Goal: Task Accomplishment & Management: Complete application form

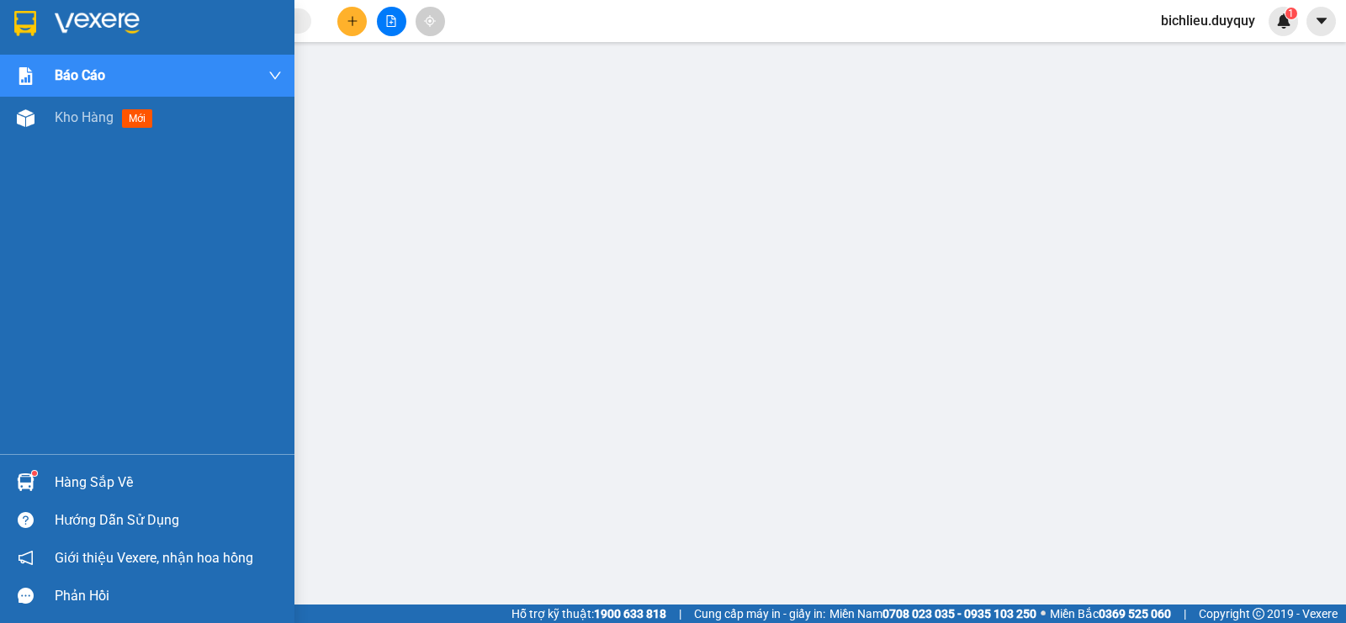
drag, startPoint x: 0, startPoint y: 0, endPoint x: 0, endPoint y: 537, distance: 537.4
click at [0, 537] on div "Hướng dẫn sử dụng" at bounding box center [147, 520] width 294 height 38
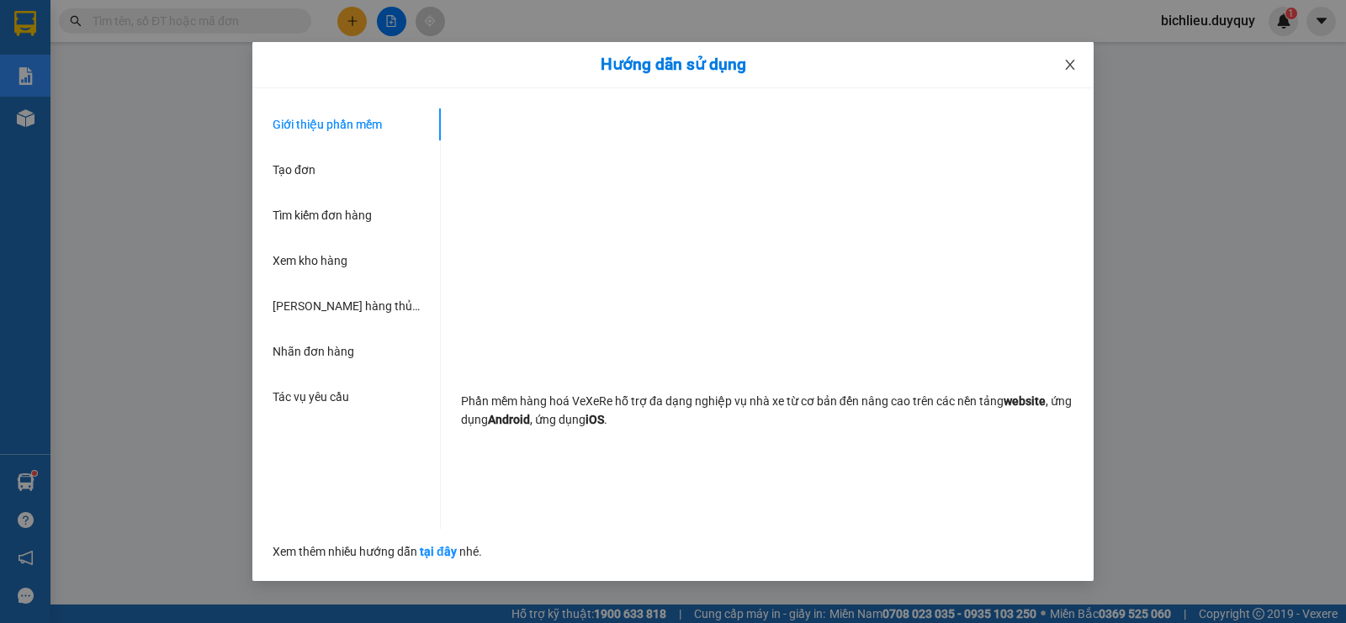
click at [1074, 69] on icon "close" at bounding box center [1069, 64] width 13 height 13
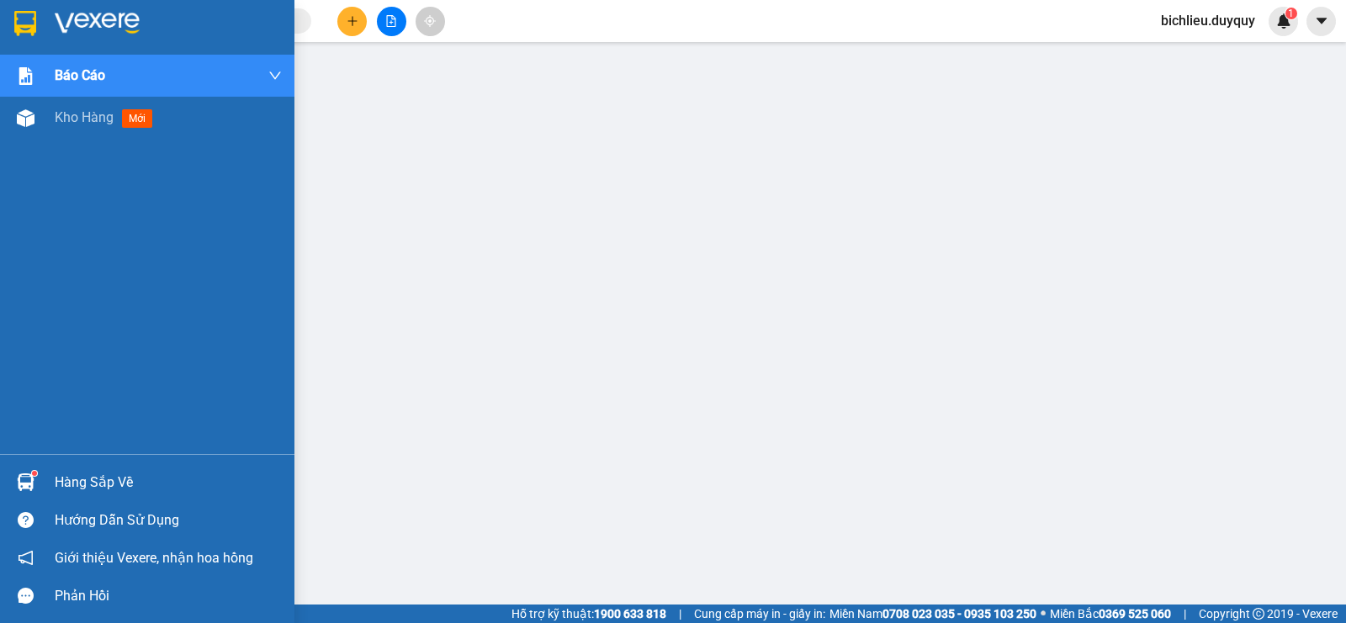
click at [32, 19] on img at bounding box center [25, 23] width 22 height 25
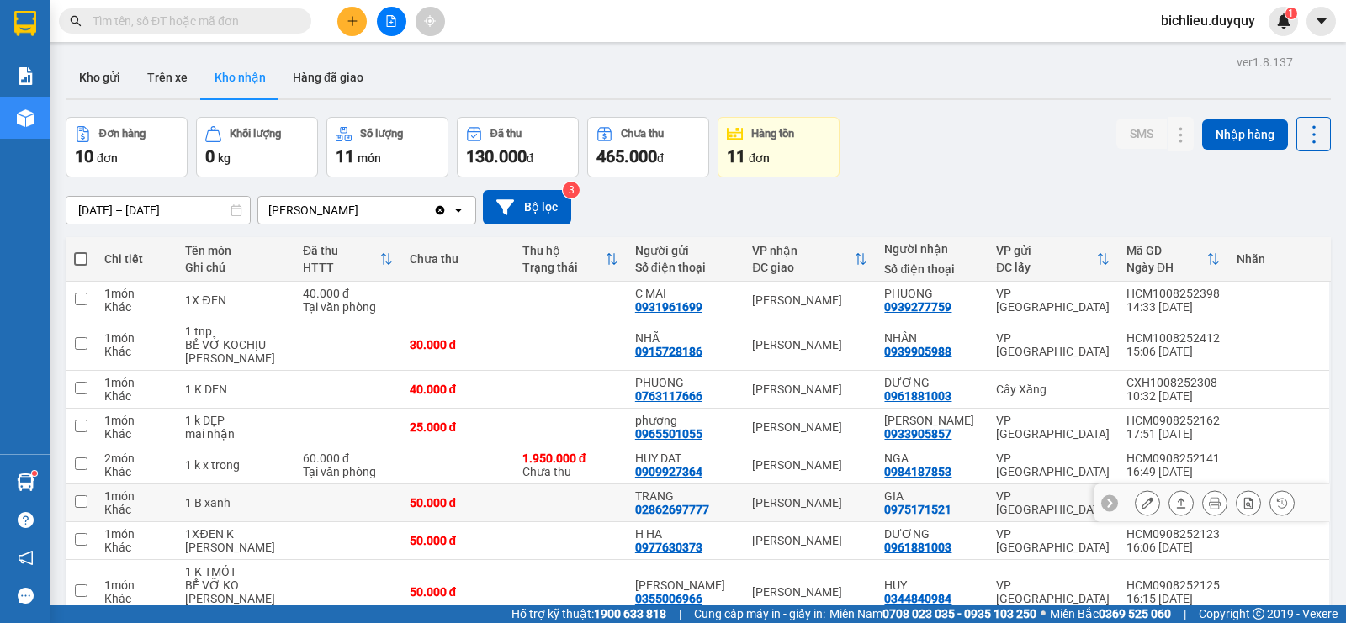
scroll to position [84, 0]
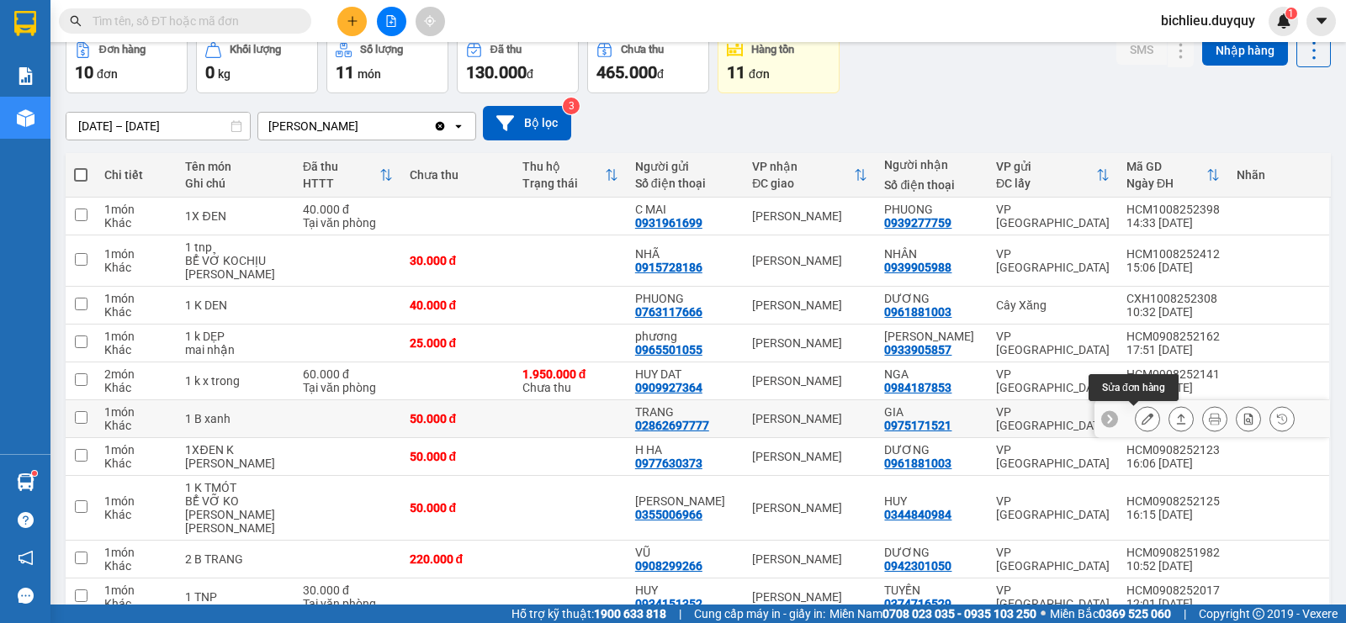
click at [1141, 415] on icon at bounding box center [1147, 419] width 12 height 12
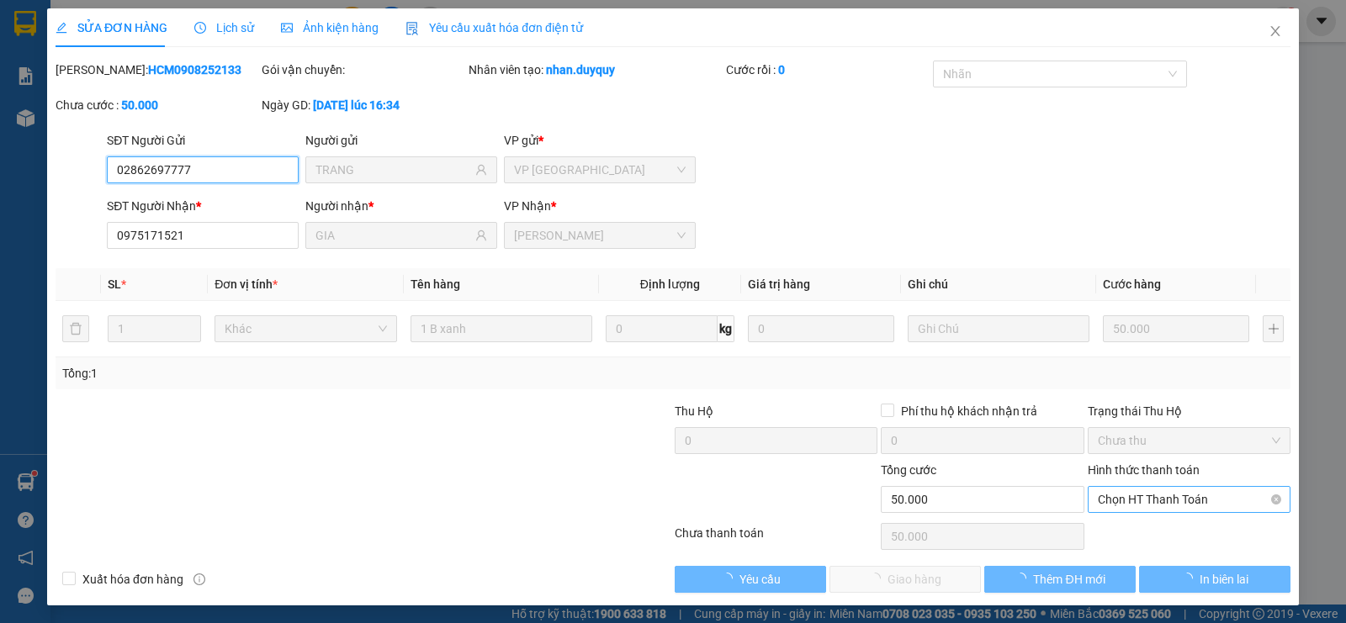
type input "02862697777"
type input "TRANG"
type input "0975171521"
type input "GIA"
type input "50.000"
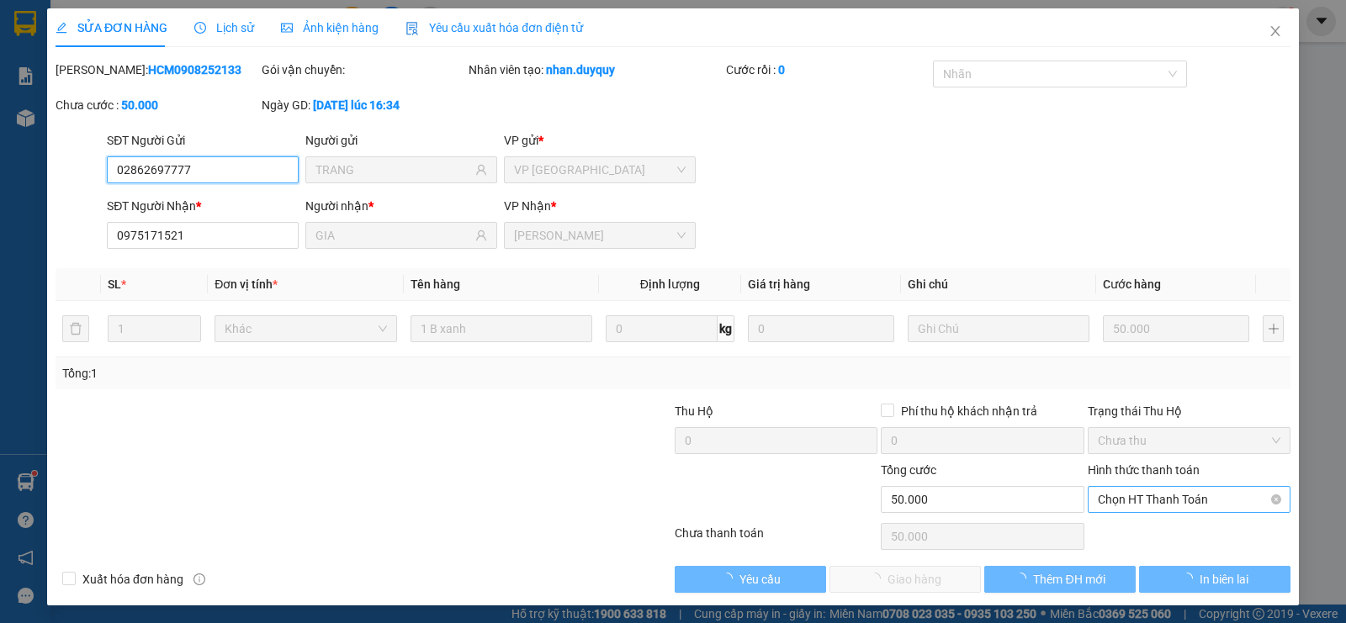
click at [1105, 496] on span "Chọn HT Thanh Toán" at bounding box center [1188, 499] width 182 height 25
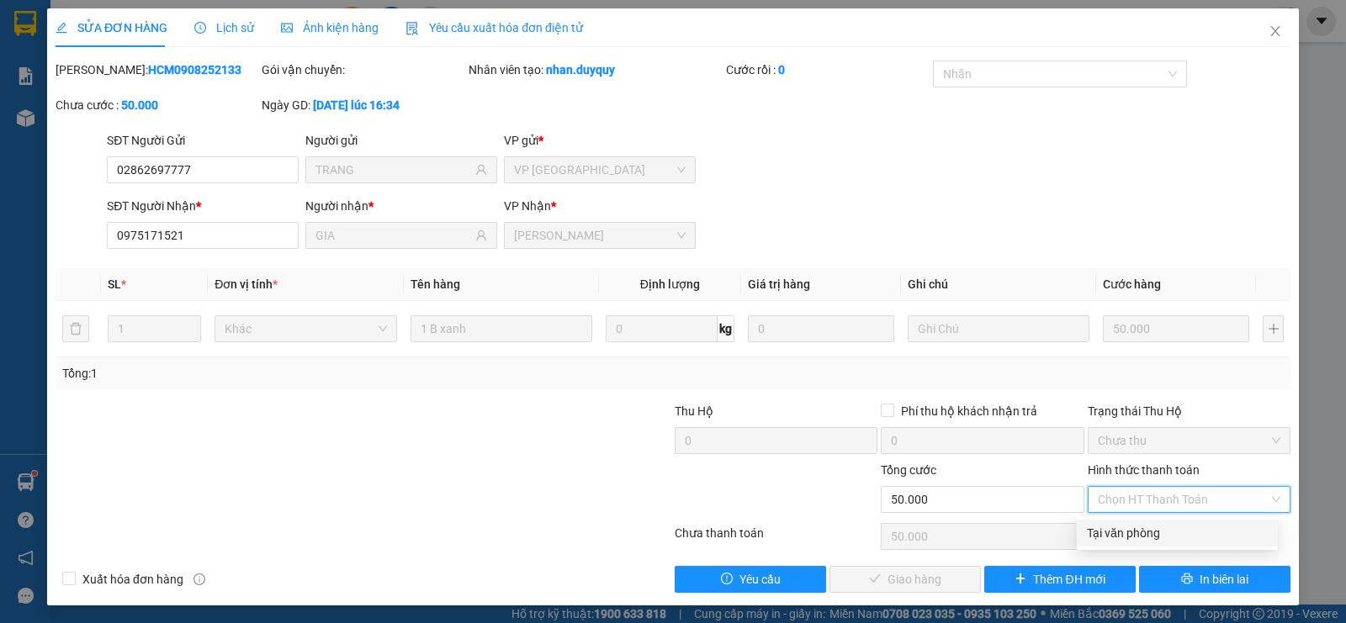
click at [1111, 528] on div "Tại văn phòng" at bounding box center [1177, 533] width 181 height 19
type input "0"
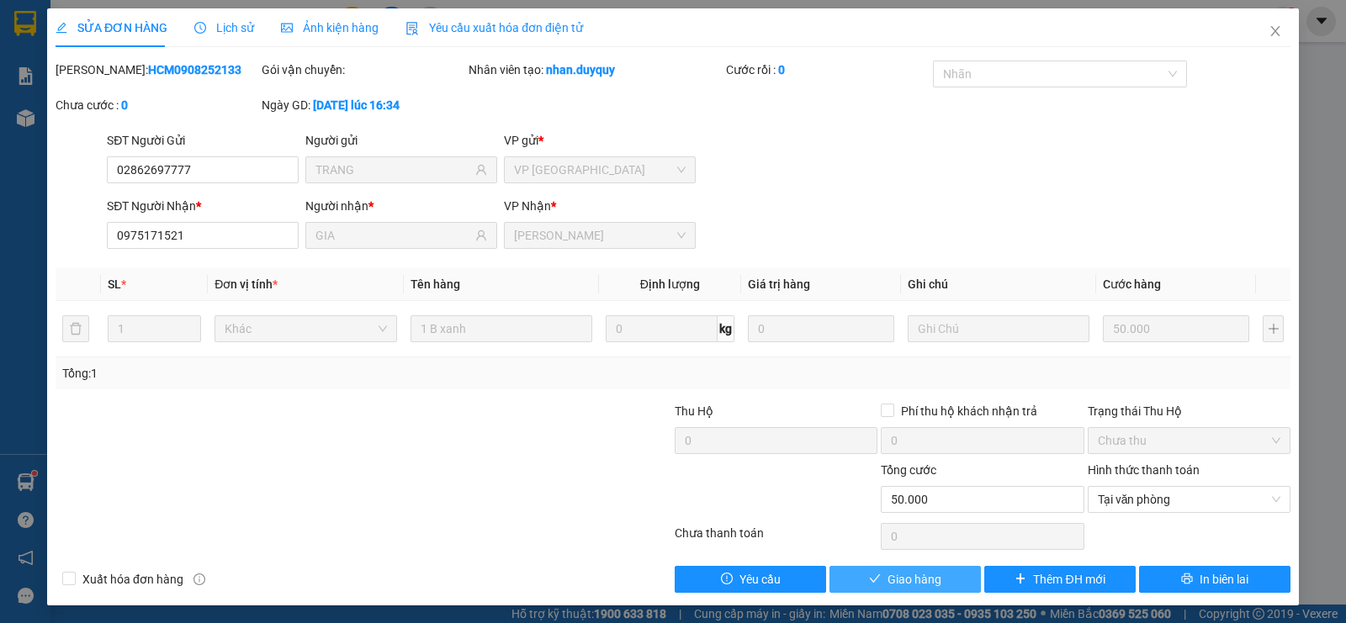
click at [902, 578] on span "Giao hàng" at bounding box center [914, 579] width 54 height 19
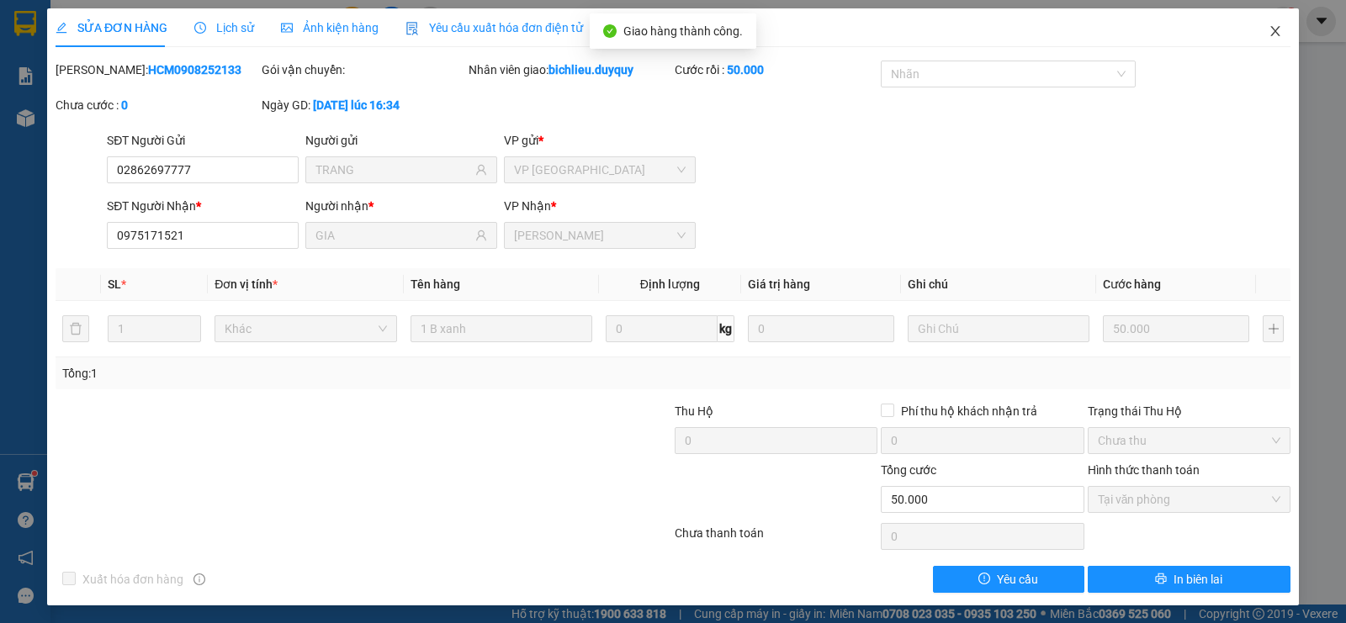
click at [1268, 32] on icon "close" at bounding box center [1274, 30] width 13 height 13
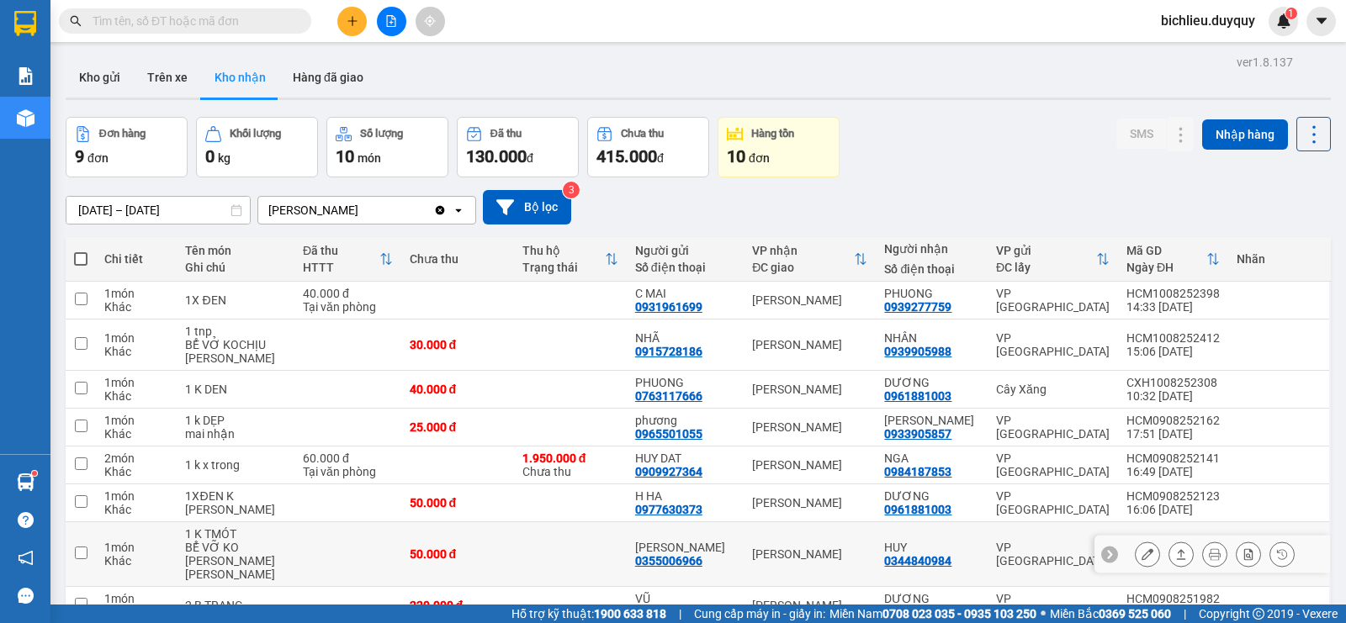
scroll to position [114, 0]
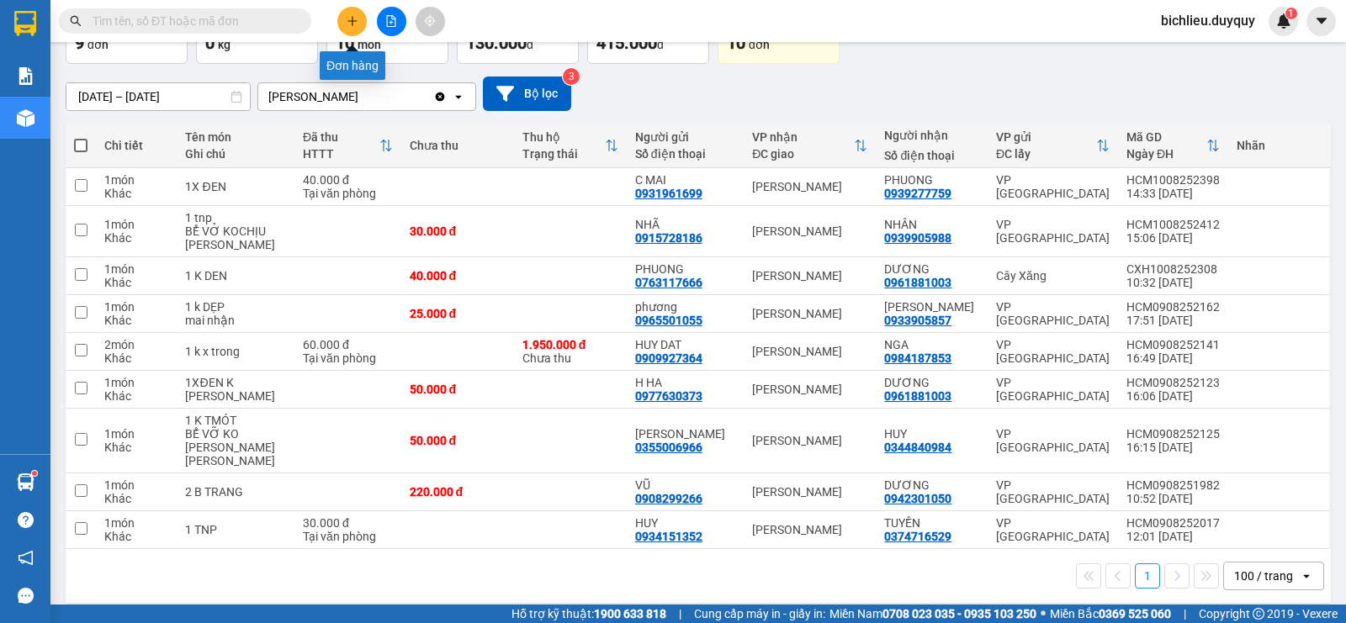
click at [360, 26] on button at bounding box center [351, 21] width 29 height 29
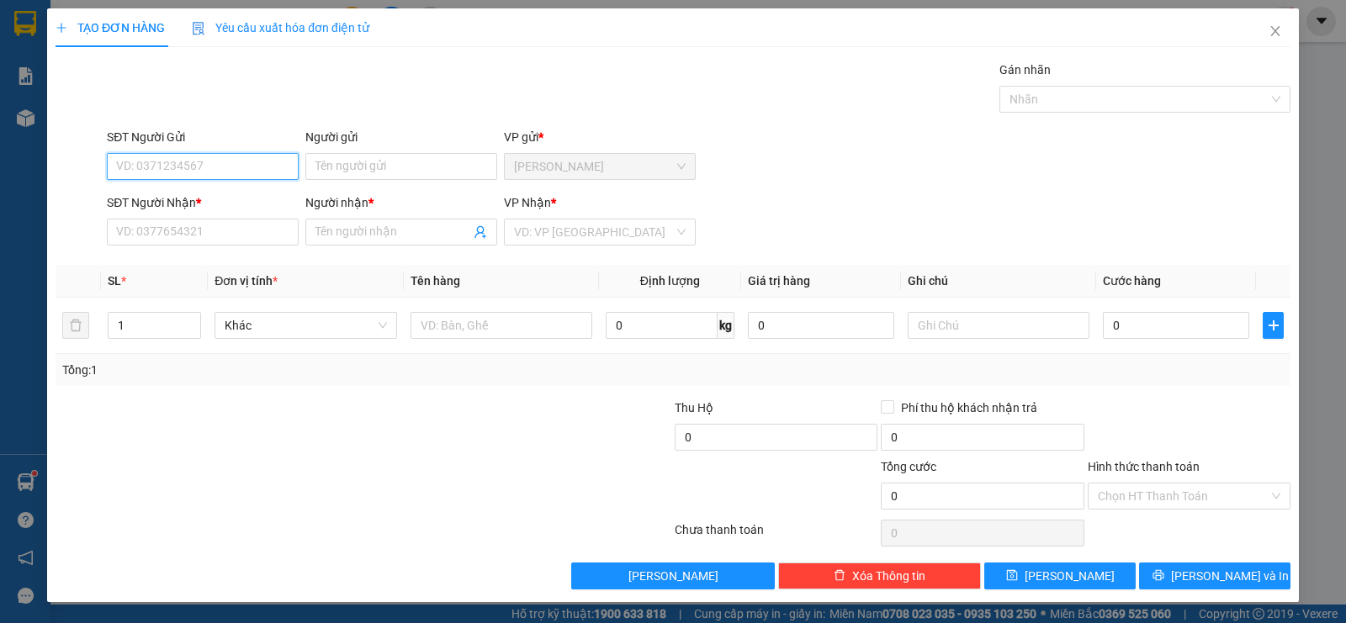
click at [122, 172] on input "SĐT Người Gửi" at bounding box center [203, 166] width 192 height 27
type input "0983939759"
click at [331, 166] on input "Người gửi" at bounding box center [401, 166] width 192 height 27
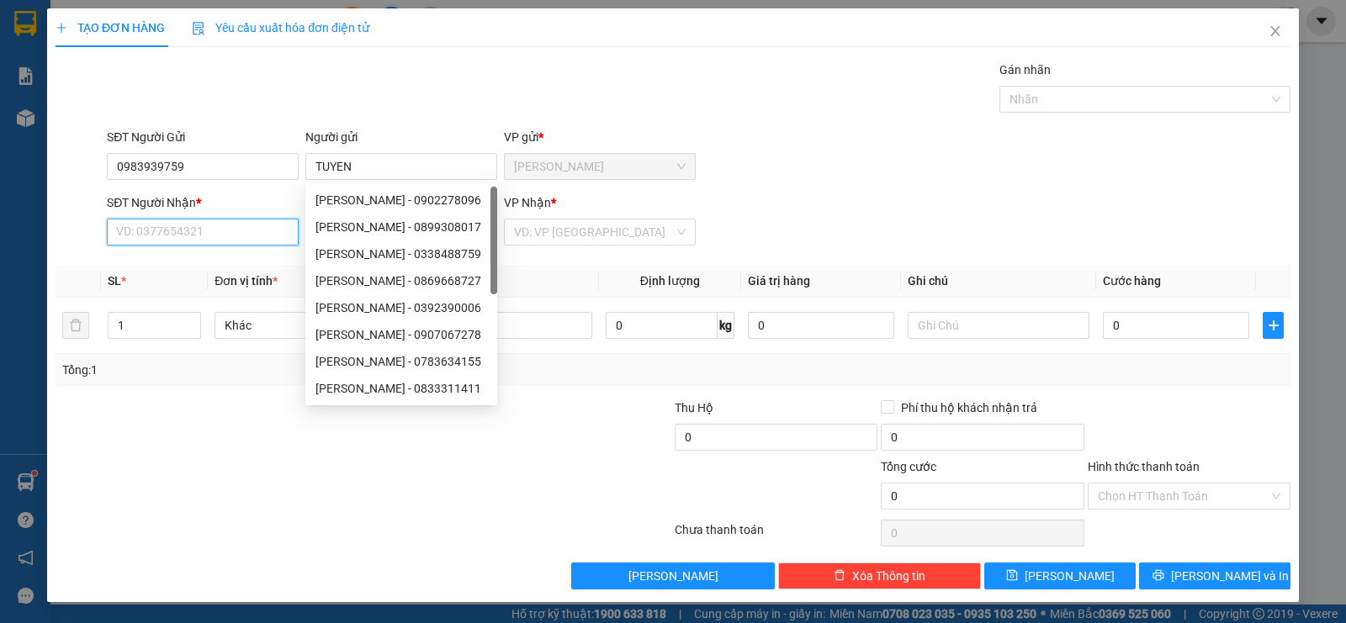
click at [167, 228] on input "SĐT Người Nhận *" at bounding box center [203, 232] width 192 height 27
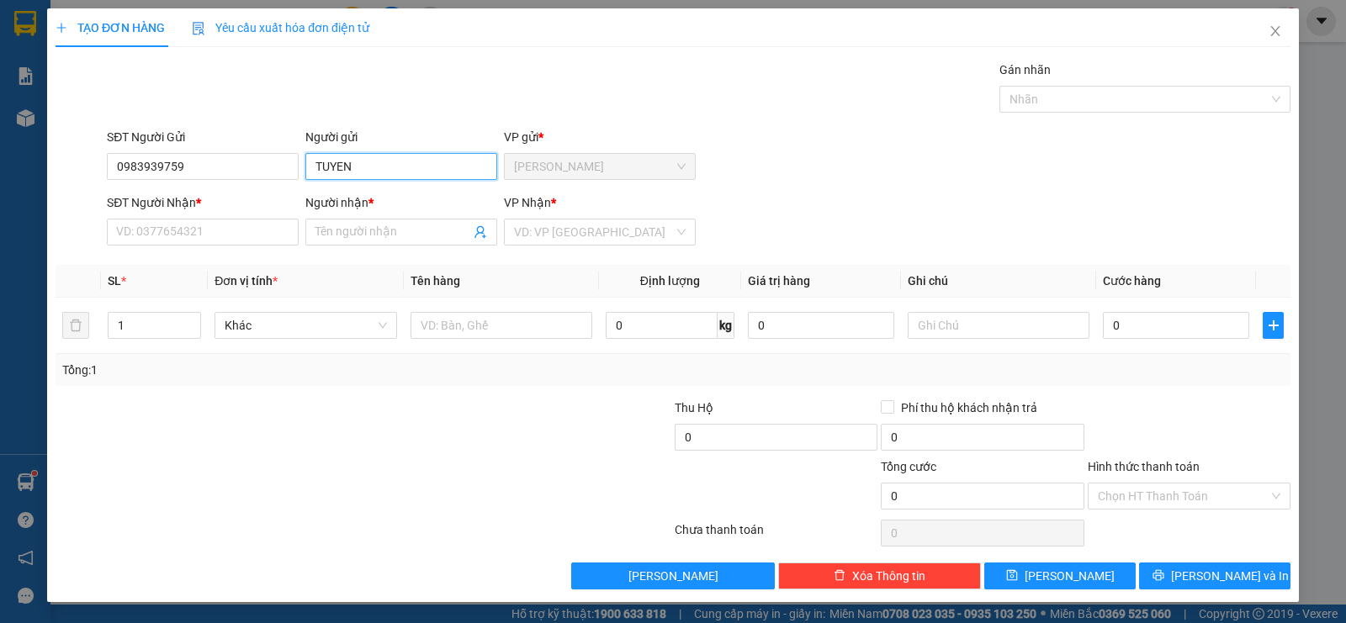
click at [389, 167] on input "TUYEN" at bounding box center [401, 166] width 192 height 27
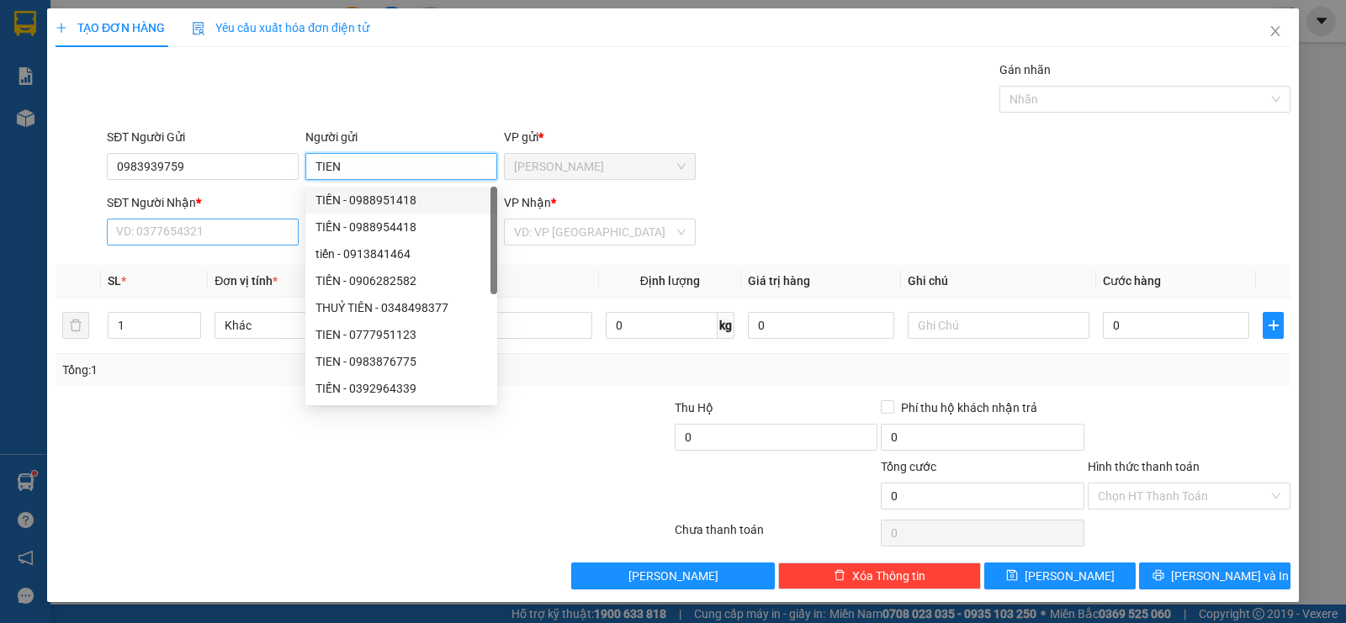
type input "TIEN"
click at [137, 230] on input "SĐT Người Nhận *" at bounding box center [203, 232] width 192 height 27
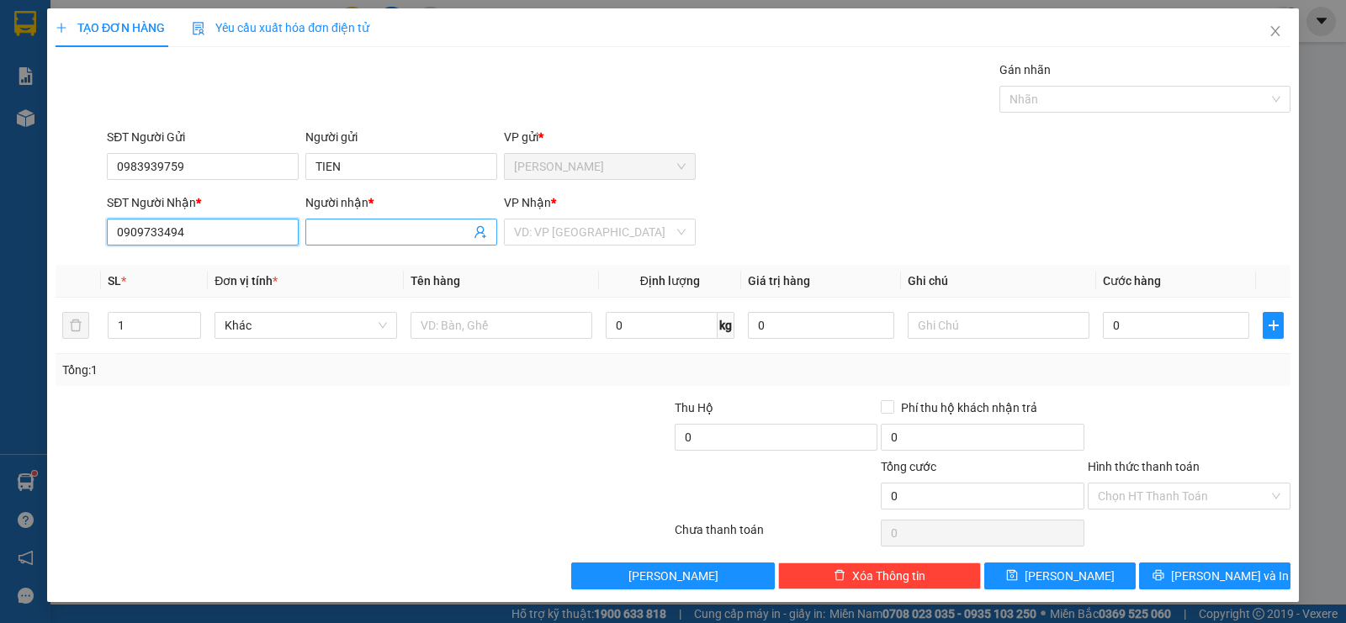
type input "0909733494"
click at [331, 226] on input "Người nhận *" at bounding box center [392, 232] width 155 height 19
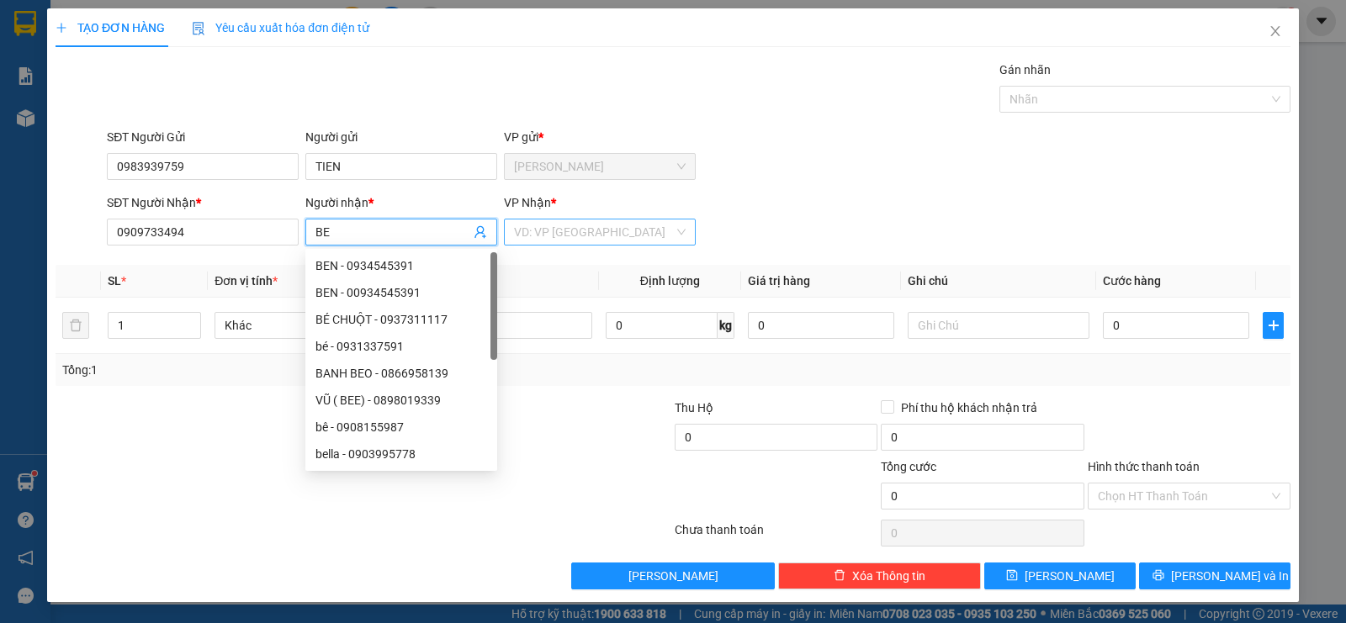
type input "BE"
click at [590, 229] on input "search" at bounding box center [594, 231] width 160 height 25
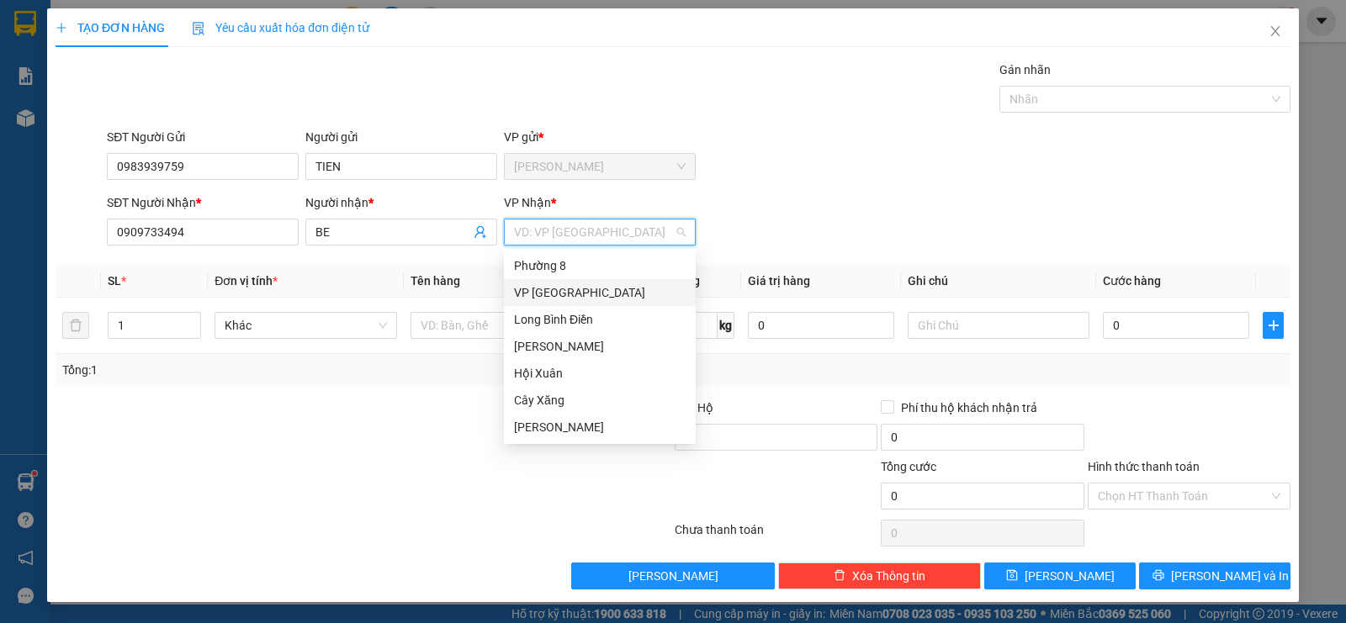
click at [557, 299] on div "VP [GEOGRAPHIC_DATA]" at bounding box center [600, 292] width 172 height 19
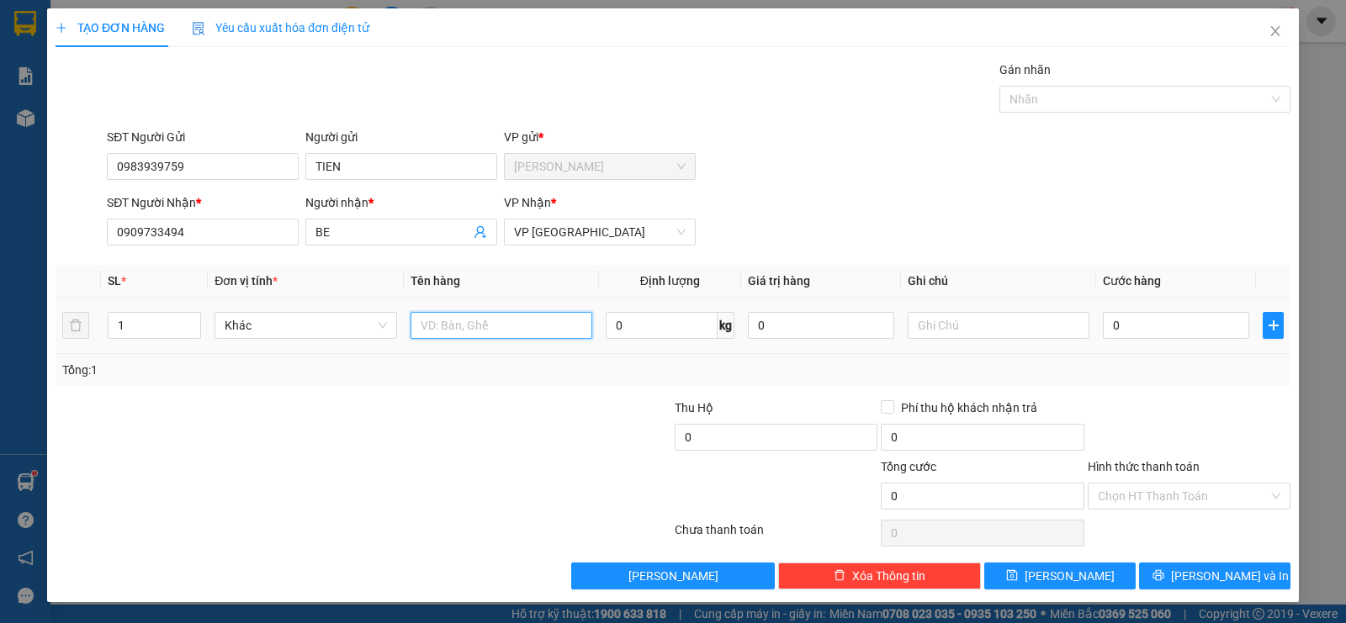
click at [495, 333] on input "text" at bounding box center [501, 325] width 182 height 27
type input "1TNP"
click at [941, 329] on input "text" at bounding box center [998, 325] width 182 height 27
type input "DO [PERSON_NAME]"
click at [1145, 325] on input "0" at bounding box center [1176, 325] width 146 height 27
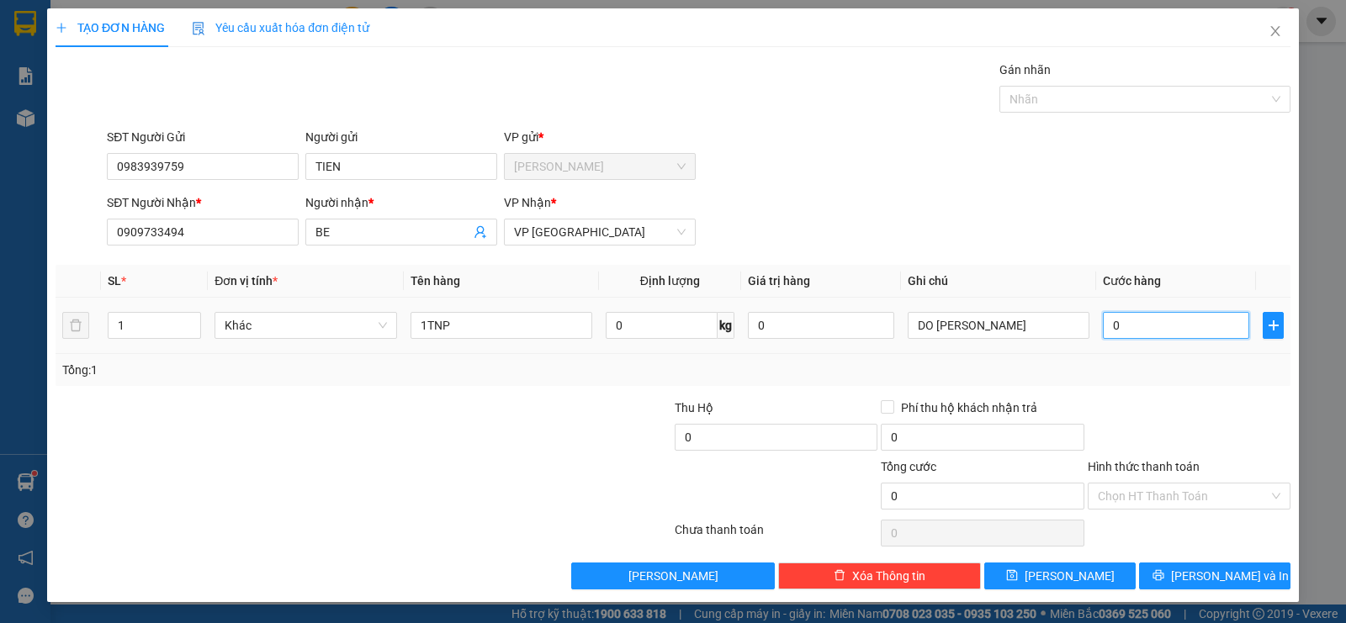
type input "4"
type input "40"
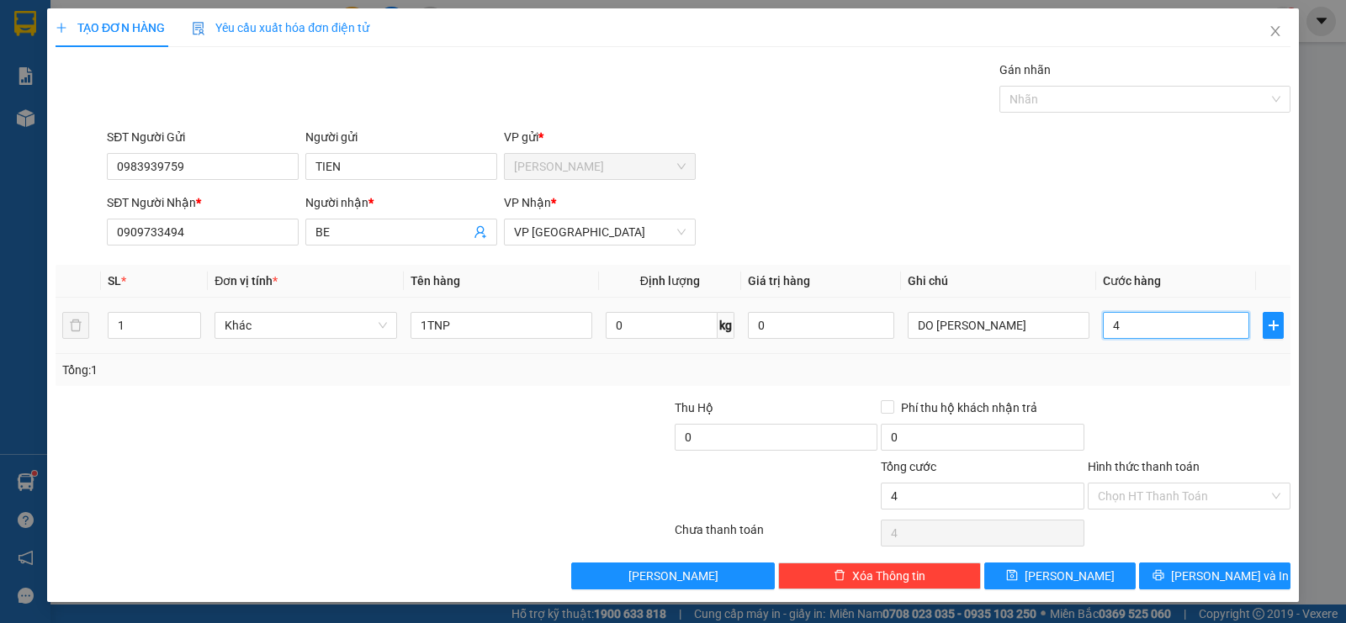
type input "40"
type input "400"
type input "4.000"
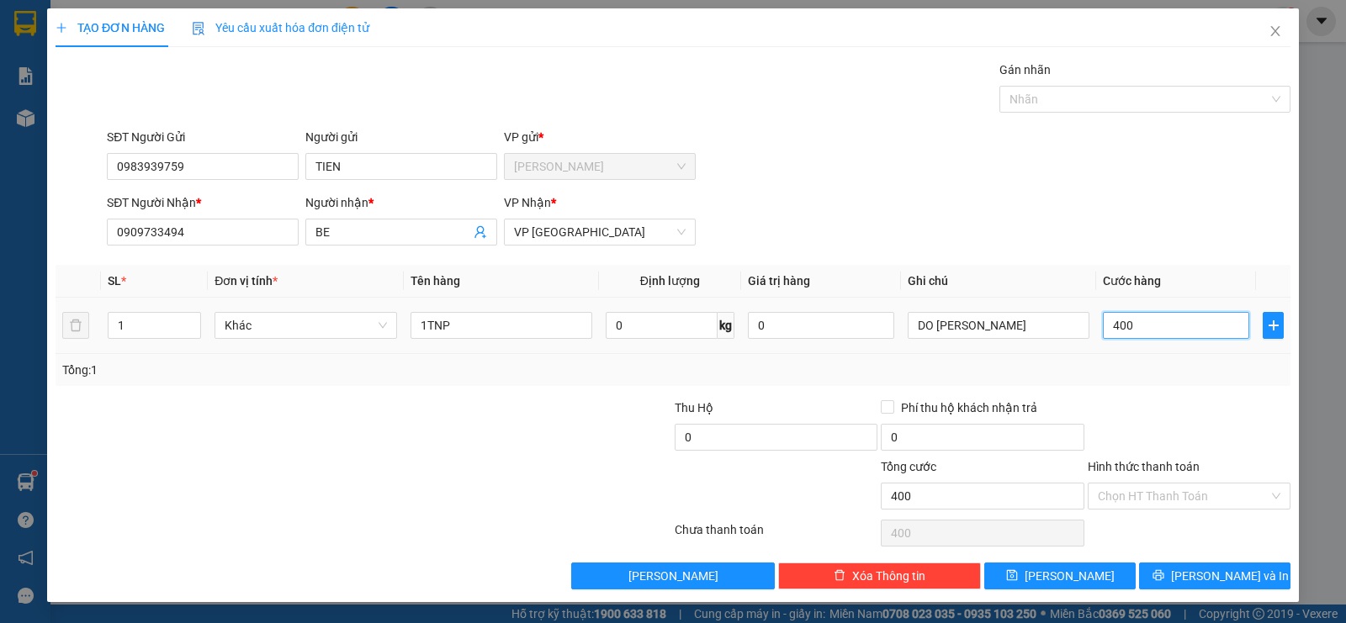
type input "4.000"
type input "40.000"
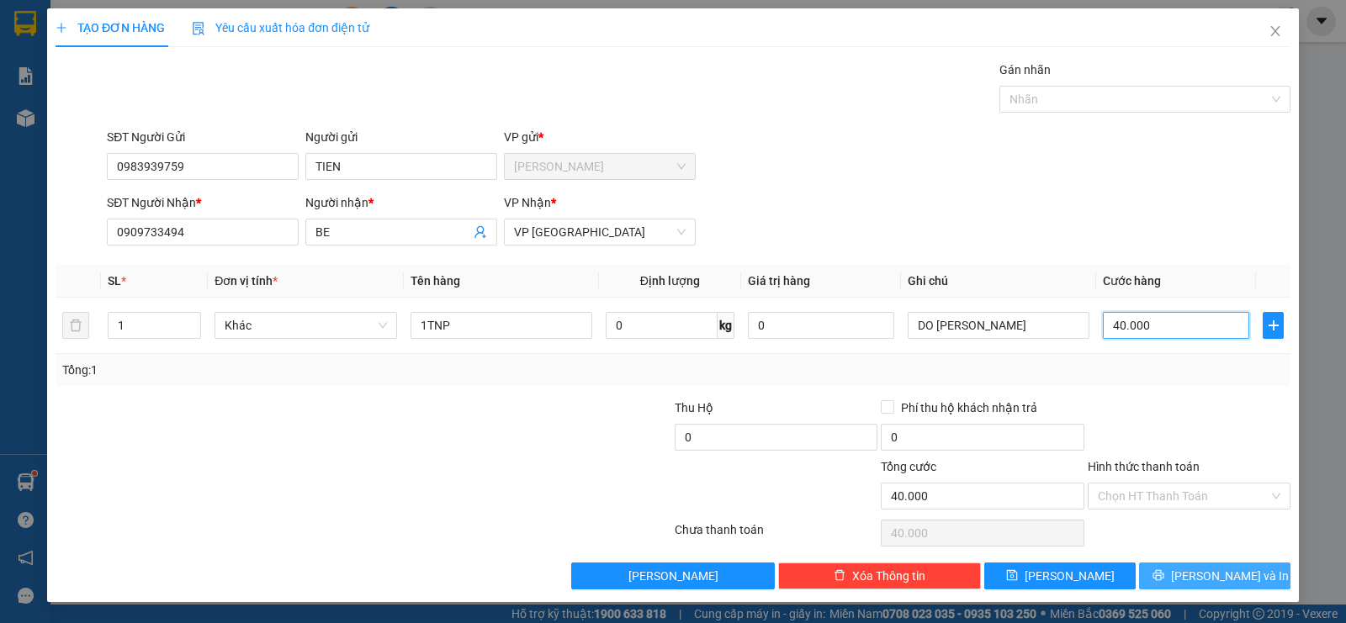
type input "40.000"
click at [1211, 575] on span "[PERSON_NAME] và In" at bounding box center [1230, 576] width 118 height 19
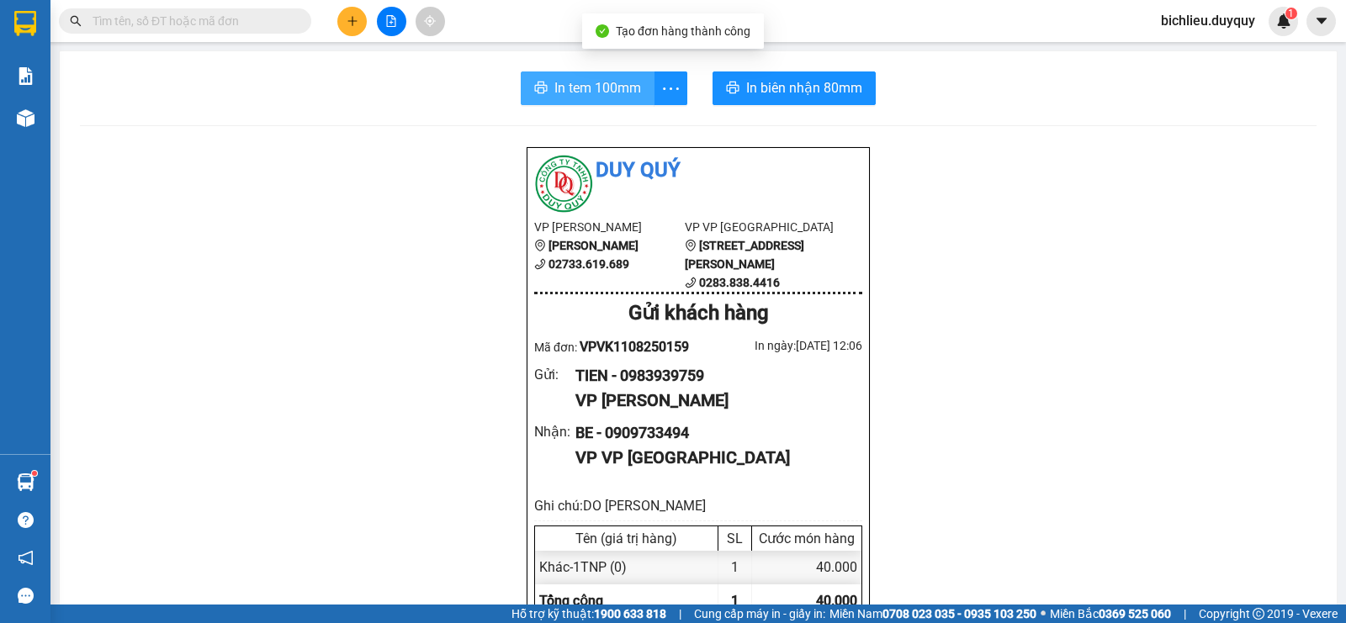
click at [579, 89] on span "In tem 100mm" at bounding box center [597, 87] width 87 height 21
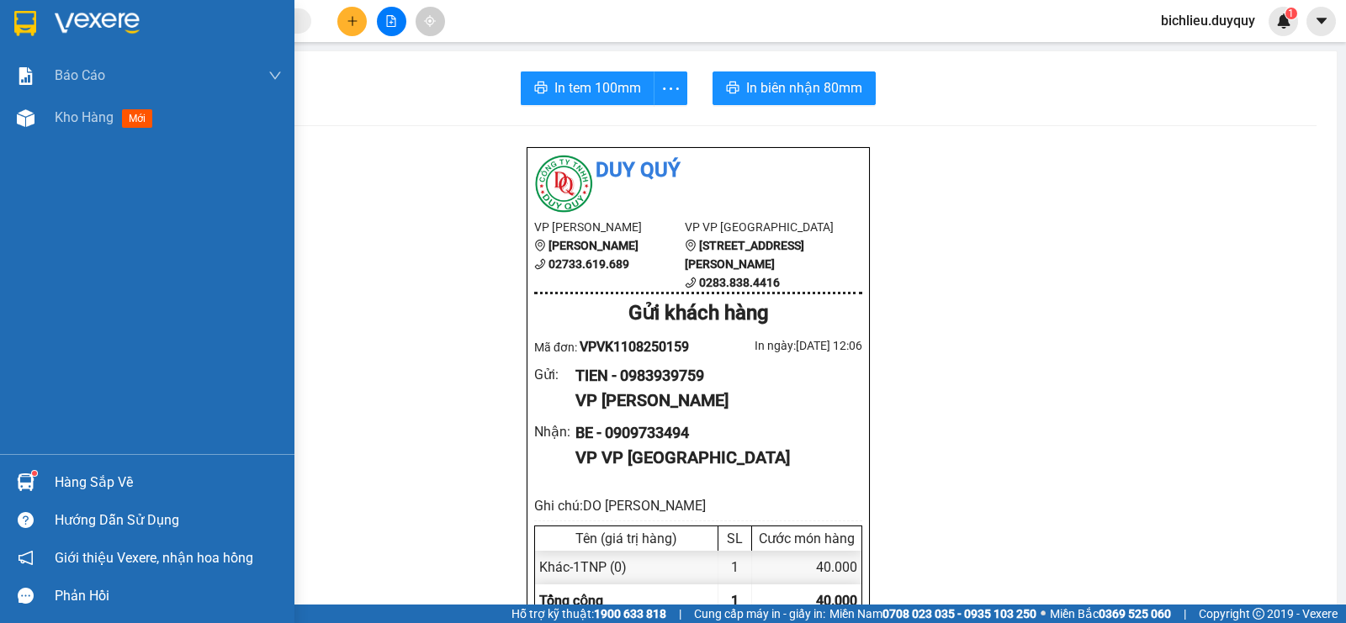
click at [28, 19] on img at bounding box center [25, 23] width 22 height 25
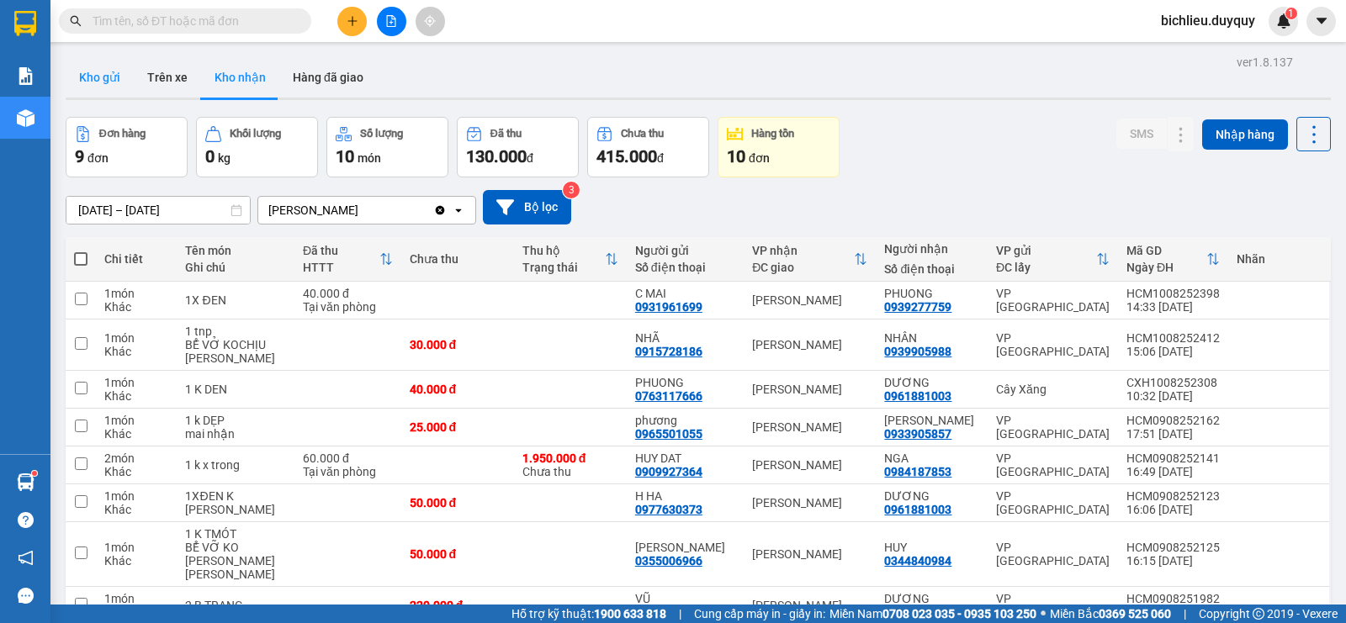
click at [78, 87] on button "Kho gửi" at bounding box center [100, 77] width 68 height 40
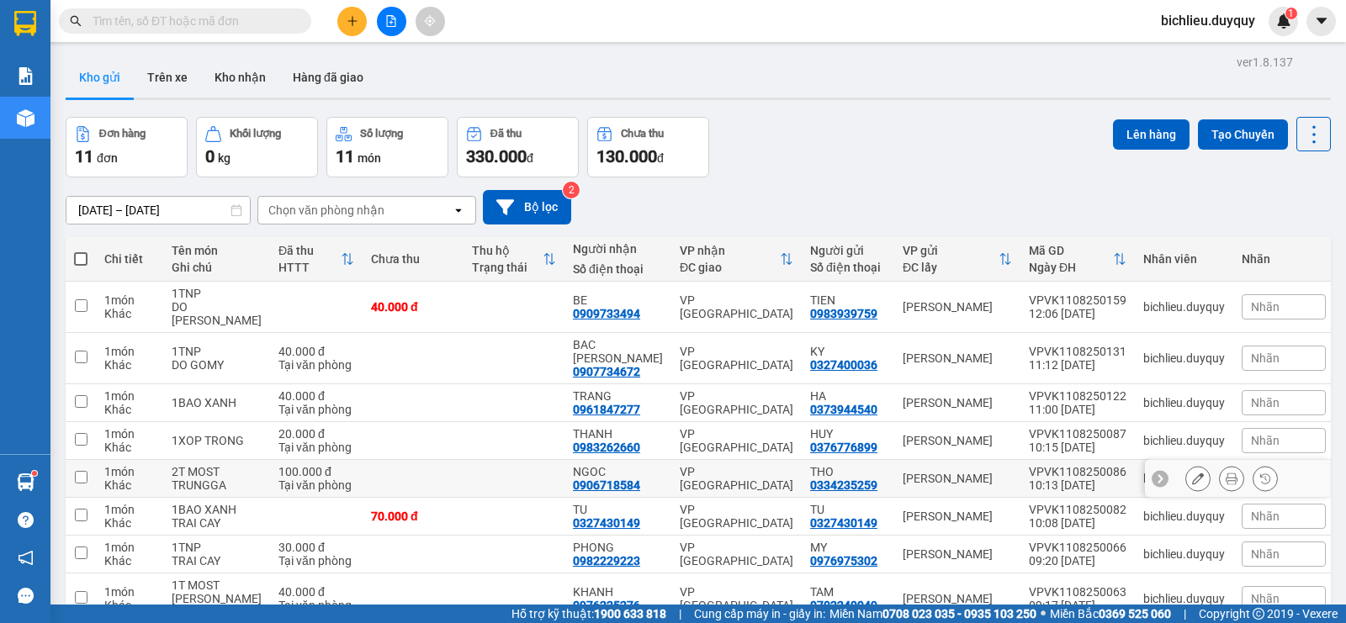
scroll to position [138, 0]
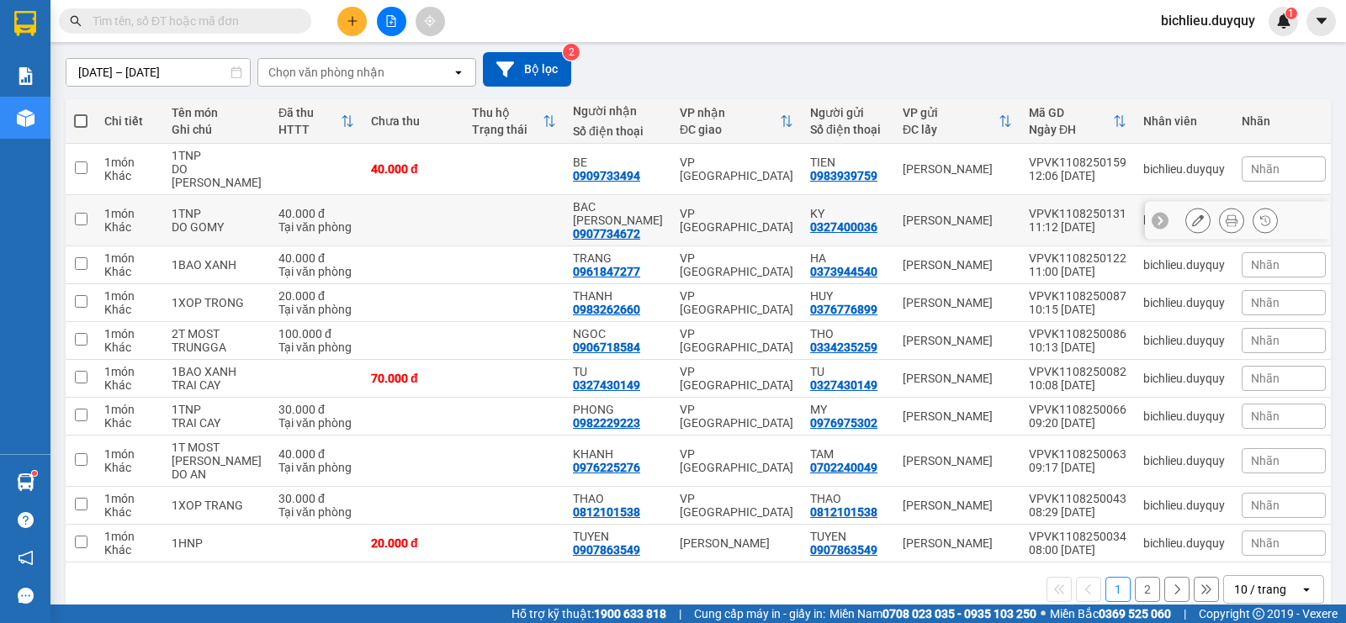
click at [81, 213] on input "checkbox" at bounding box center [81, 219] width 13 height 13
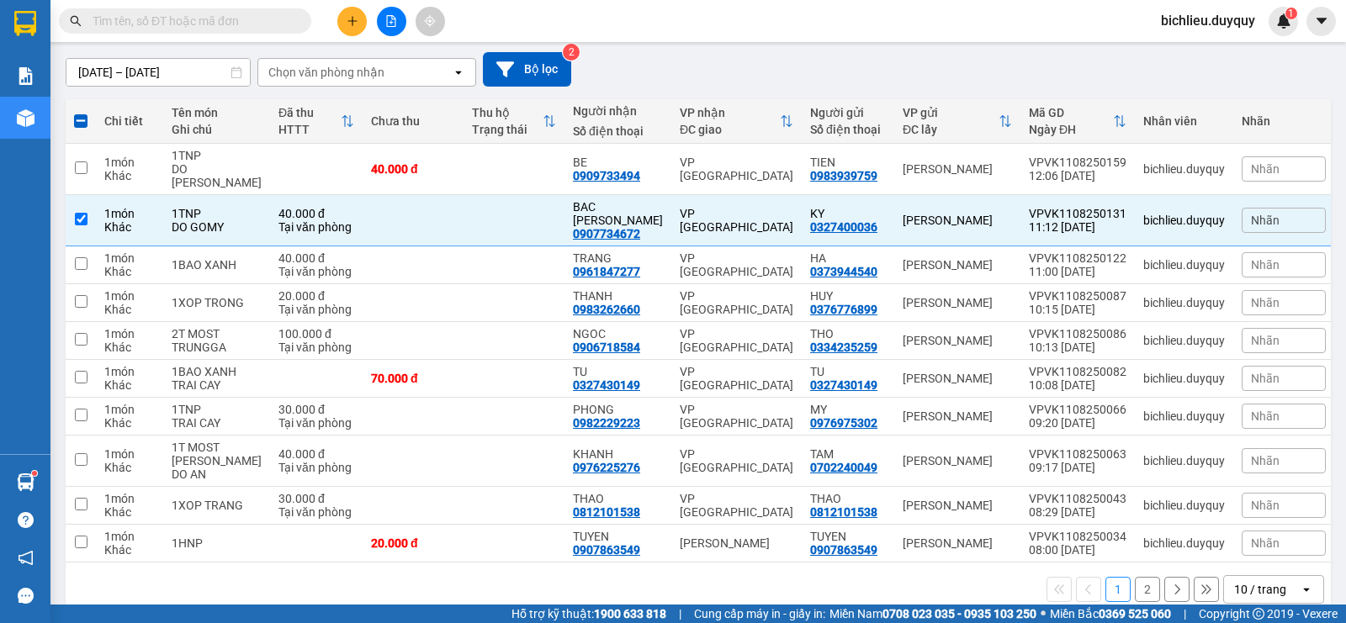
click at [1234, 581] on div "10 / trang" at bounding box center [1260, 589] width 52 height 17
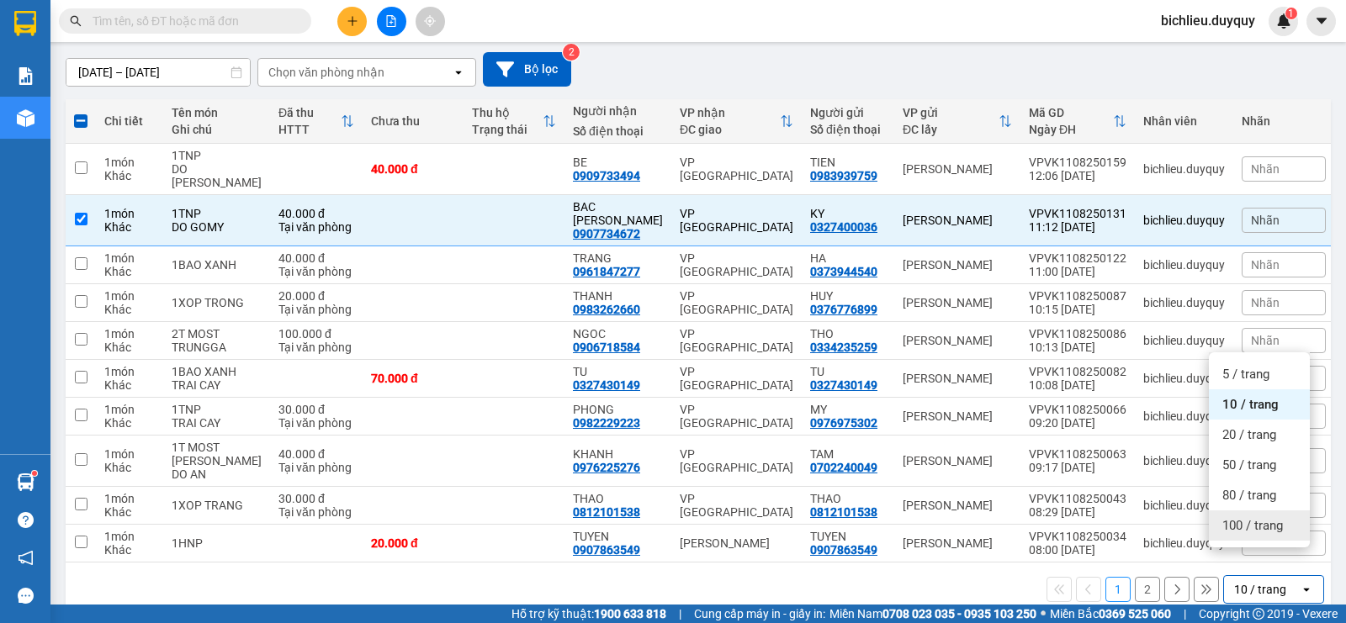
click at [1224, 532] on span "100 / trang" at bounding box center [1252, 525] width 61 height 17
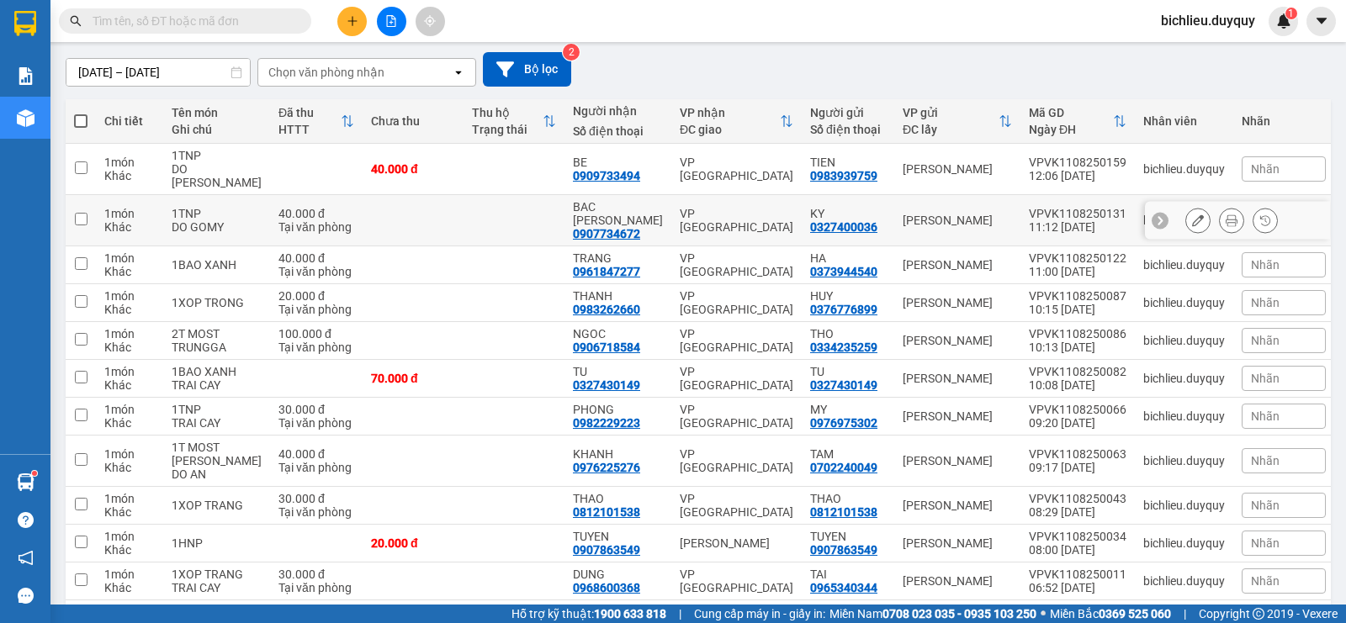
click at [76, 213] on input "checkbox" at bounding box center [81, 219] width 13 height 13
checkbox input "true"
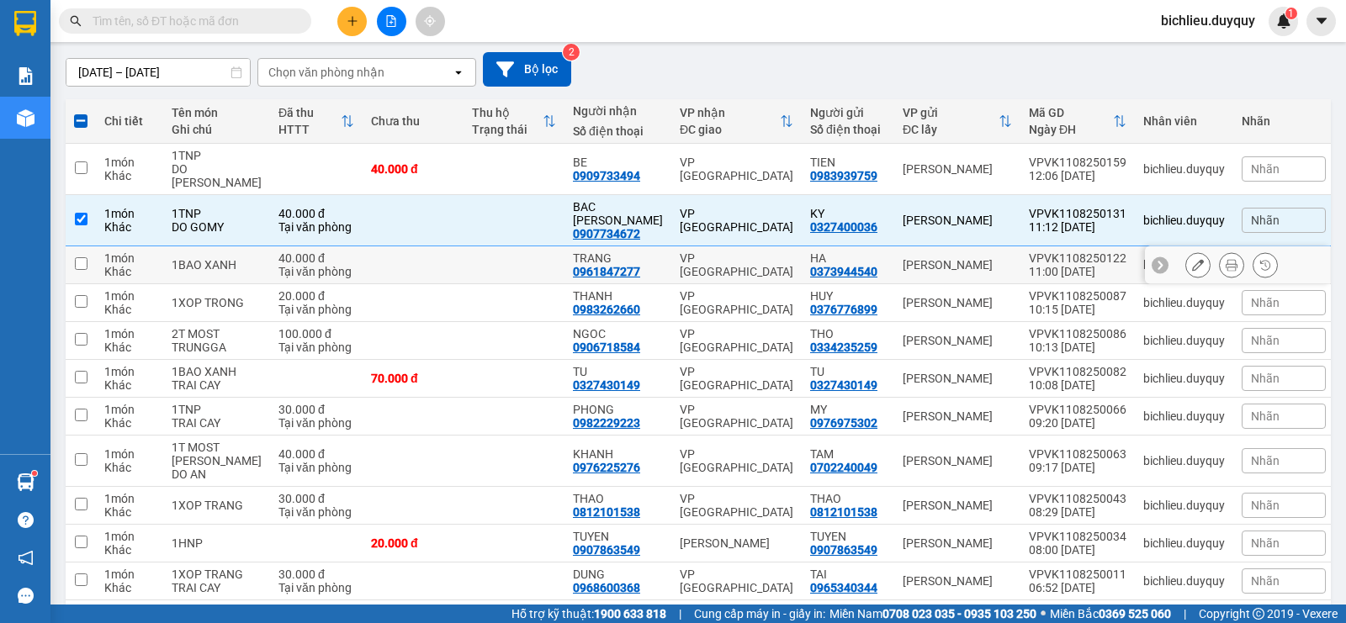
click at [82, 257] on input "checkbox" at bounding box center [81, 263] width 13 height 13
checkbox input "true"
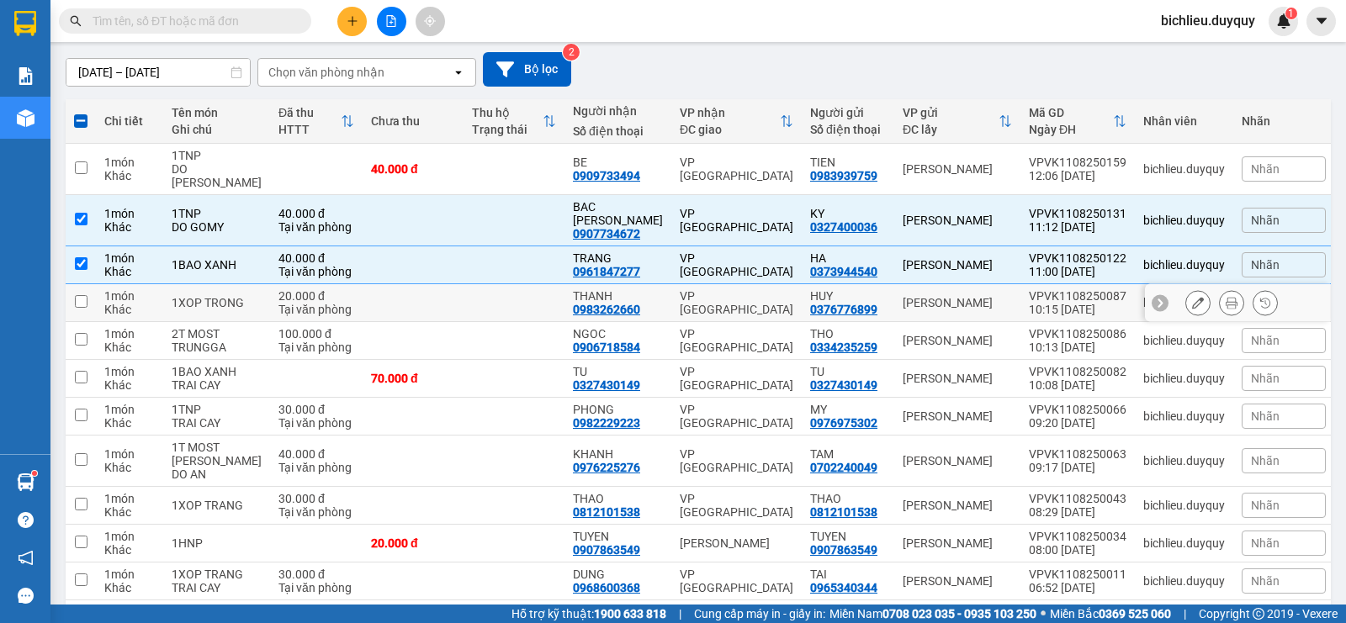
click at [79, 295] on input "checkbox" at bounding box center [81, 301] width 13 height 13
checkbox input "true"
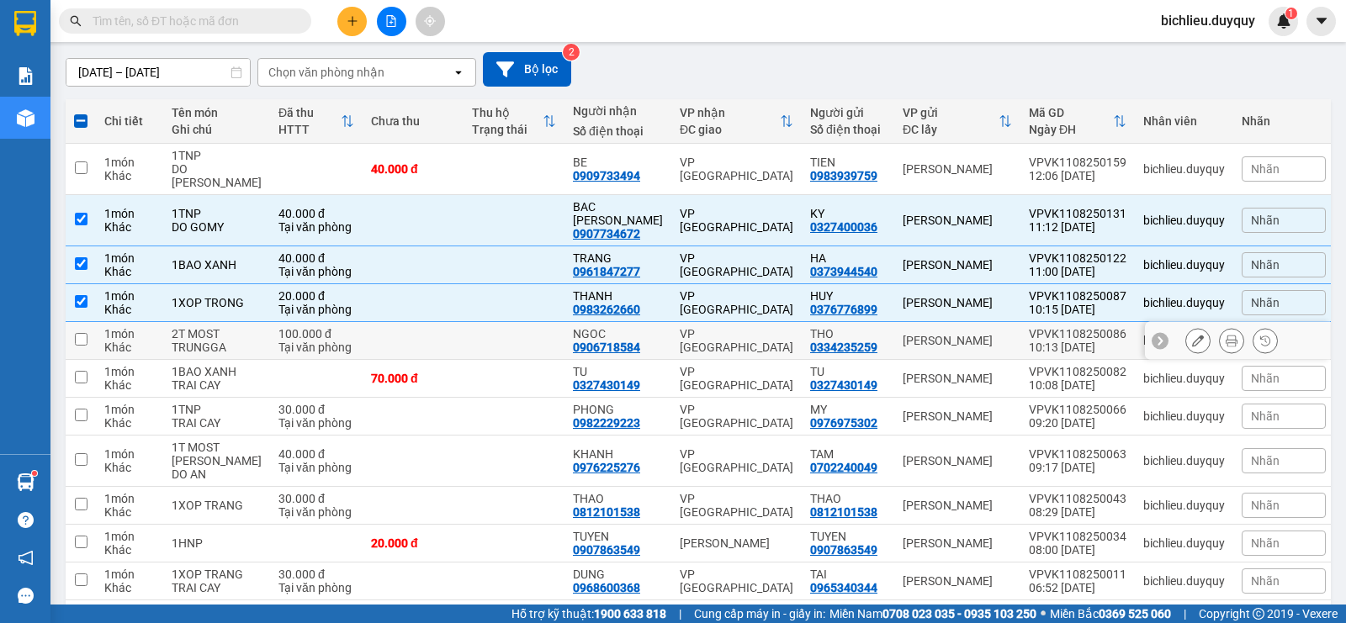
click at [78, 333] on input "checkbox" at bounding box center [81, 339] width 13 height 13
checkbox input "true"
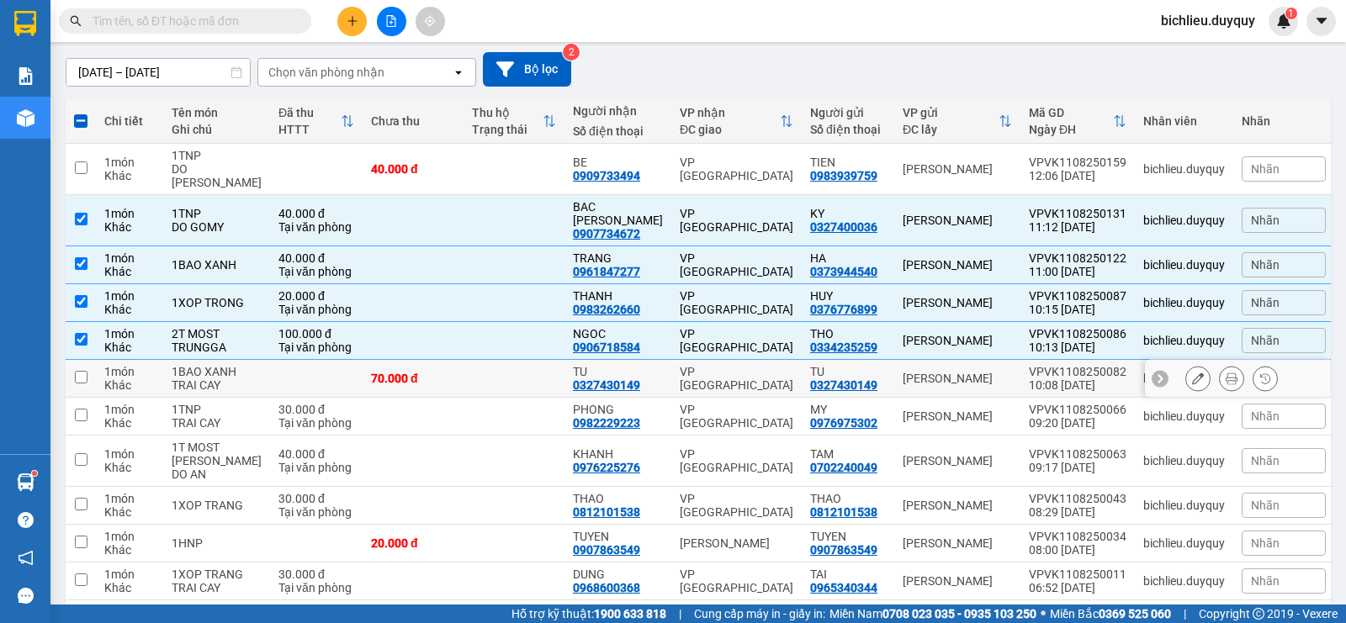
click at [78, 371] on input "checkbox" at bounding box center [81, 377] width 13 height 13
checkbox input "true"
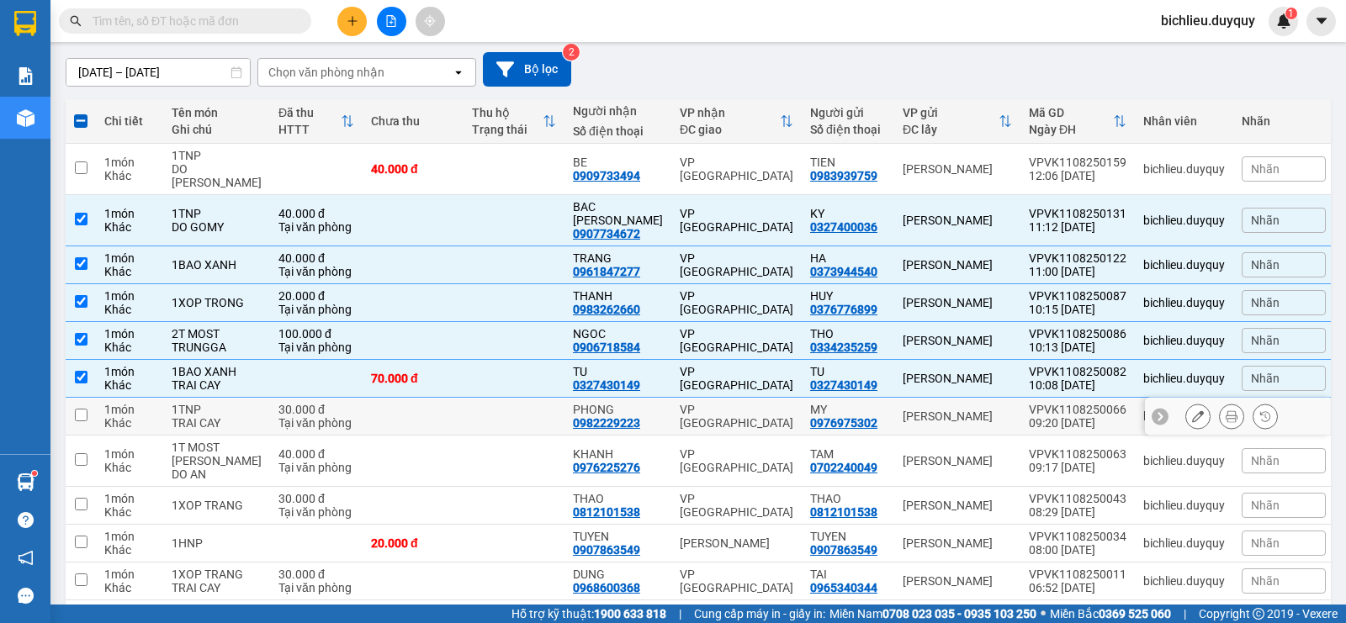
click at [83, 409] on input "checkbox" at bounding box center [81, 415] width 13 height 13
checkbox input "true"
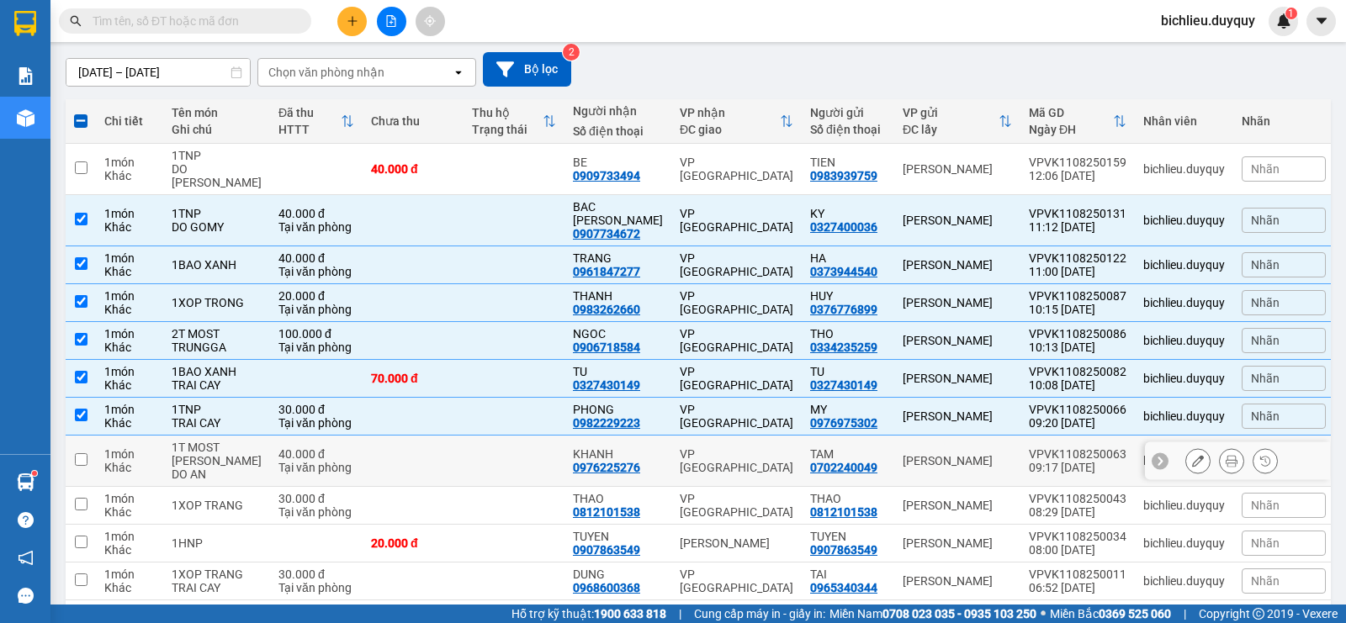
click at [82, 453] on input "checkbox" at bounding box center [81, 459] width 13 height 13
checkbox input "true"
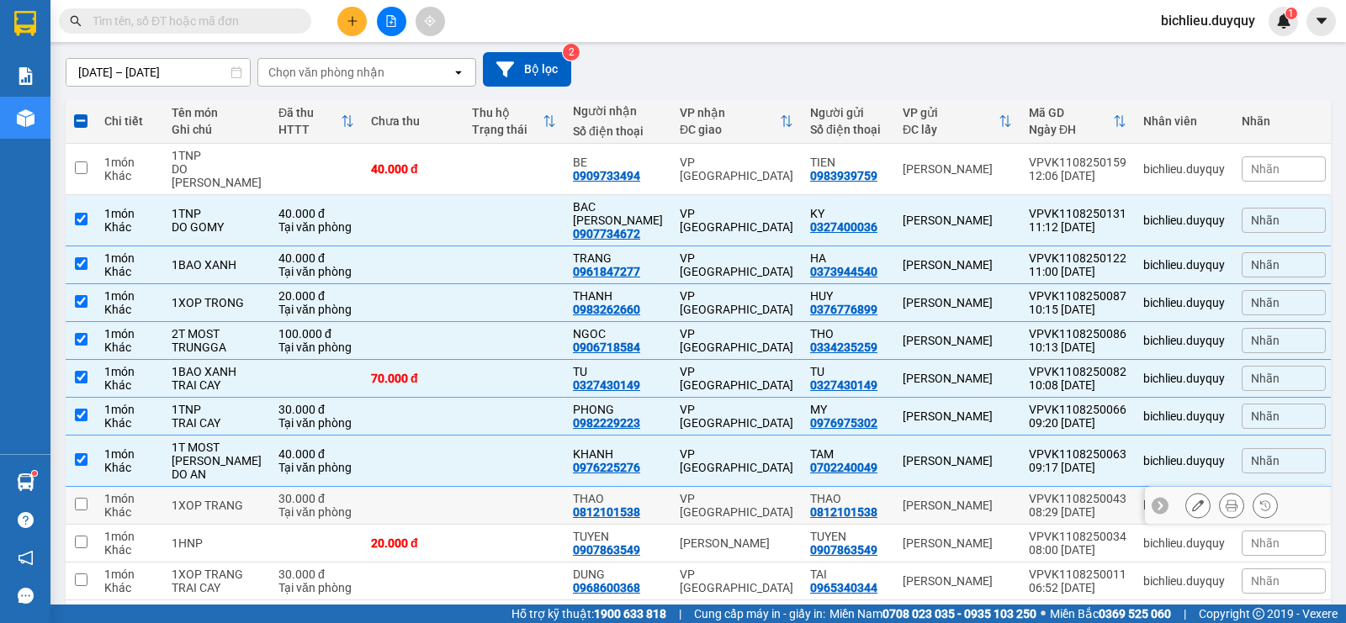
click at [80, 498] on input "checkbox" at bounding box center [81, 504] width 13 height 13
checkbox input "true"
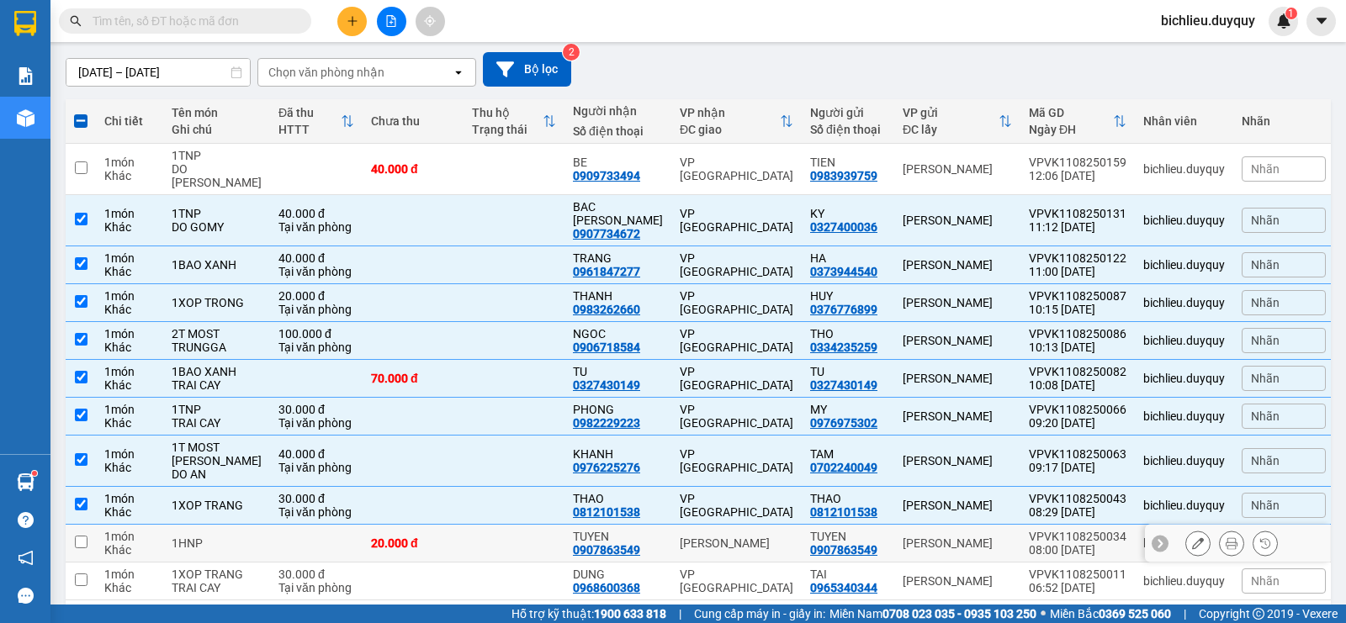
click at [83, 536] on input "checkbox" at bounding box center [81, 542] width 13 height 13
checkbox input "true"
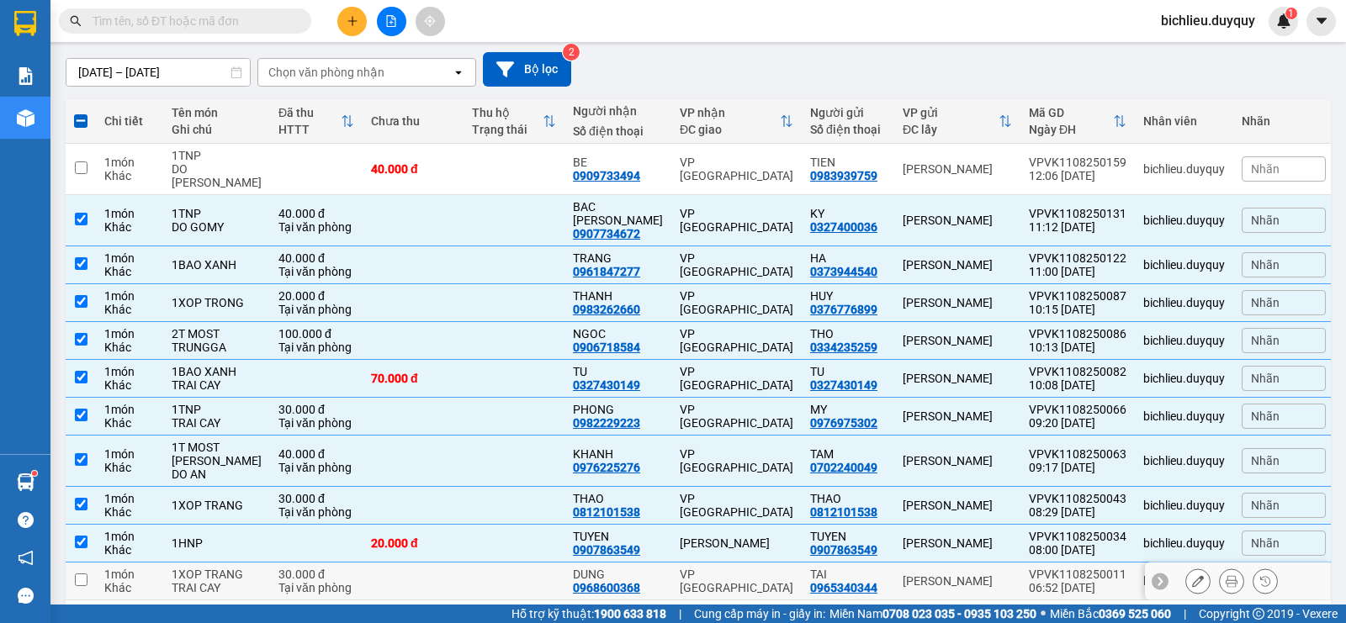
click at [81, 574] on input "checkbox" at bounding box center [81, 580] width 13 height 13
checkbox input "true"
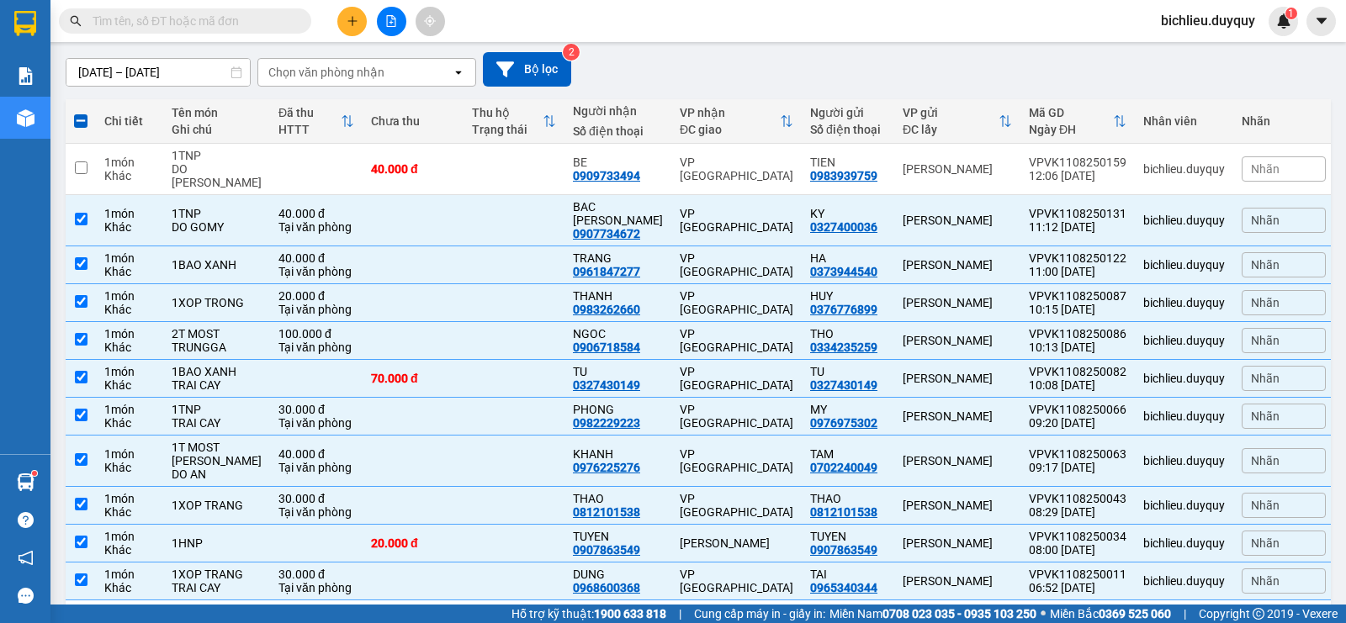
scroll to position [0, 0]
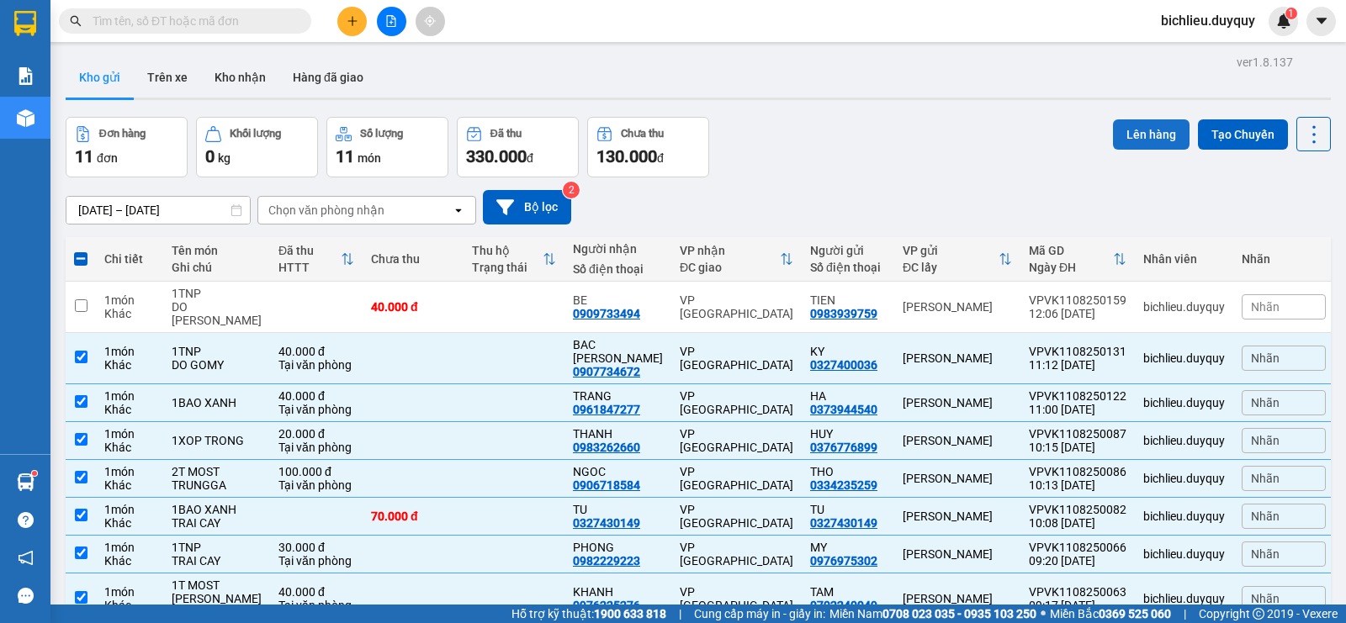
click at [1132, 130] on button "Lên hàng" at bounding box center [1151, 134] width 77 height 30
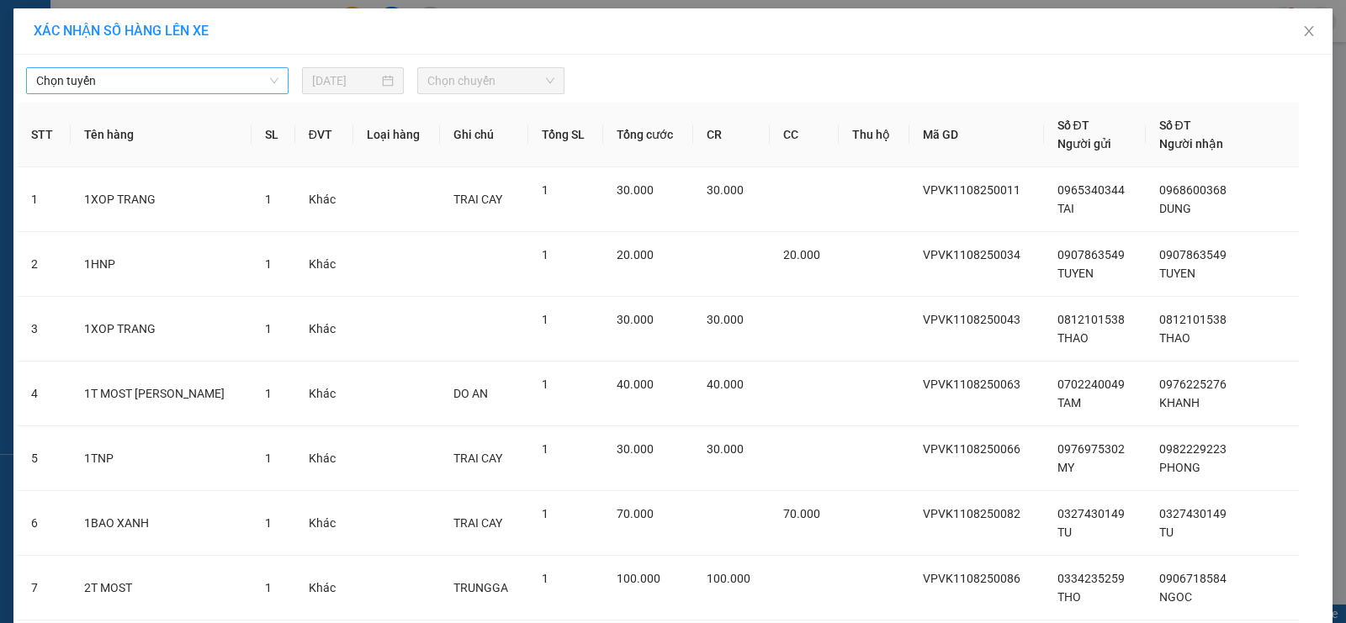
click at [160, 81] on span "Chọn tuyến" at bounding box center [157, 80] width 242 height 25
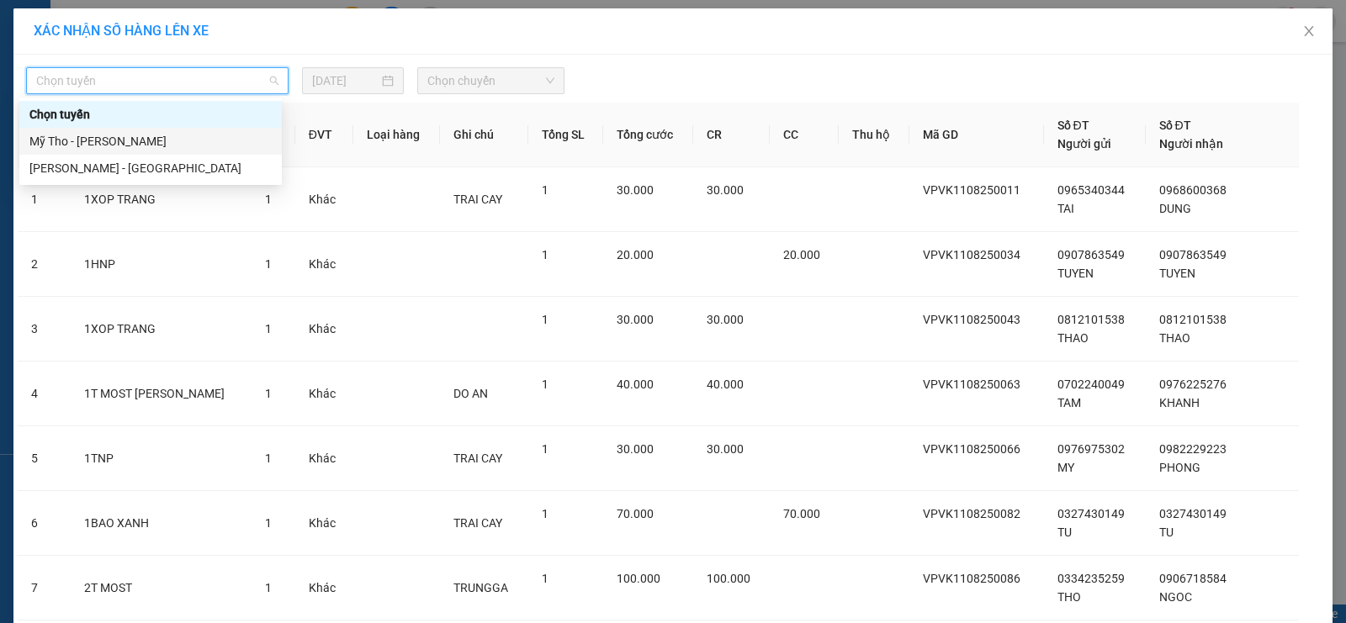
click at [133, 136] on div "Mỹ Tho - [PERSON_NAME]" at bounding box center [150, 141] width 242 height 19
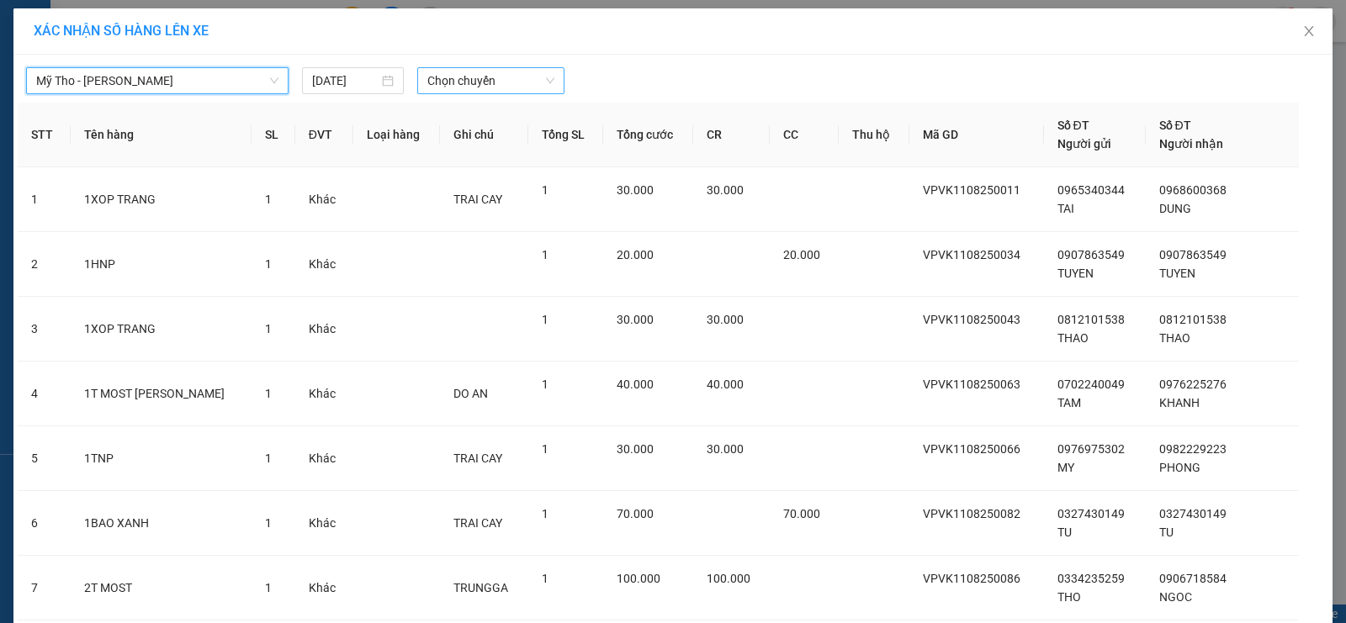
click at [522, 72] on span "Chọn chuyến" at bounding box center [490, 80] width 127 height 25
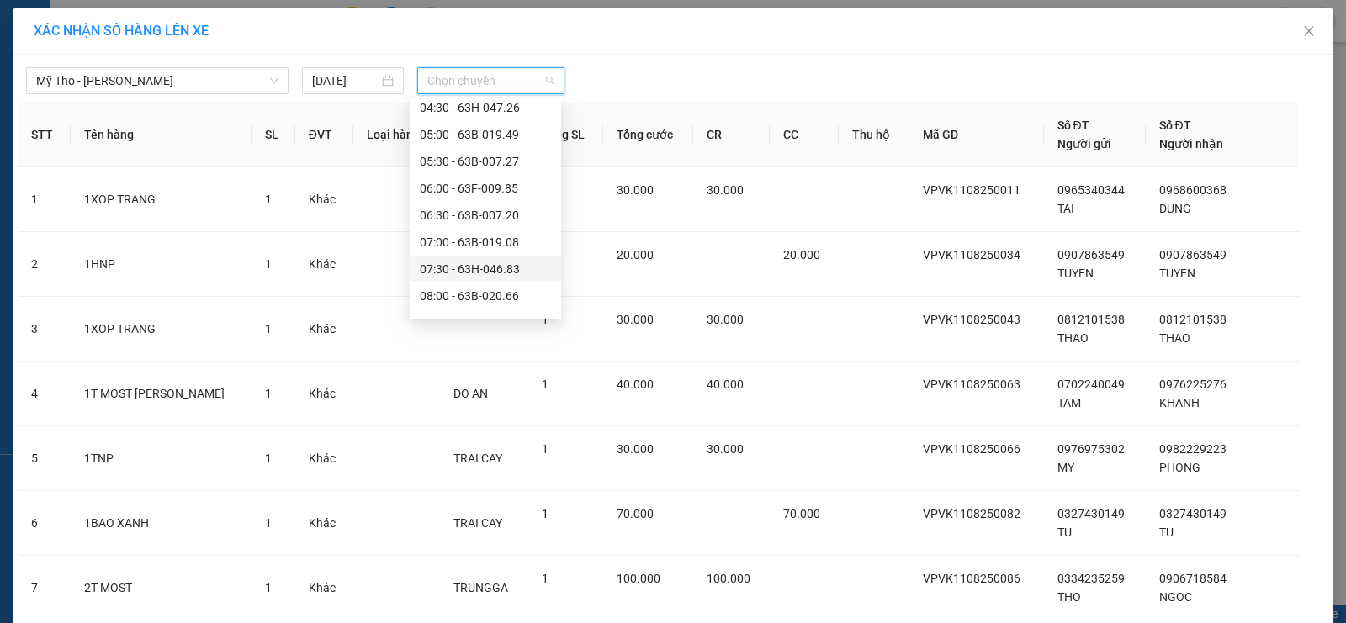
scroll to position [505, 0]
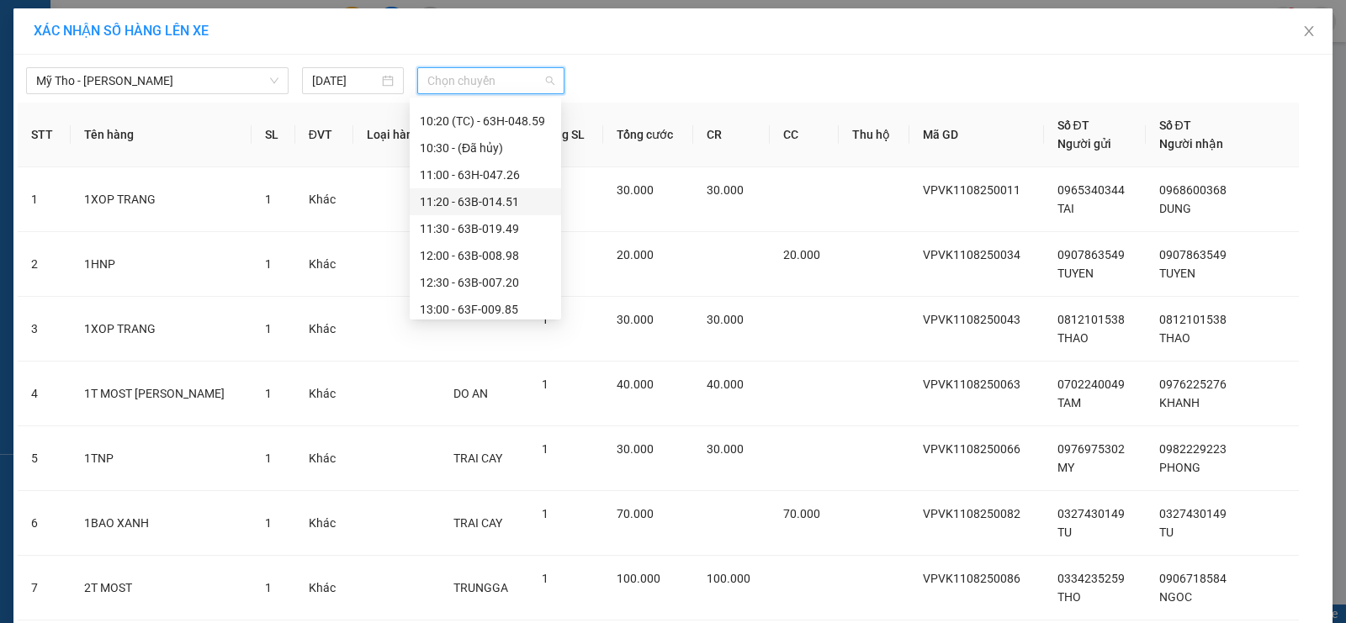
click at [520, 199] on div "11:20 - 63B-014.51" at bounding box center [485, 202] width 131 height 19
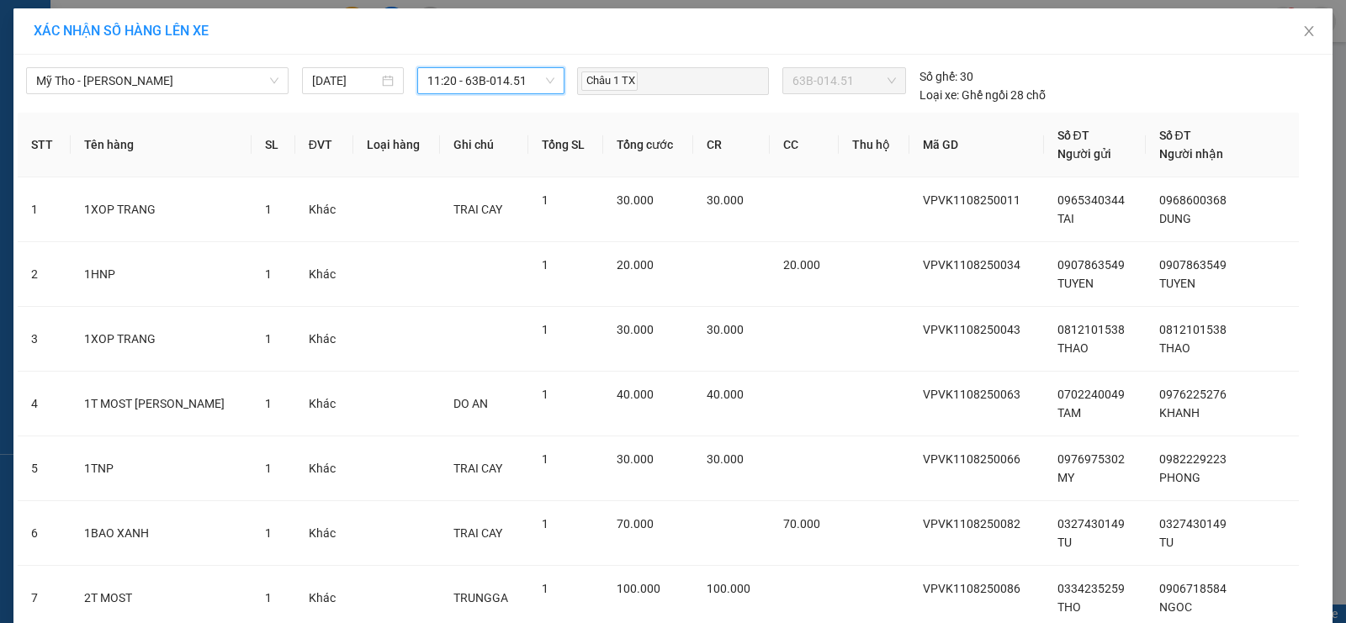
scroll to position [325, 0]
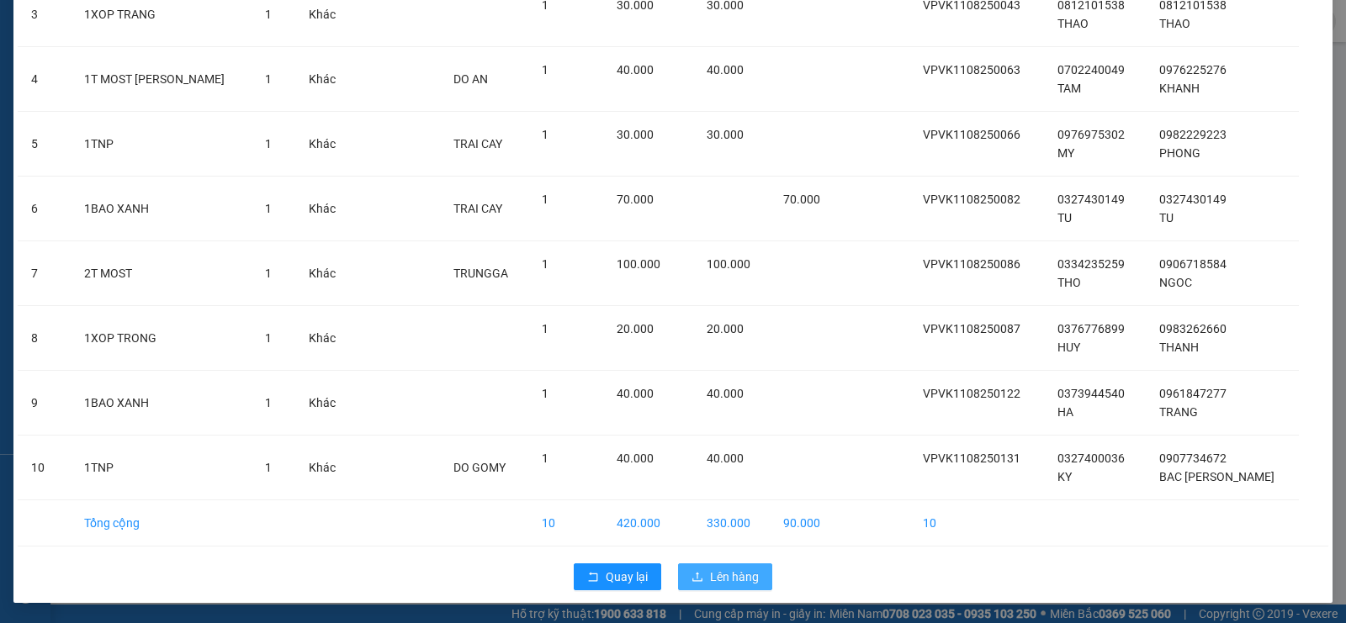
click at [717, 569] on span "Lên hàng" at bounding box center [734, 577] width 49 height 19
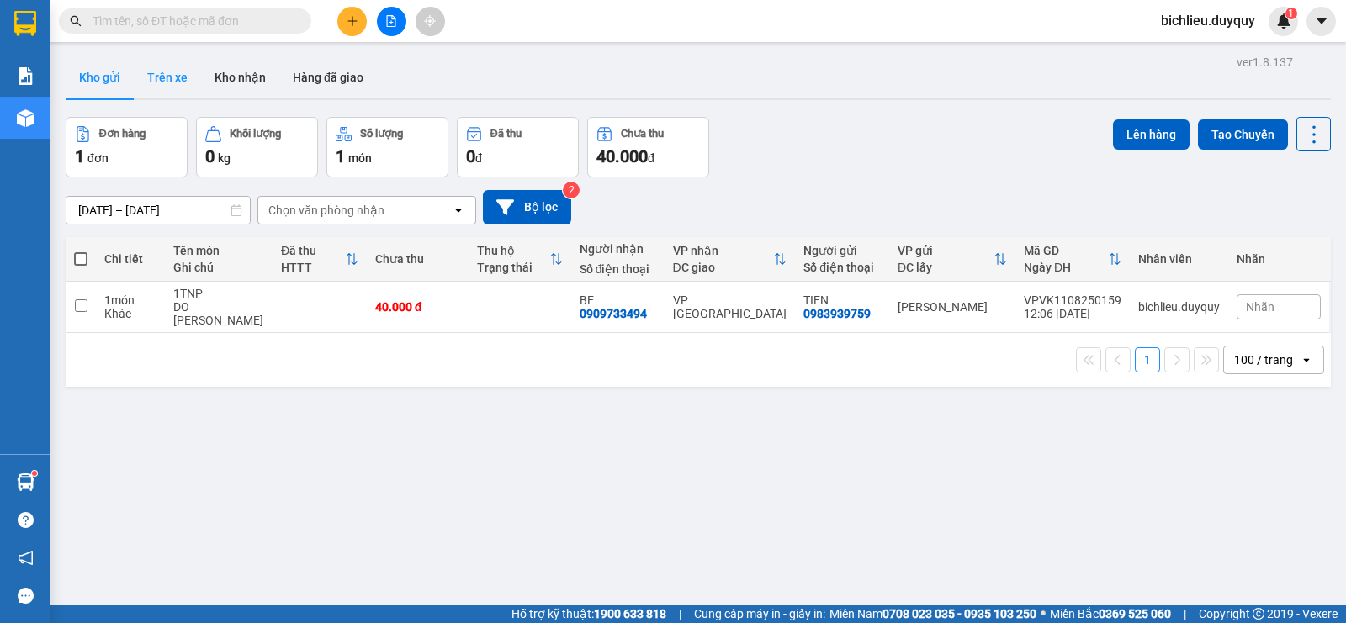
click at [152, 77] on button "Trên xe" at bounding box center [167, 77] width 67 height 40
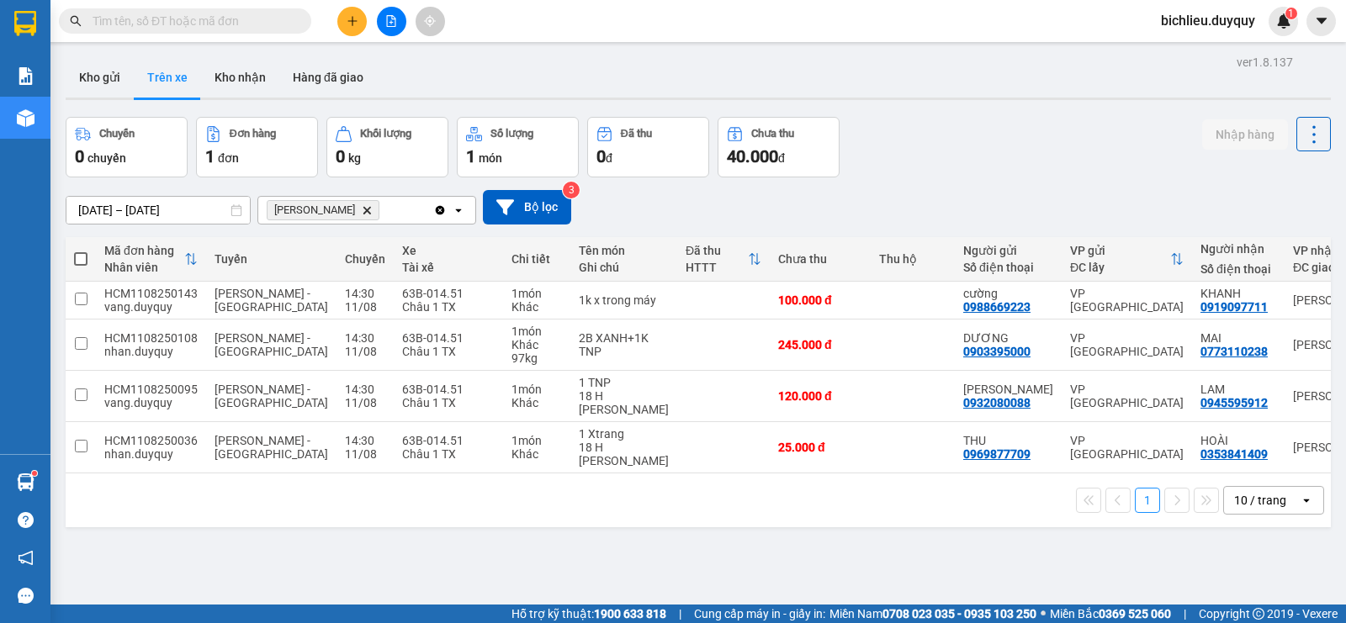
click at [334, 203] on span "[PERSON_NAME]" at bounding box center [323, 210] width 113 height 20
click at [362, 210] on icon "Delete" at bounding box center [367, 210] width 10 height 10
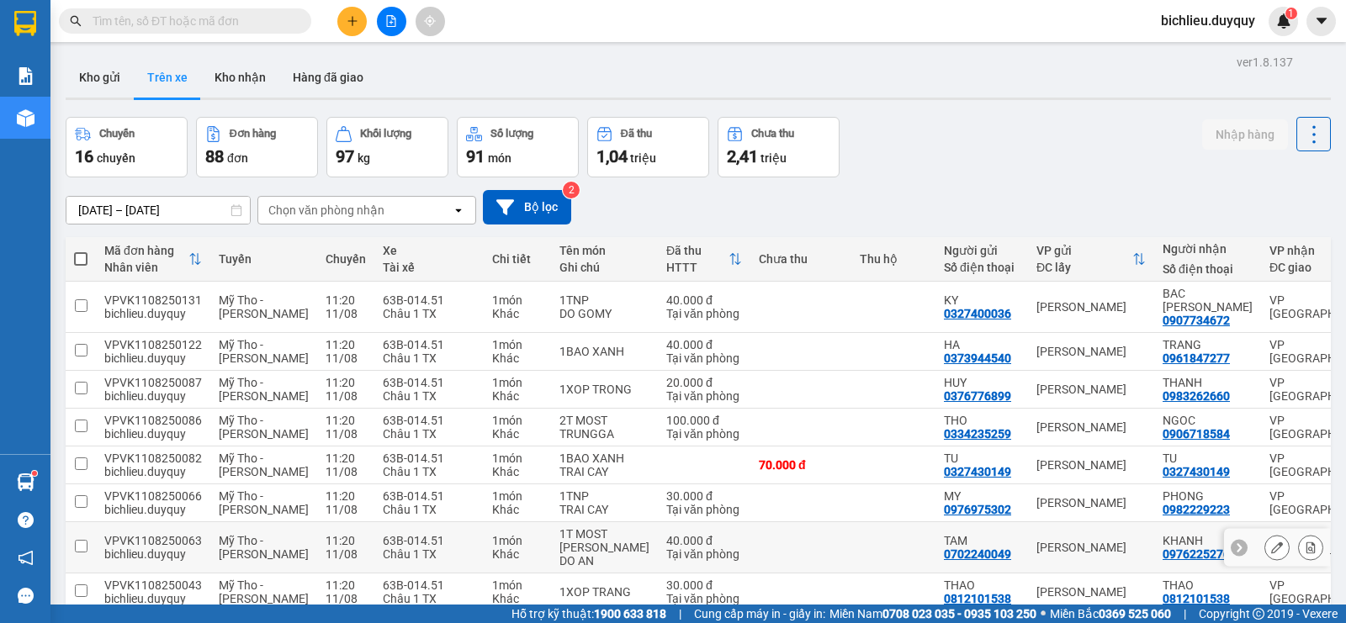
scroll to position [172, 0]
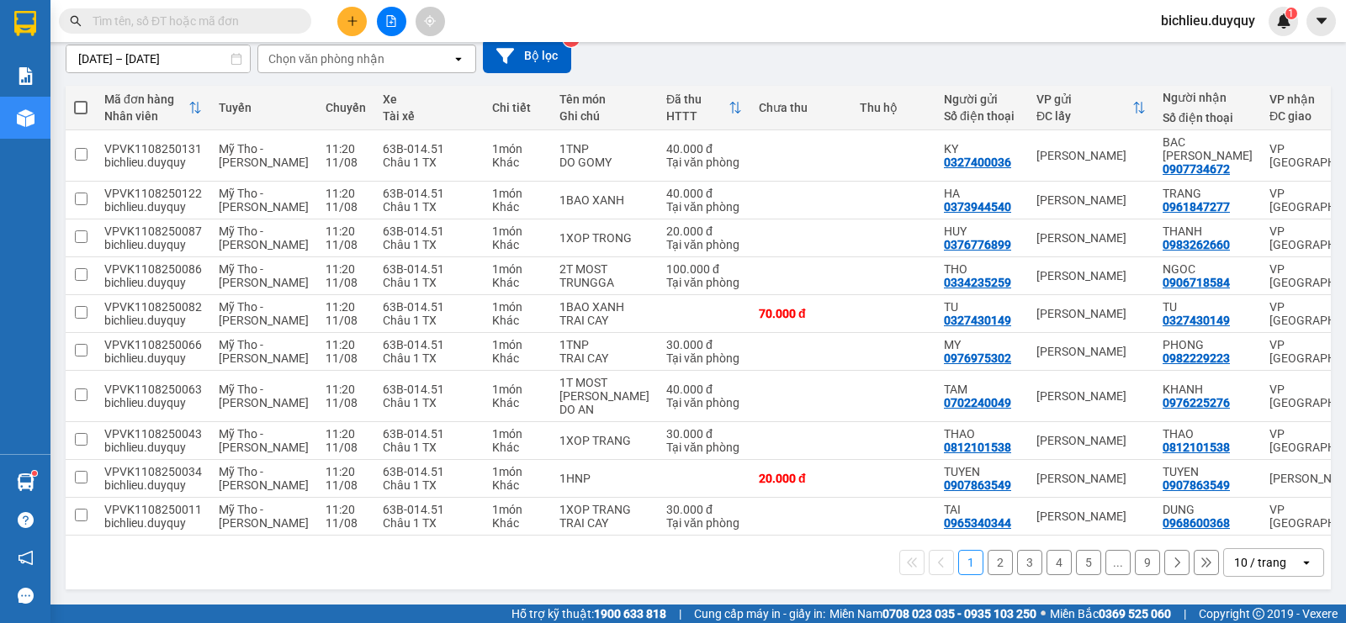
click at [1234, 562] on div "10 / trang" at bounding box center [1260, 562] width 52 height 17
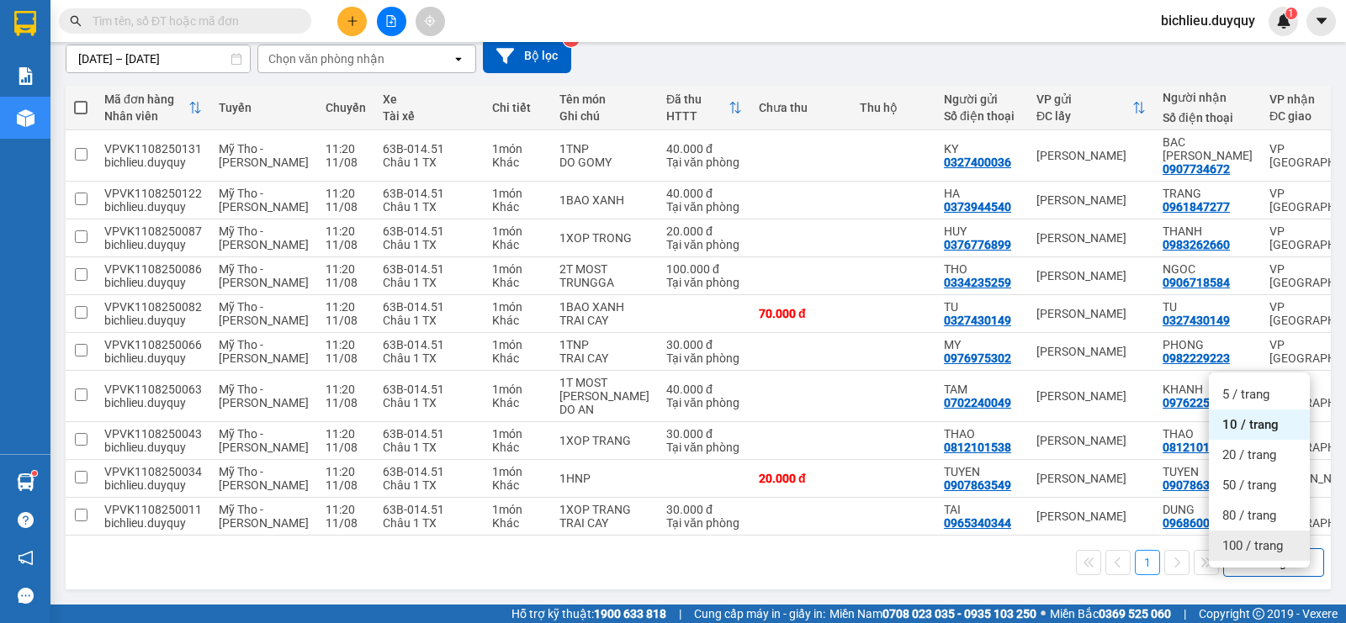
click at [1235, 537] on span "100 / trang" at bounding box center [1252, 545] width 61 height 17
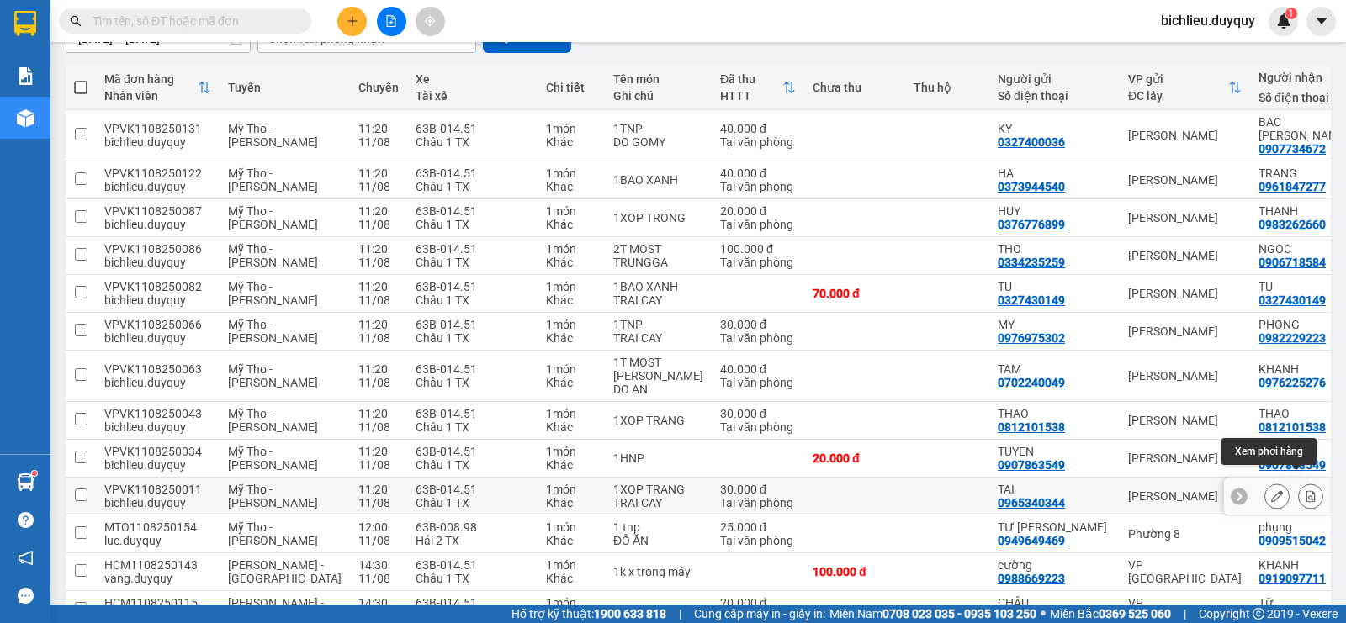
click at [1306, 490] on icon at bounding box center [1310, 496] width 9 height 12
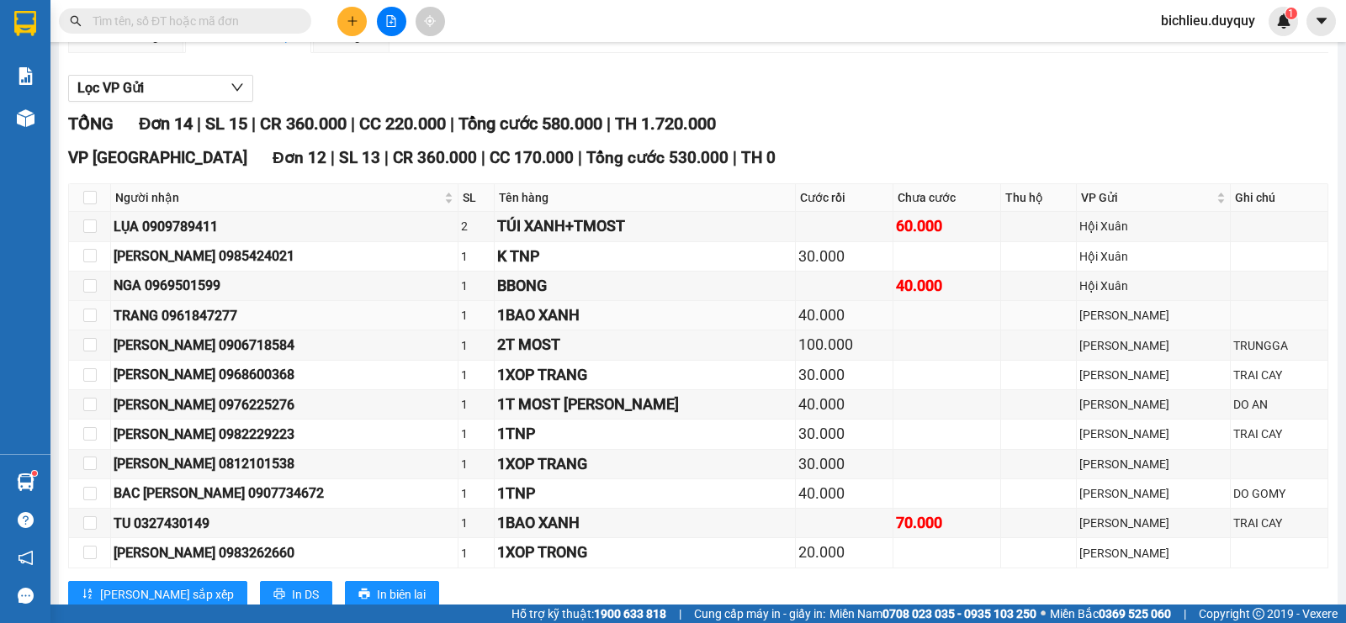
scroll to position [252, 0]
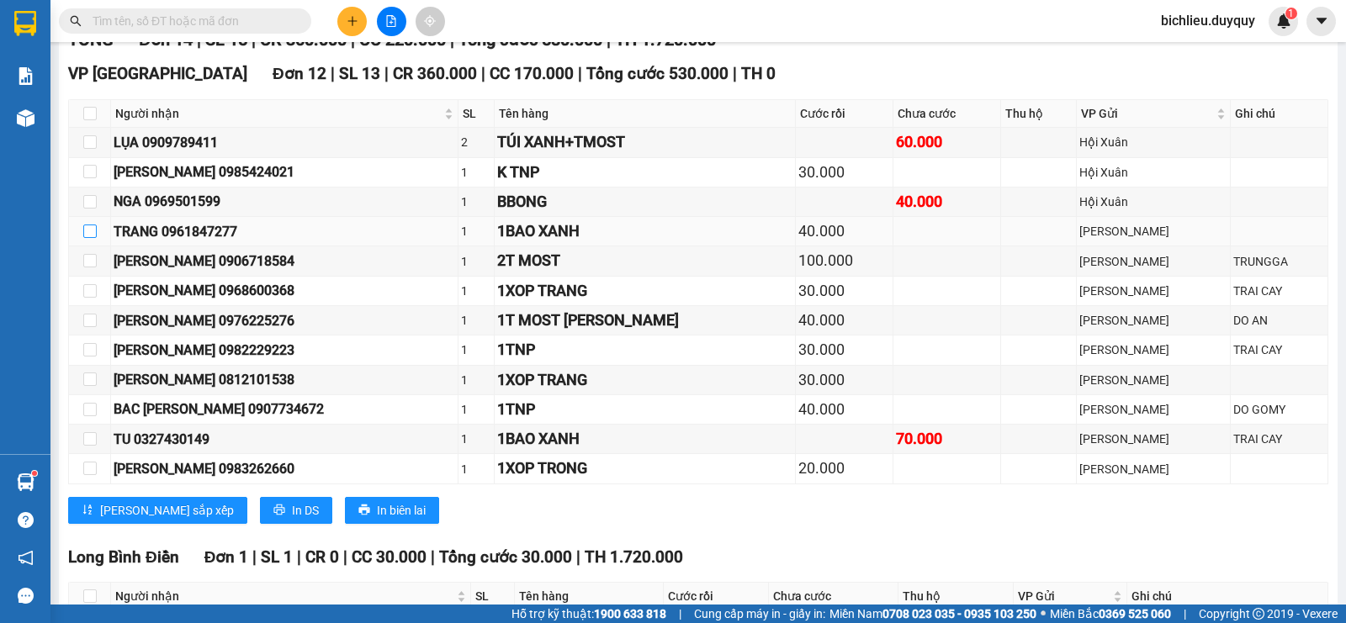
click at [89, 238] on input "checkbox" at bounding box center [89, 231] width 13 height 13
checkbox input "true"
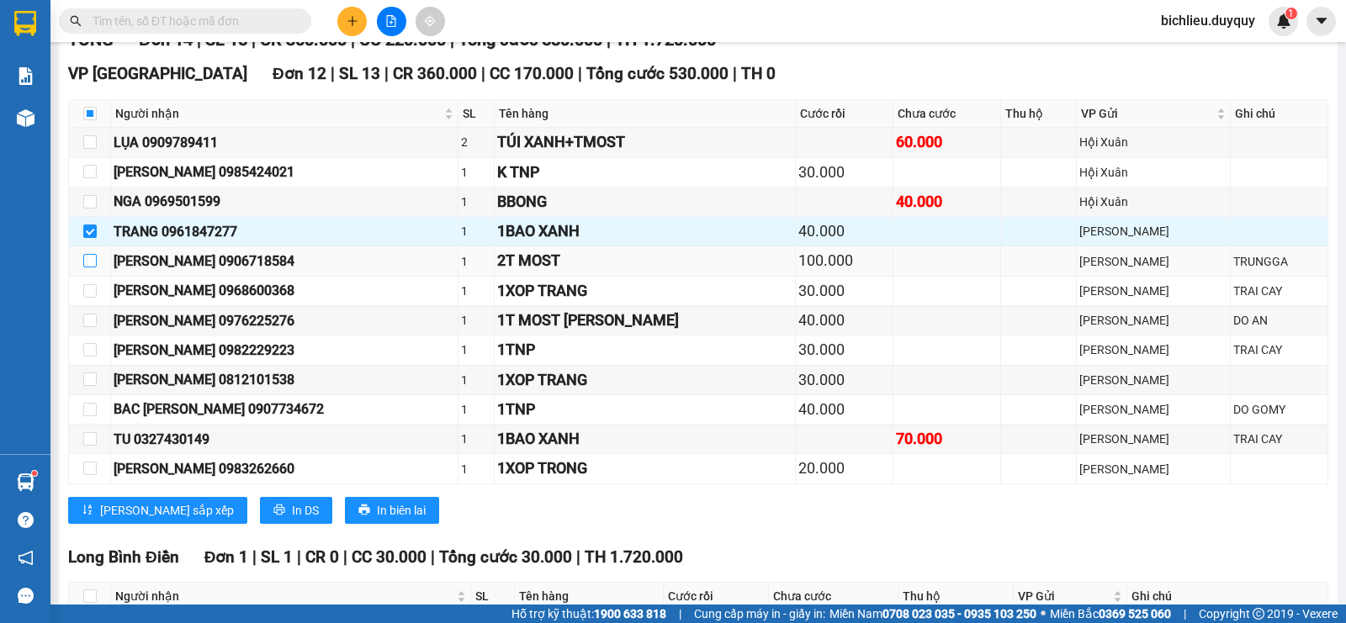
click at [86, 267] on input "checkbox" at bounding box center [89, 260] width 13 height 13
checkbox input "true"
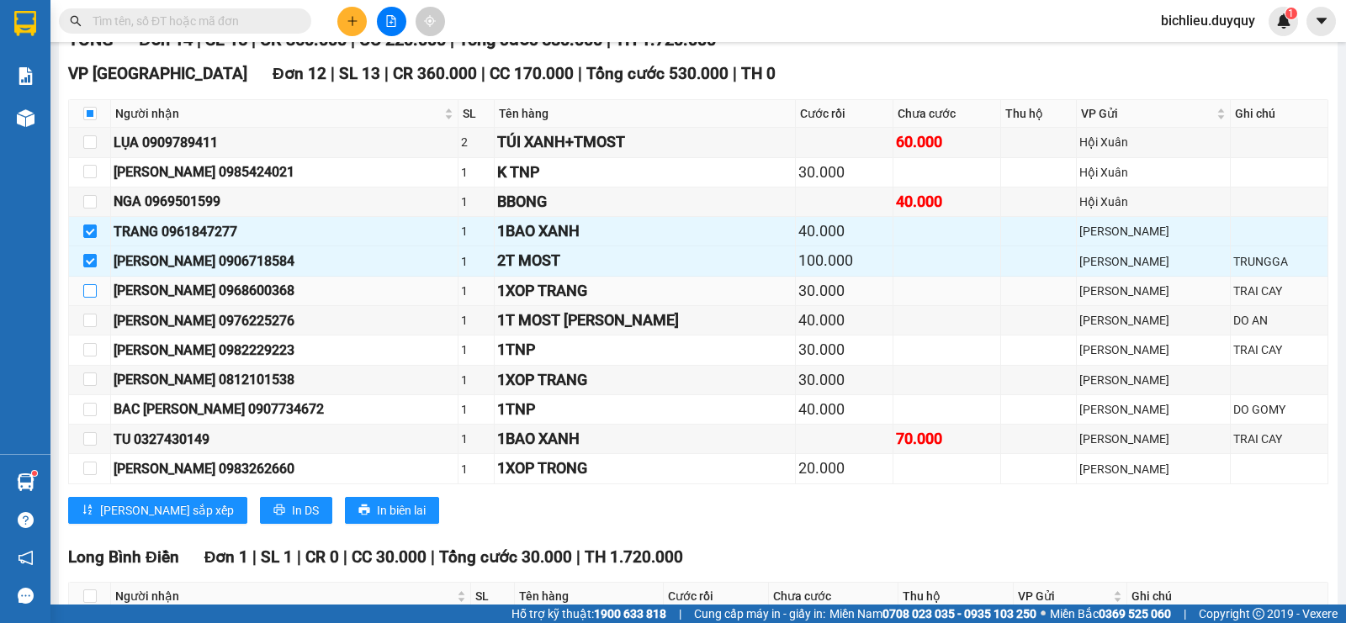
click at [87, 298] on input "checkbox" at bounding box center [89, 290] width 13 height 13
checkbox input "true"
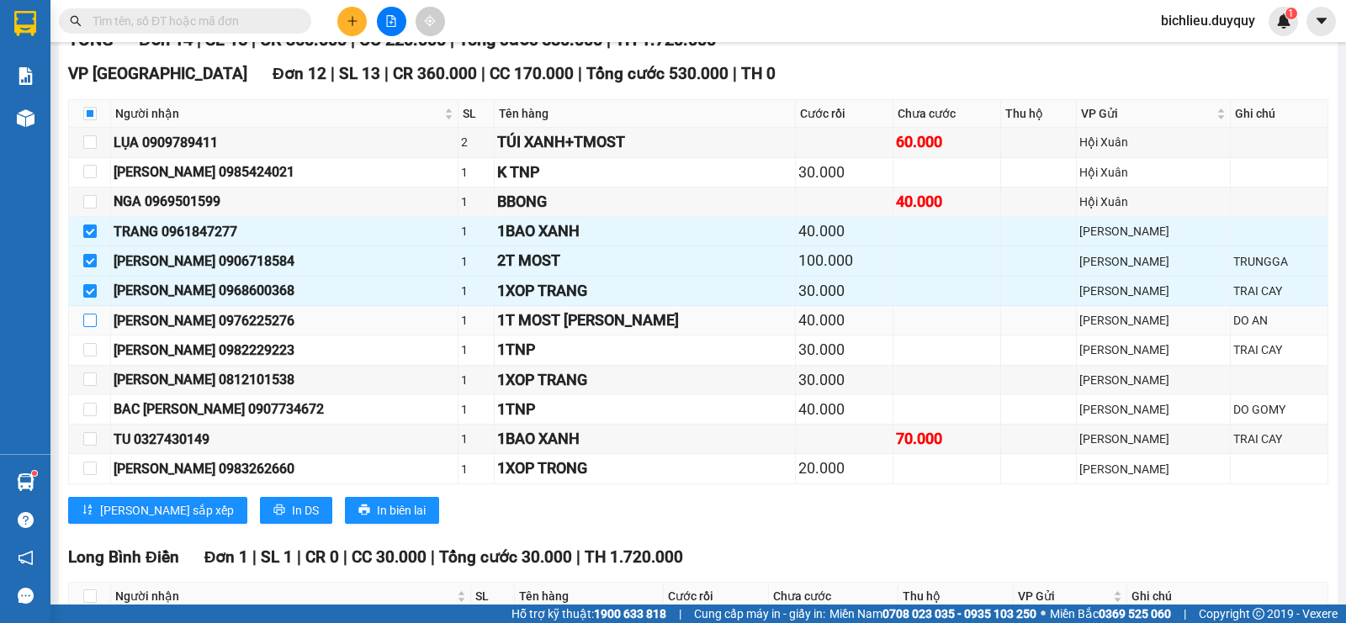
click at [88, 327] on input "checkbox" at bounding box center [89, 320] width 13 height 13
checkbox input "true"
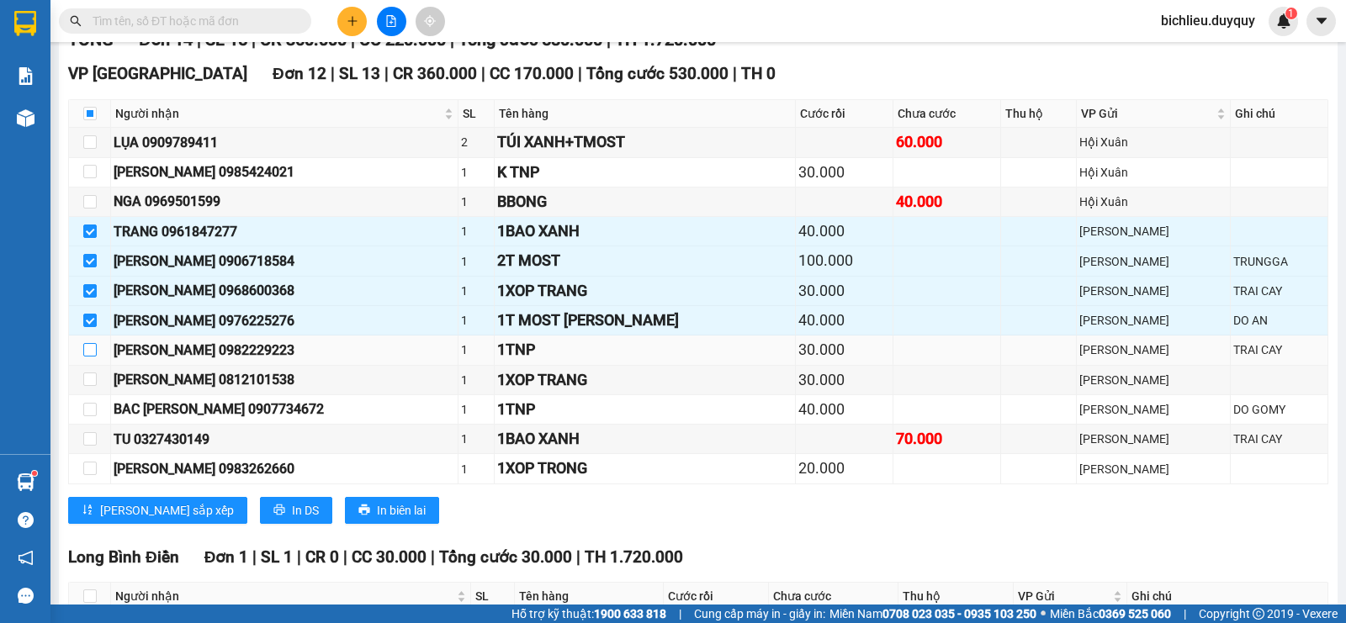
click at [93, 357] on input "checkbox" at bounding box center [89, 349] width 13 height 13
checkbox input "true"
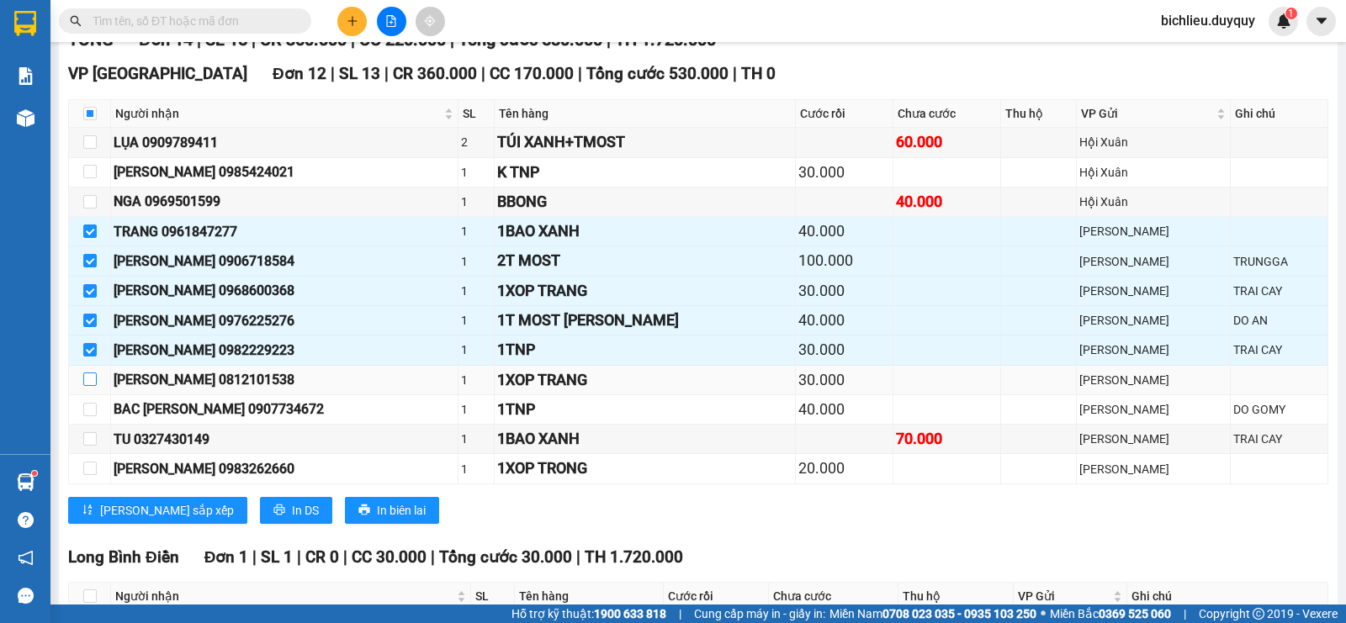
click at [90, 386] on input "checkbox" at bounding box center [89, 379] width 13 height 13
checkbox input "true"
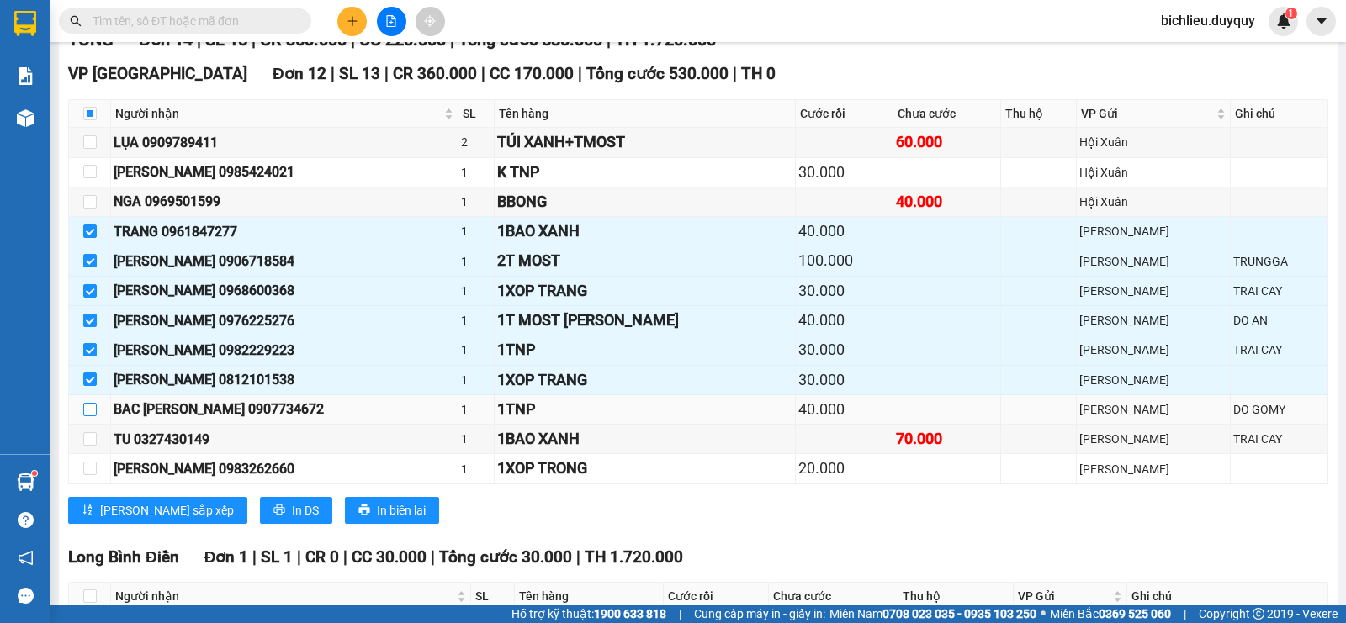
click at [86, 416] on input "checkbox" at bounding box center [89, 409] width 13 height 13
checkbox input "true"
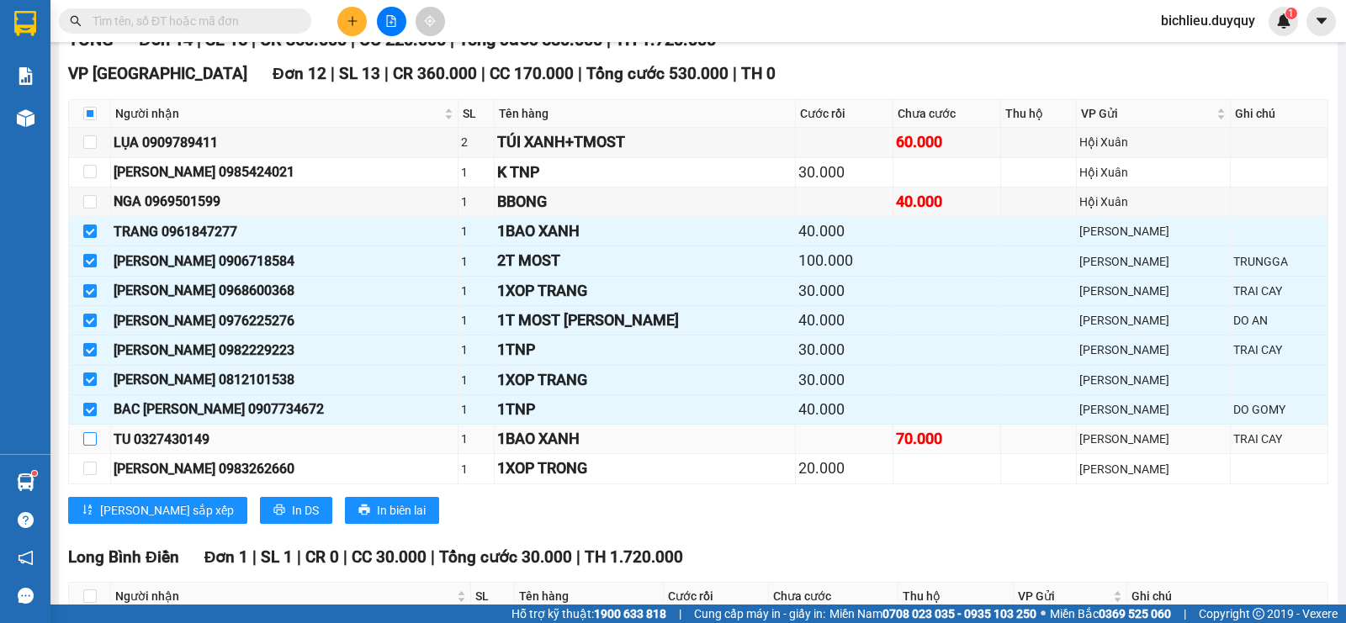
click at [93, 446] on input "checkbox" at bounding box center [89, 438] width 13 height 13
checkbox input "true"
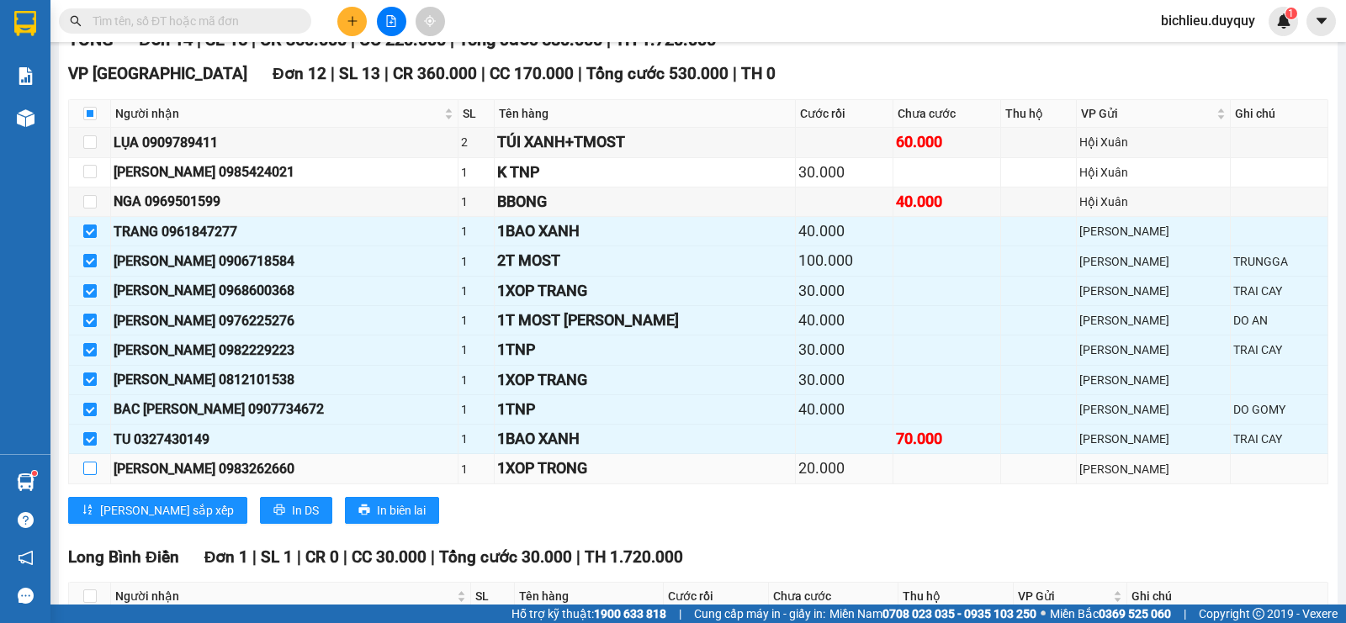
click at [88, 475] on input "checkbox" at bounding box center [89, 468] width 13 height 13
checkbox input "true"
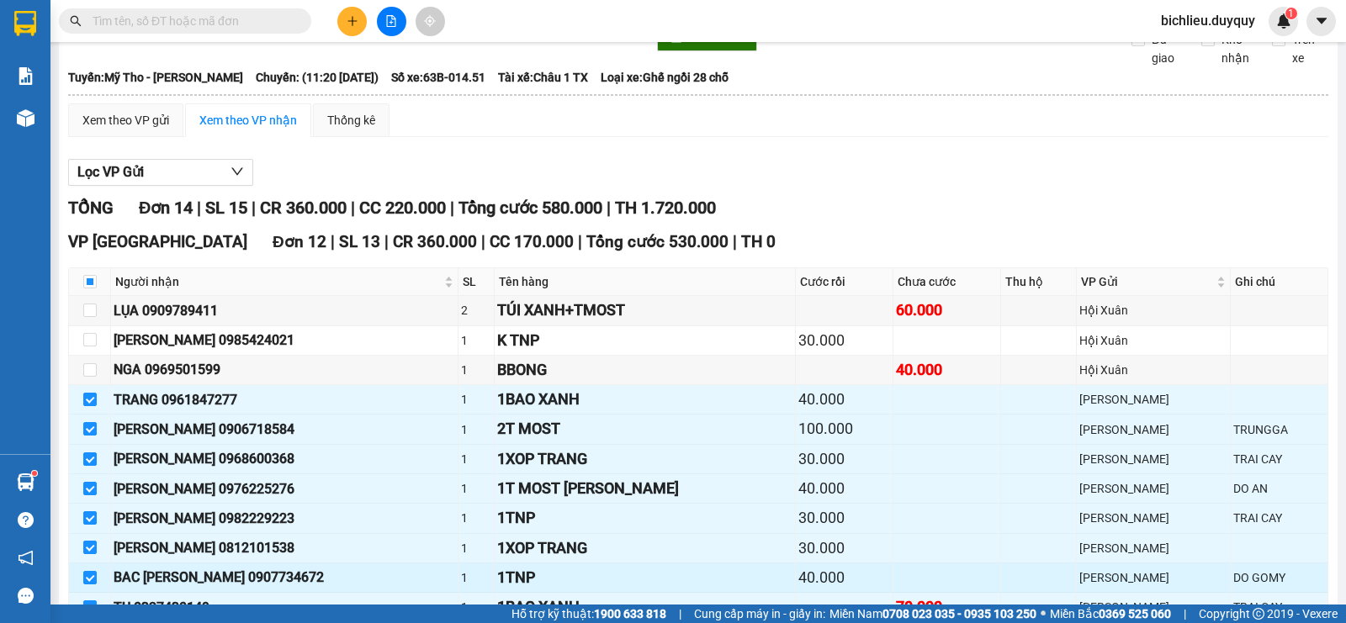
scroll to position [0, 0]
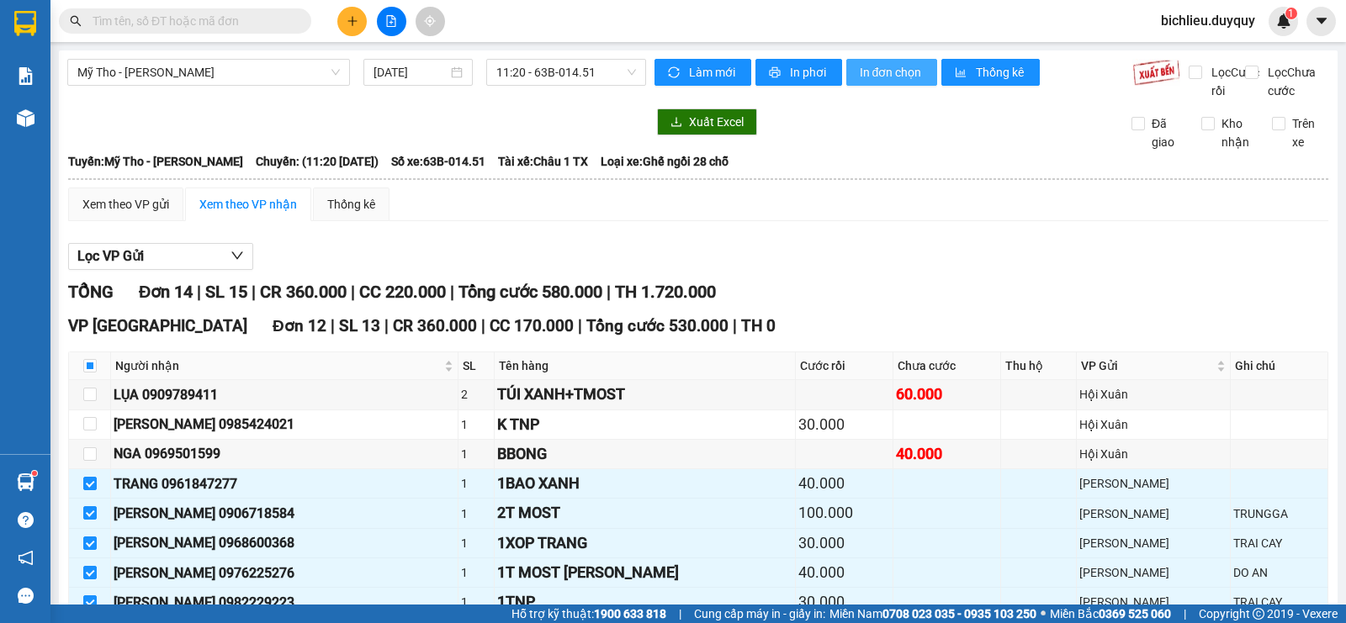
click at [907, 78] on span "In đơn chọn" at bounding box center [891, 72] width 65 height 19
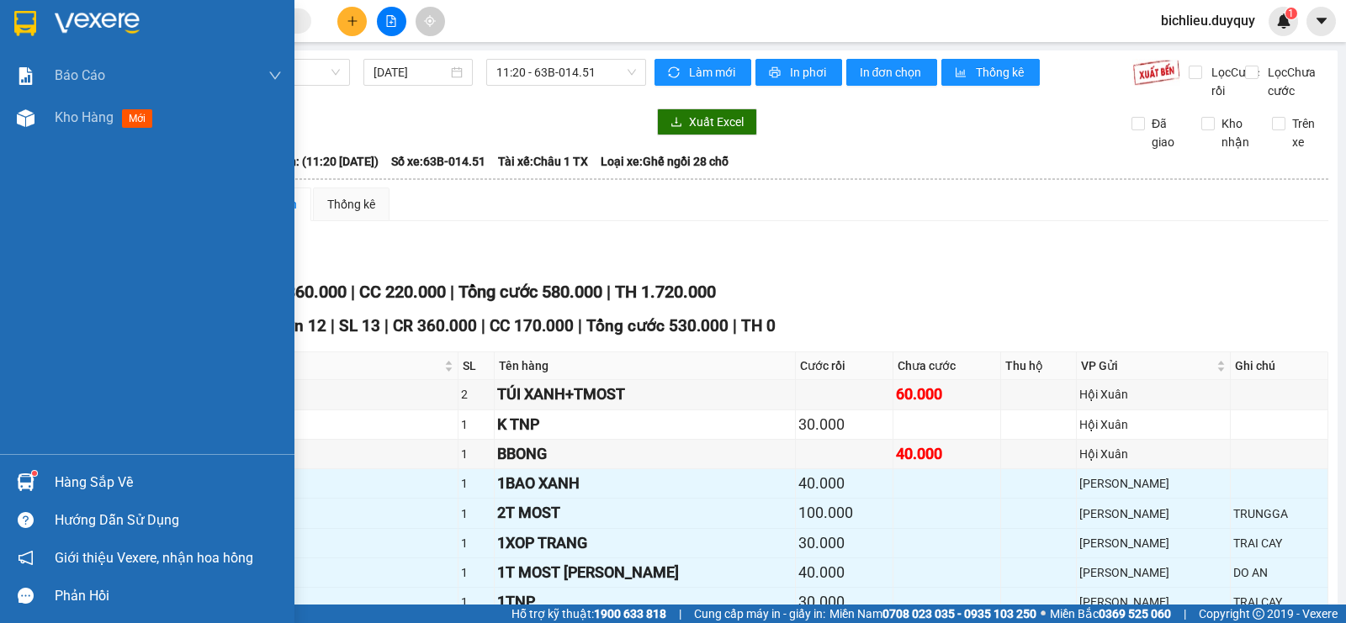
click at [21, 27] on img at bounding box center [25, 23] width 22 height 25
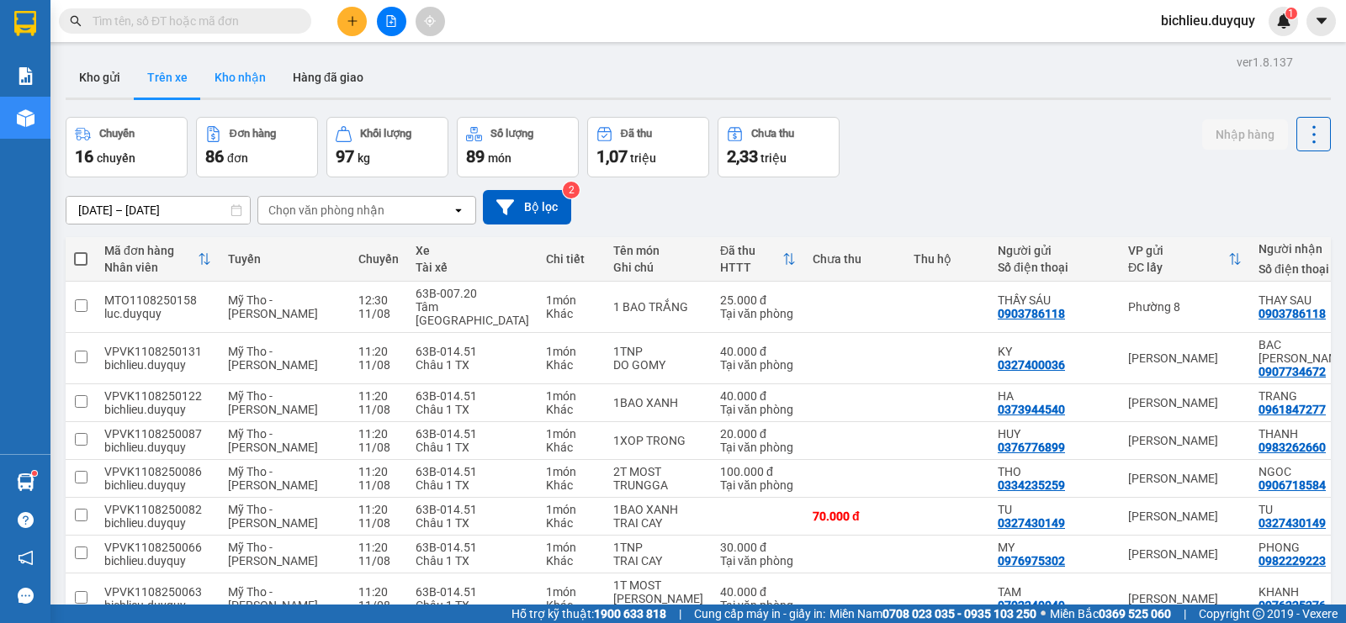
click at [226, 76] on button "Kho nhận" at bounding box center [240, 77] width 78 height 40
type input "[DATE] – [DATE]"
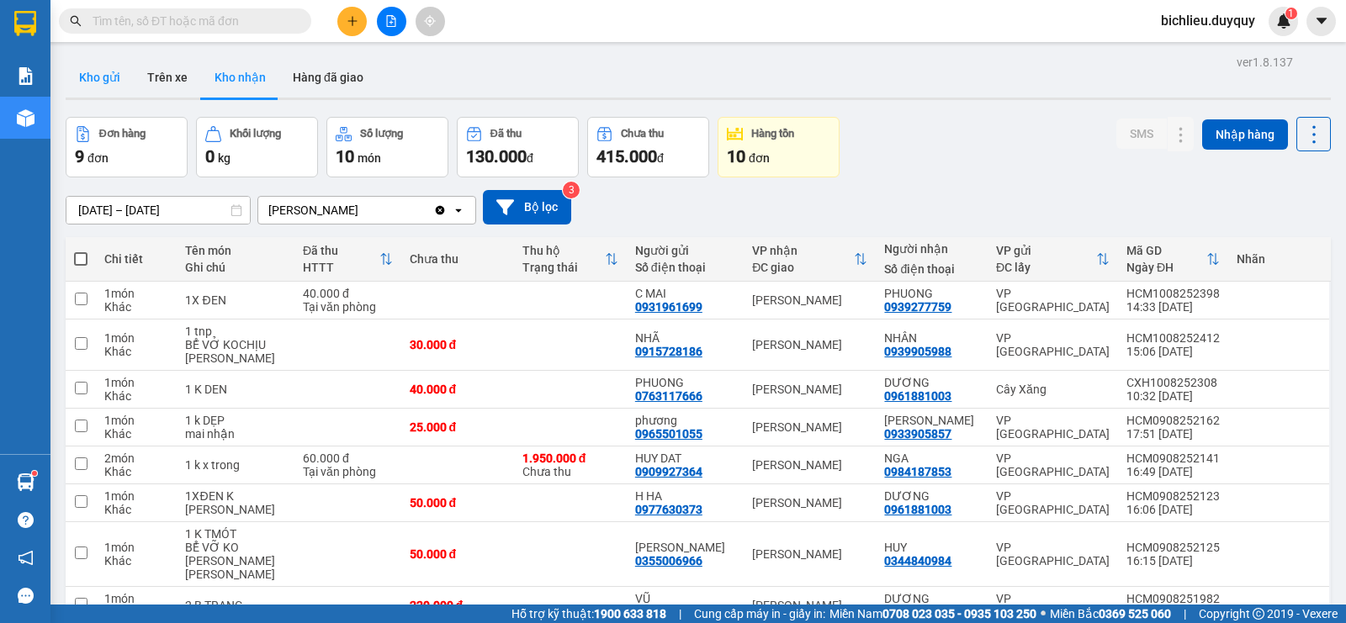
click at [93, 82] on button "Kho gửi" at bounding box center [100, 77] width 68 height 40
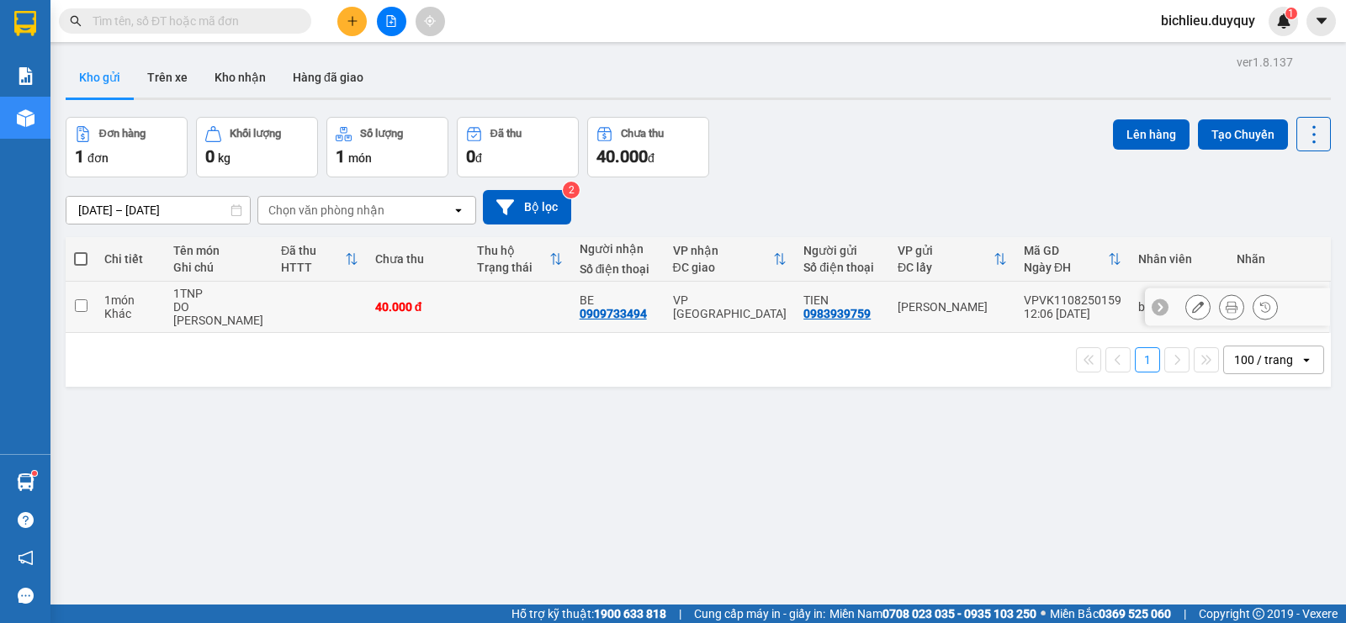
click at [82, 299] on input "checkbox" at bounding box center [81, 305] width 13 height 13
checkbox input "true"
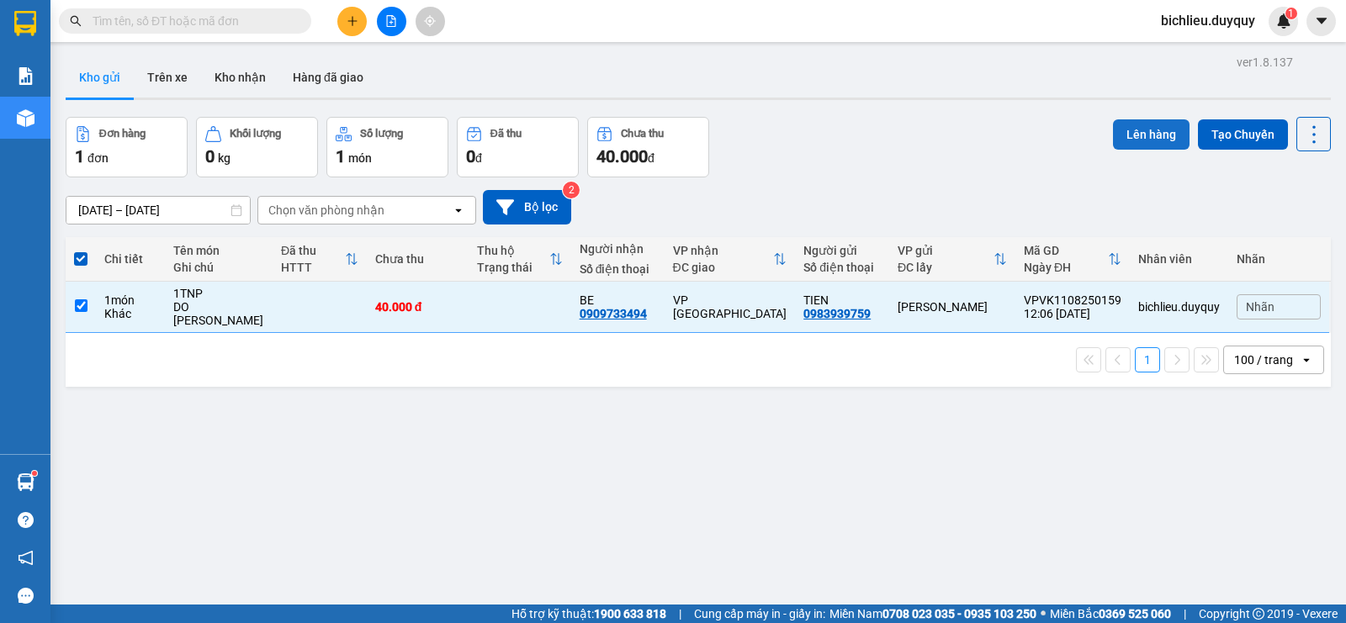
click at [1136, 129] on button "Lên hàng" at bounding box center [1151, 134] width 77 height 30
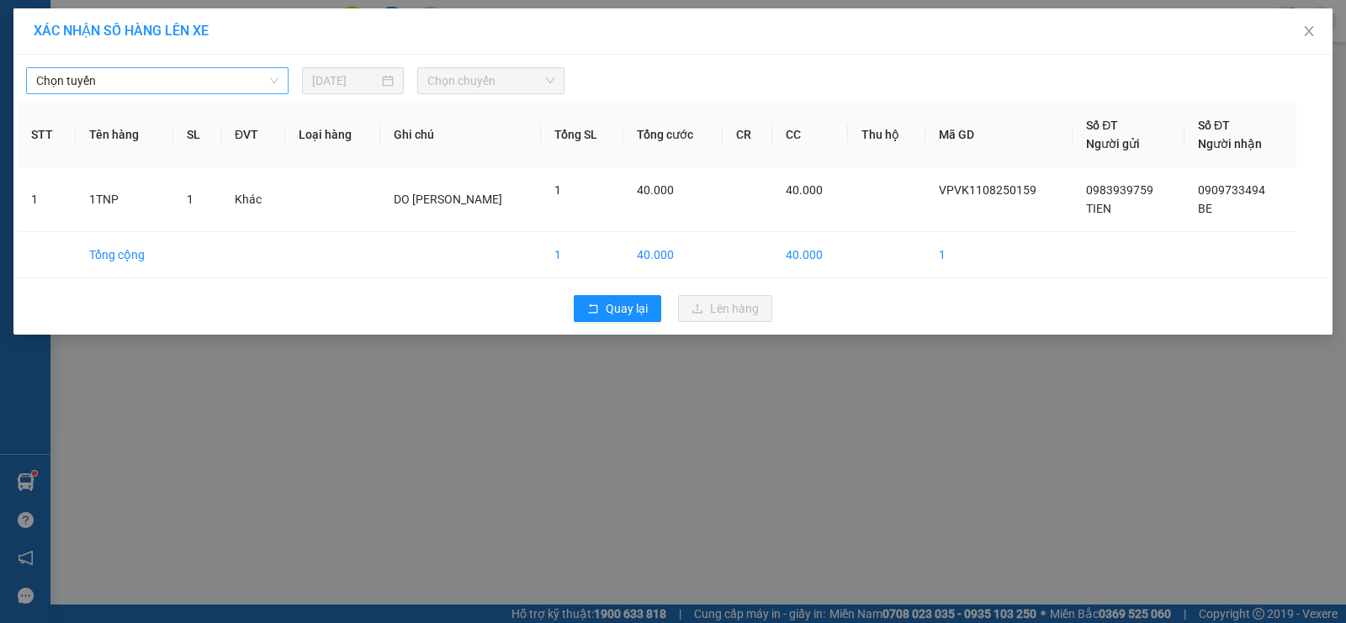
click at [135, 77] on span "Chọn tuyến" at bounding box center [157, 80] width 242 height 25
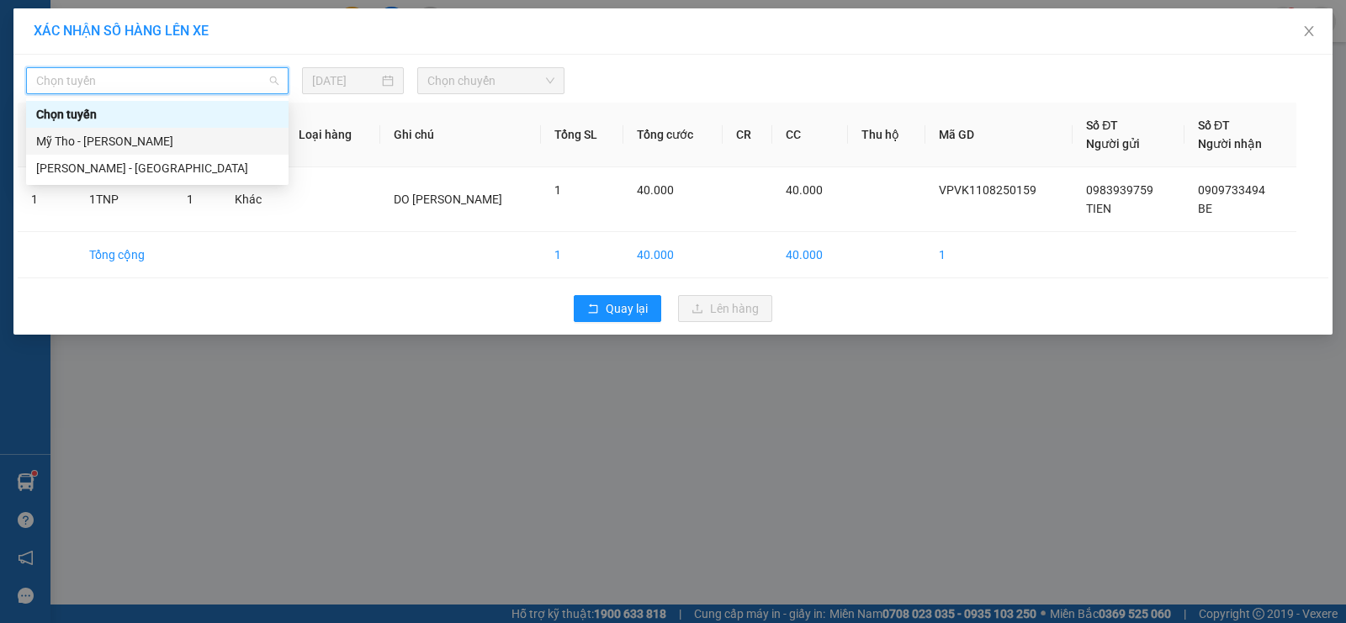
click at [170, 141] on div "Mỹ Tho - [PERSON_NAME]" at bounding box center [157, 141] width 242 height 19
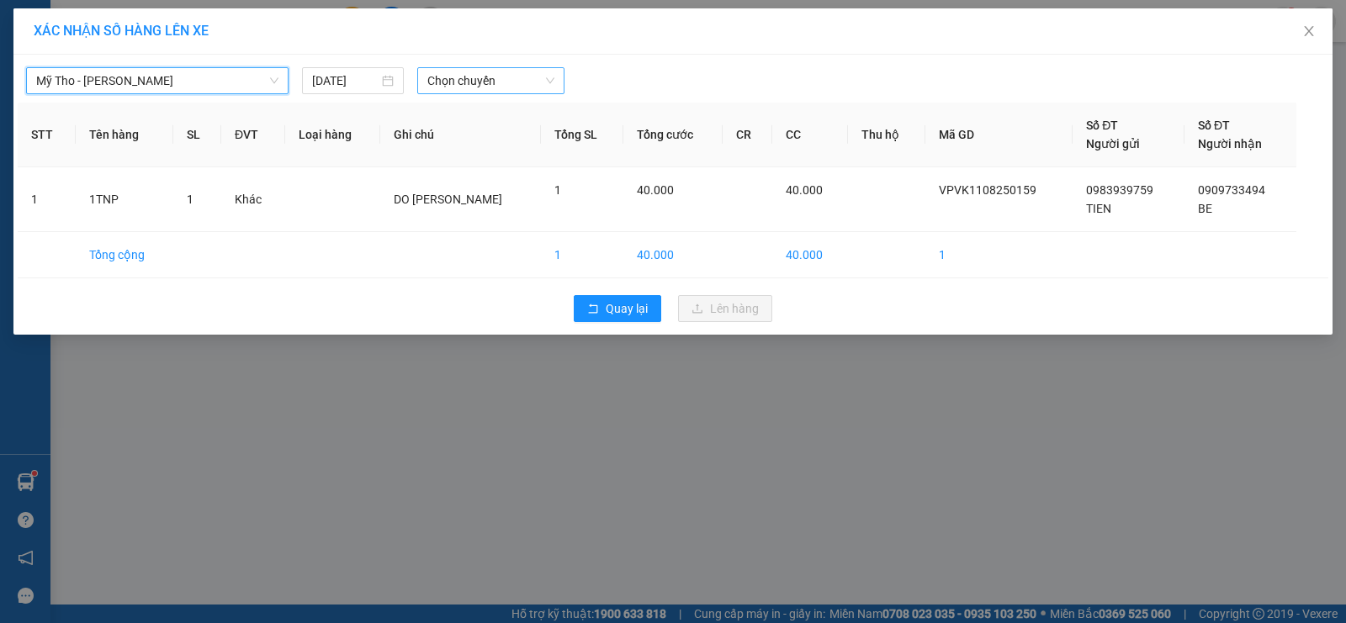
click at [521, 76] on span "Chọn chuyến" at bounding box center [490, 80] width 127 height 25
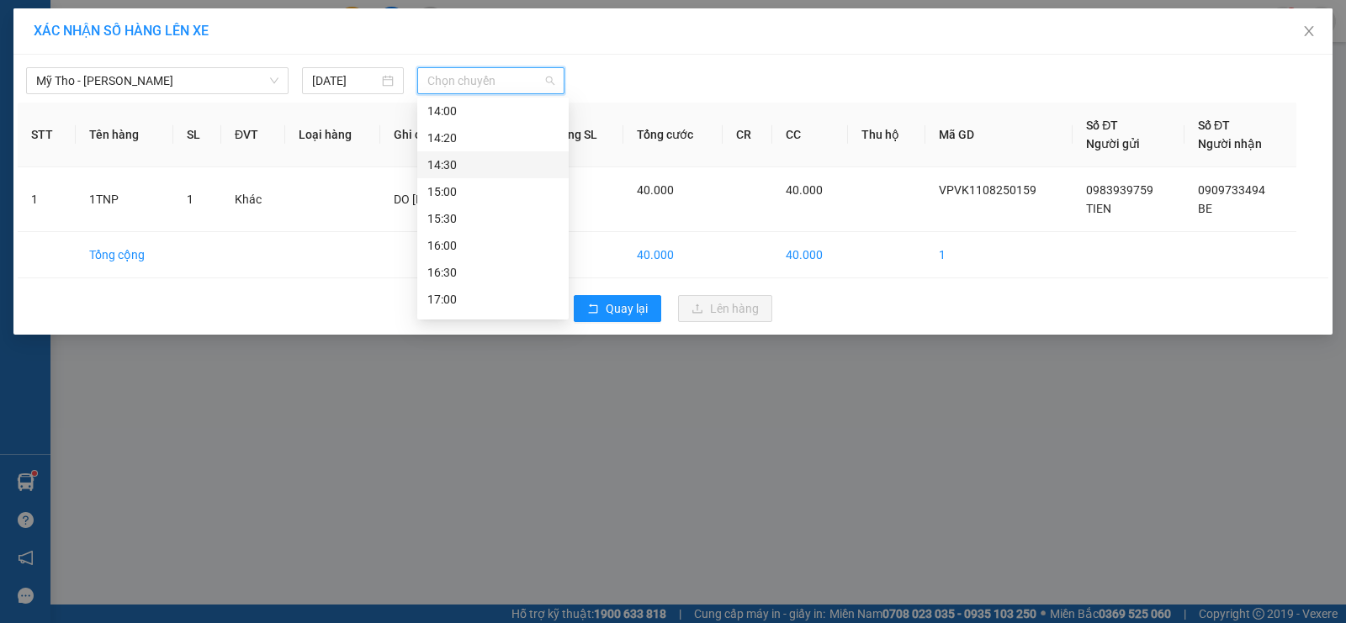
scroll to position [589, 0]
click at [464, 248] on div "13:30" at bounding box center [492, 252] width 131 height 19
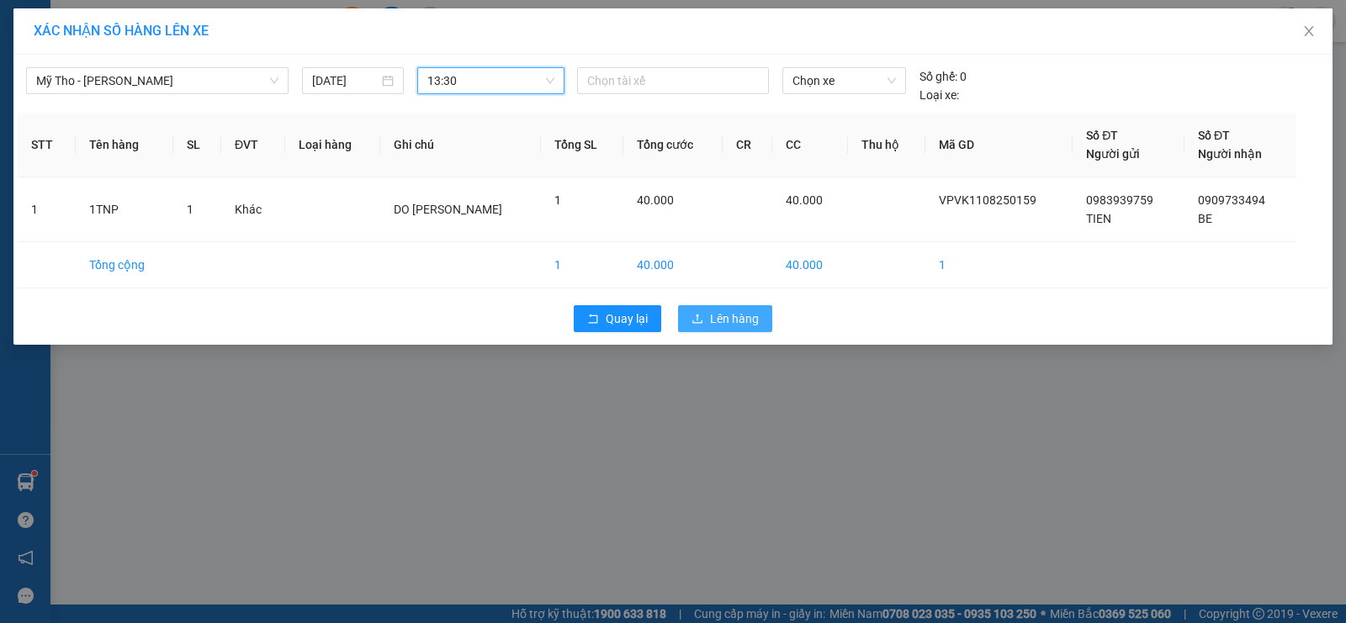
click at [735, 321] on span "Lên hàng" at bounding box center [734, 318] width 49 height 19
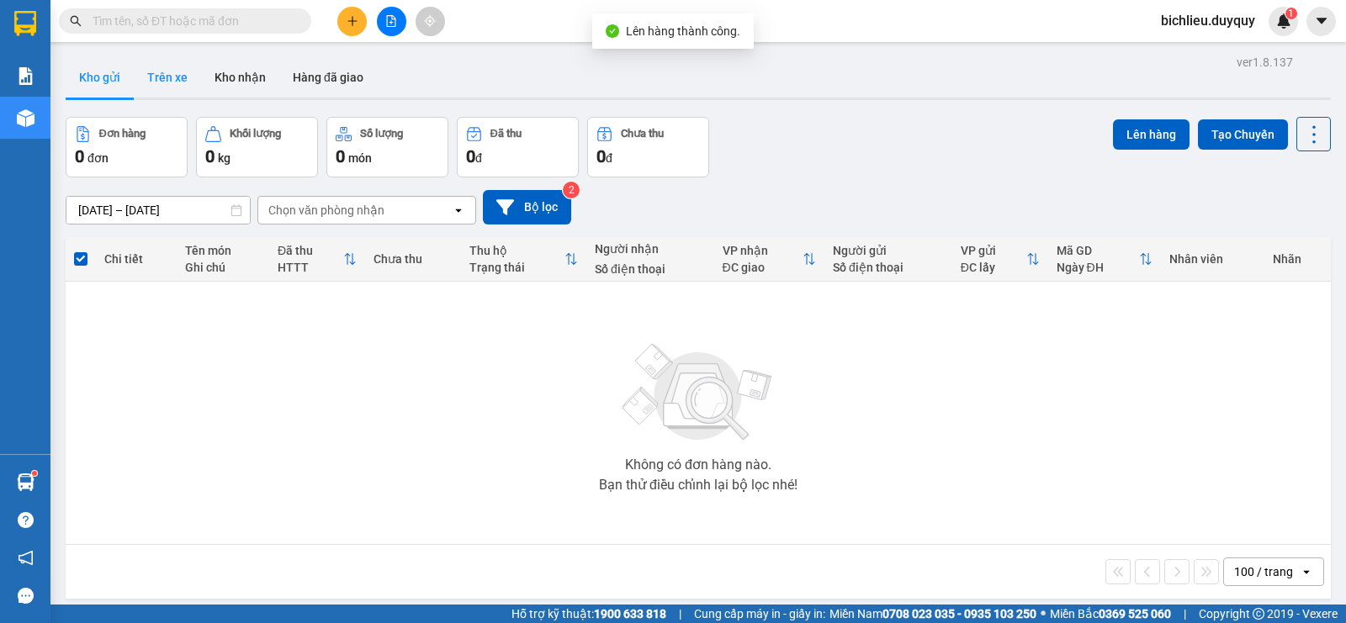
click at [170, 84] on button "Trên xe" at bounding box center [167, 77] width 67 height 40
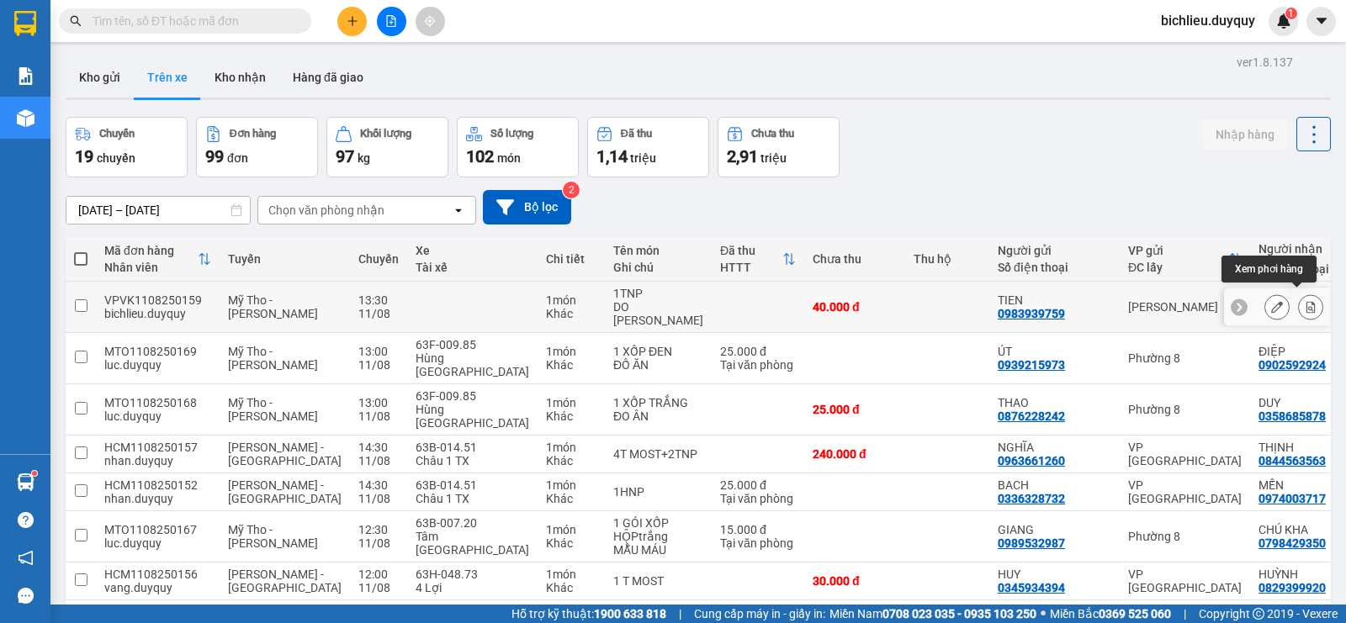
click at [1304, 301] on icon at bounding box center [1310, 307] width 12 height 12
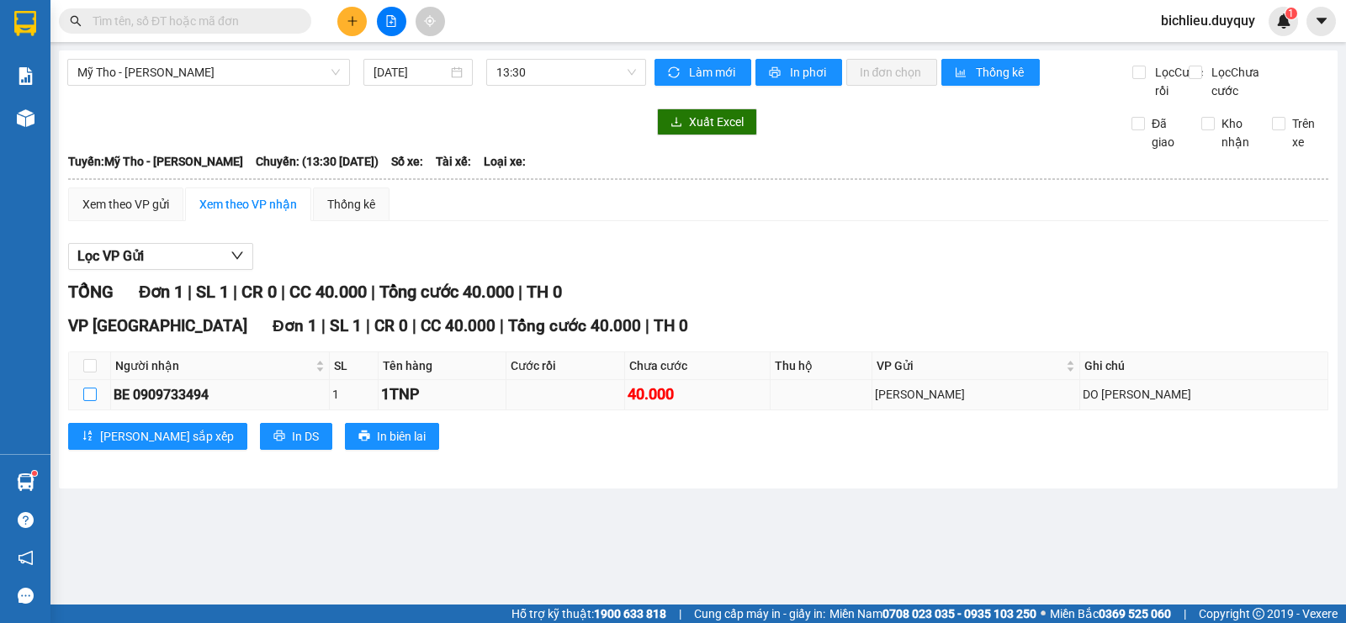
click at [90, 401] on input "checkbox" at bounding box center [89, 394] width 13 height 13
checkbox input "true"
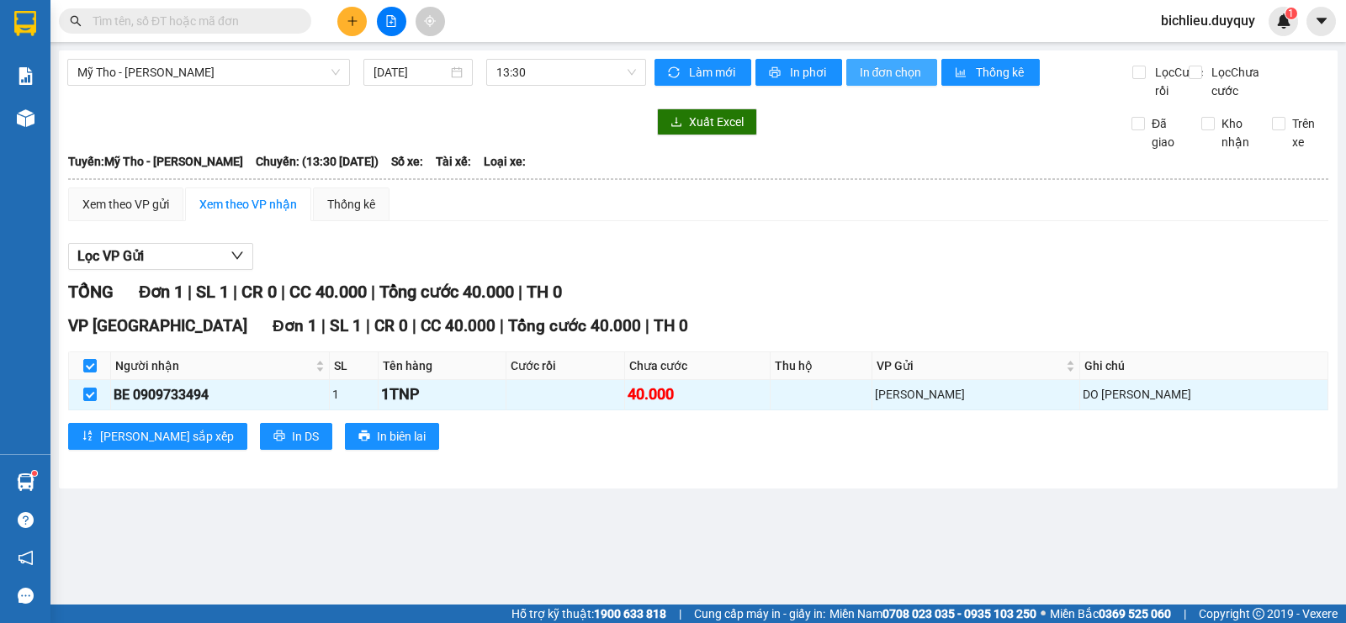
click at [907, 67] on span "In đơn chọn" at bounding box center [891, 72] width 65 height 19
